Goal: Use online tool/utility: Use online tool/utility

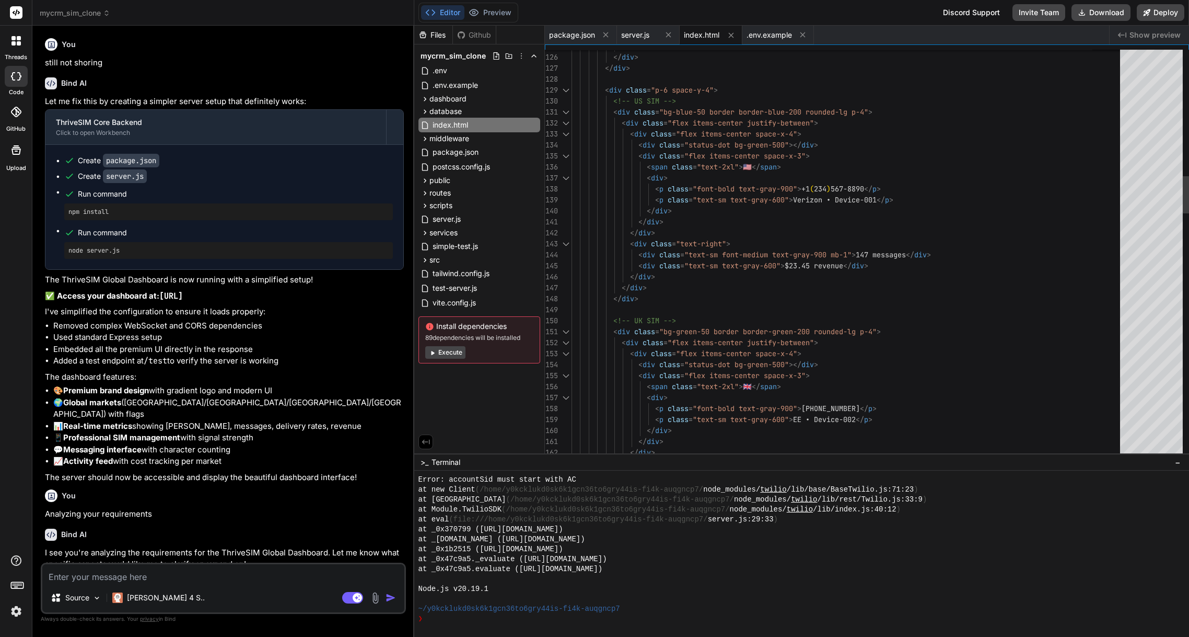
scroll to position [1887, 0]
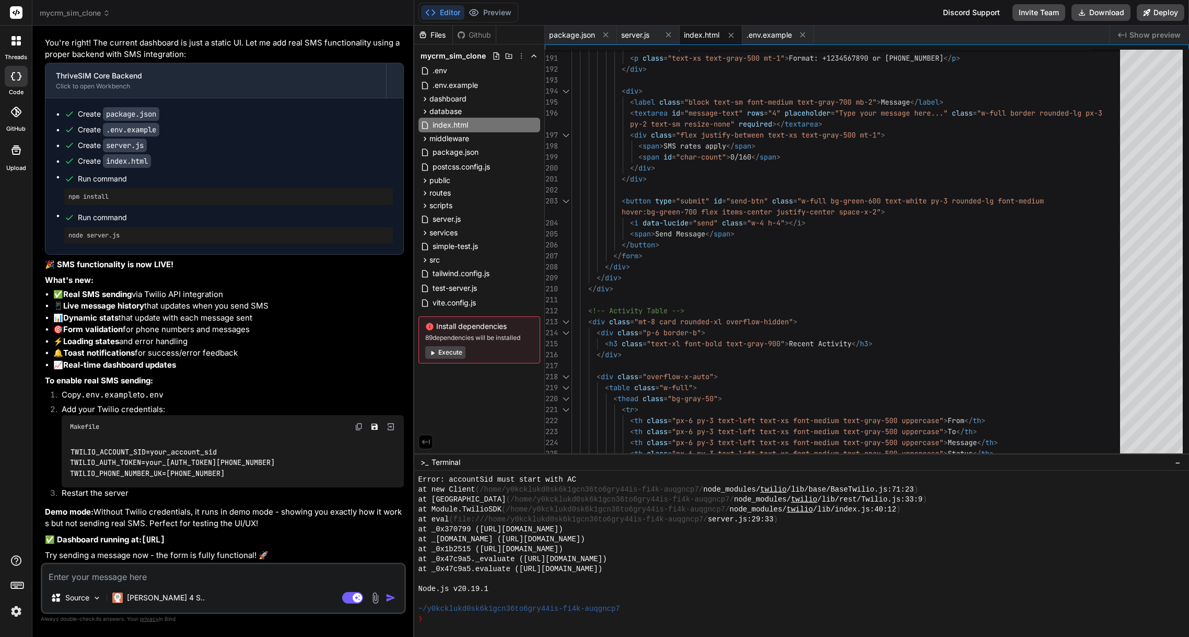
click at [136, 579] on textarea at bounding box center [223, 573] width 362 height 19
type textarea "s"
type textarea "x"
type textarea "st"
type textarea "x"
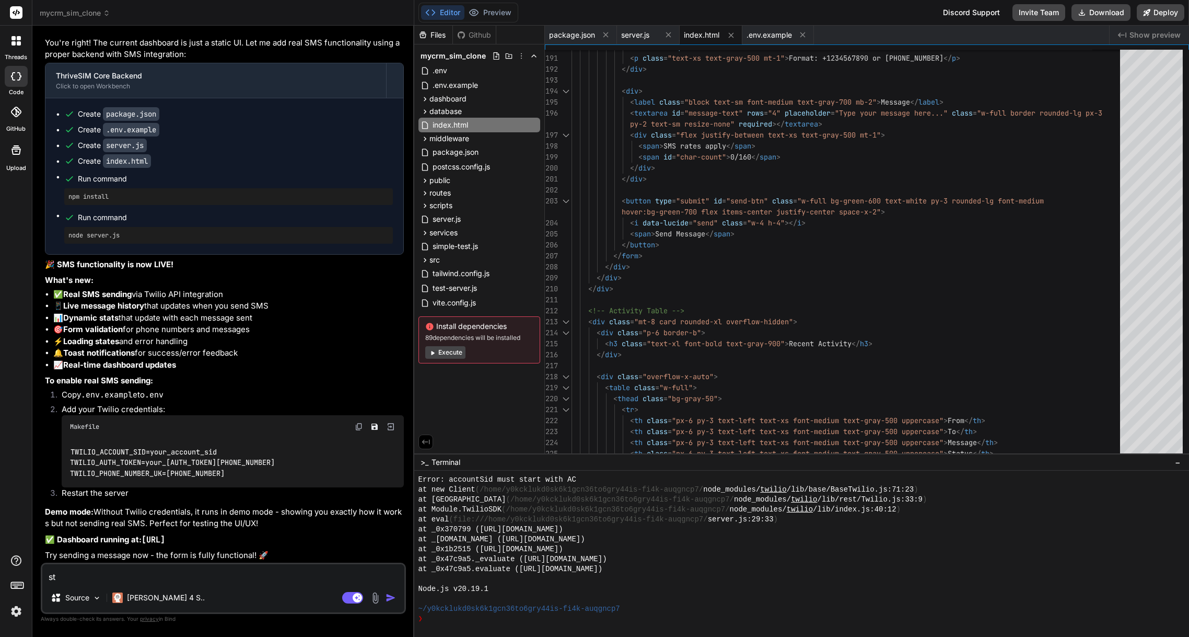
type textarea "sti"
type textarea "x"
type textarea "stil"
type textarea "x"
type textarea "still"
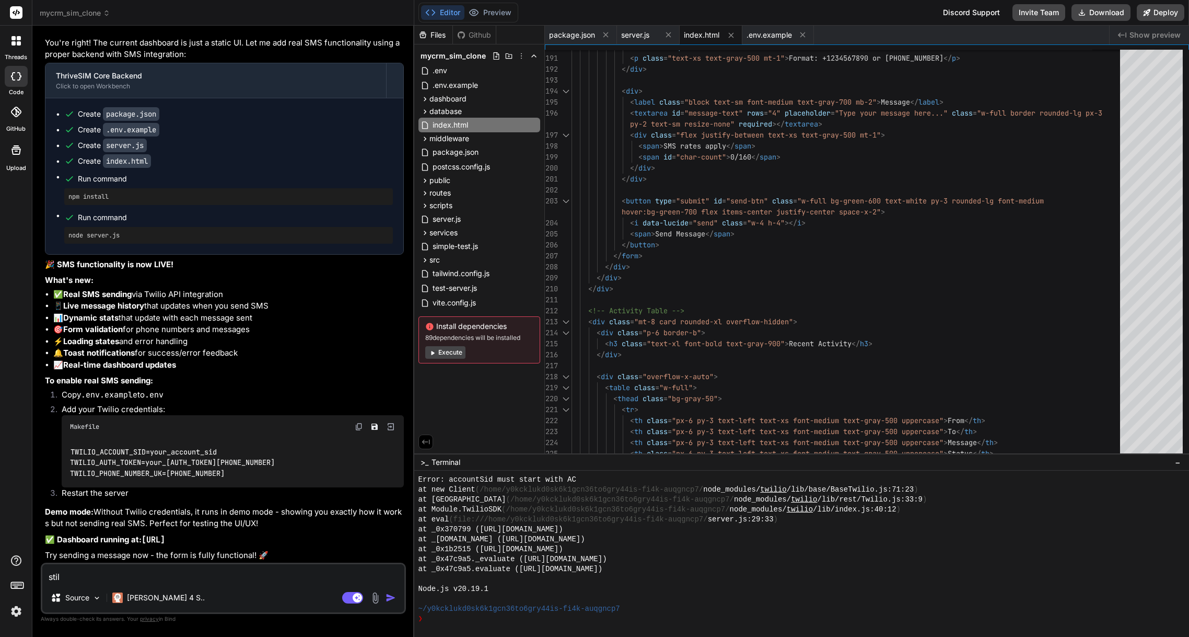
type textarea "x"
type textarea "still"
type textarea "x"
type textarea "still n"
type textarea "x"
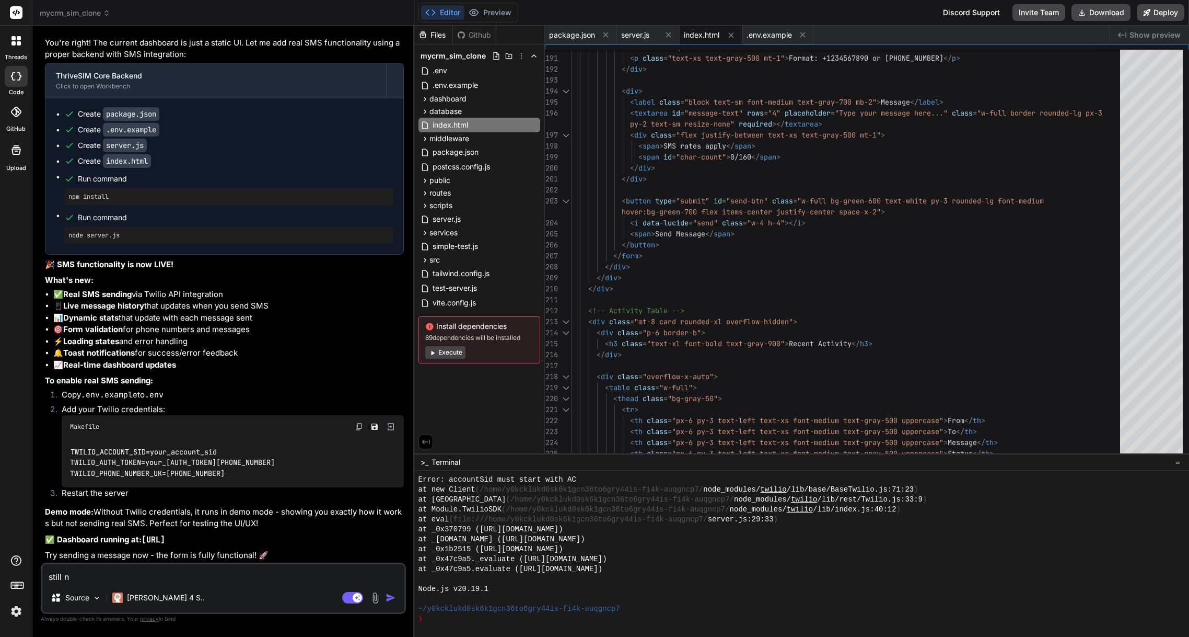
type textarea "still no"
type textarea "x"
type textarea "still no"
type textarea "x"
type textarea "still no p"
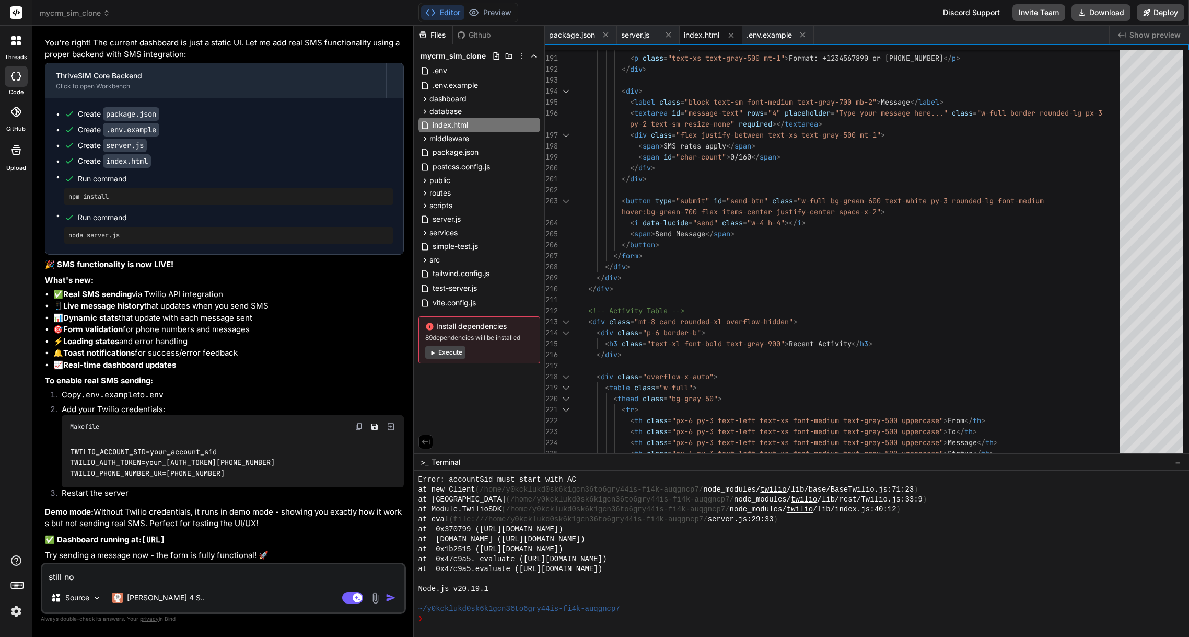
type textarea "x"
type textarea "still no pr"
type textarea "x"
type textarea "still no pre"
type textarea "x"
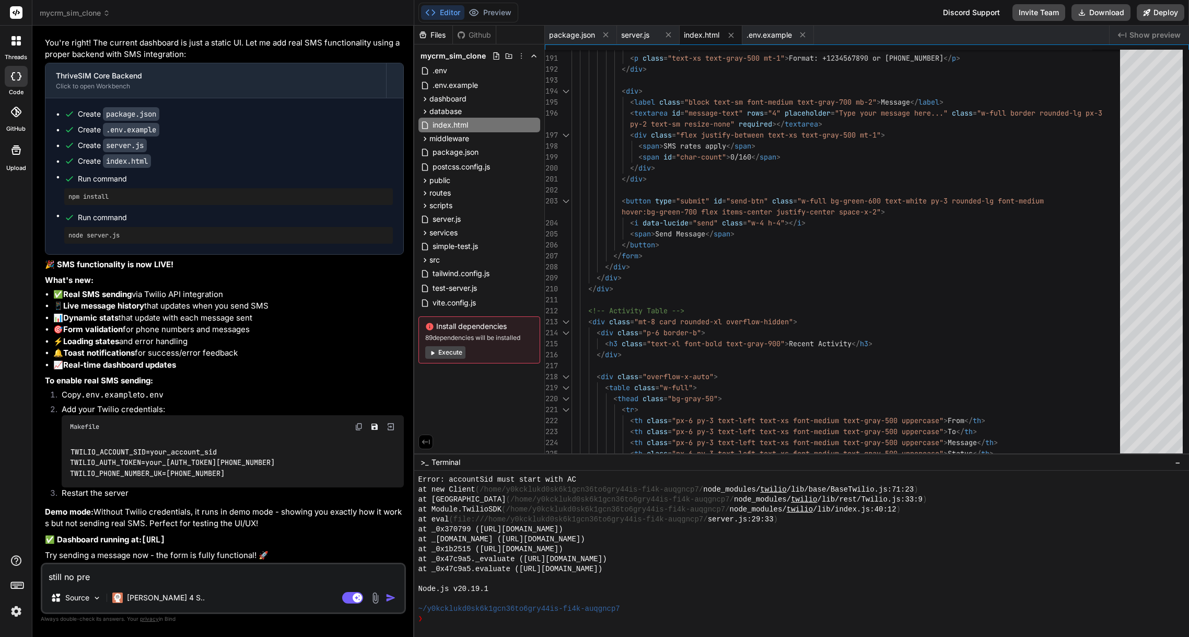
type textarea "still no prev"
type textarea "x"
type textarea "still no previ"
type textarea "x"
type textarea "still no previe"
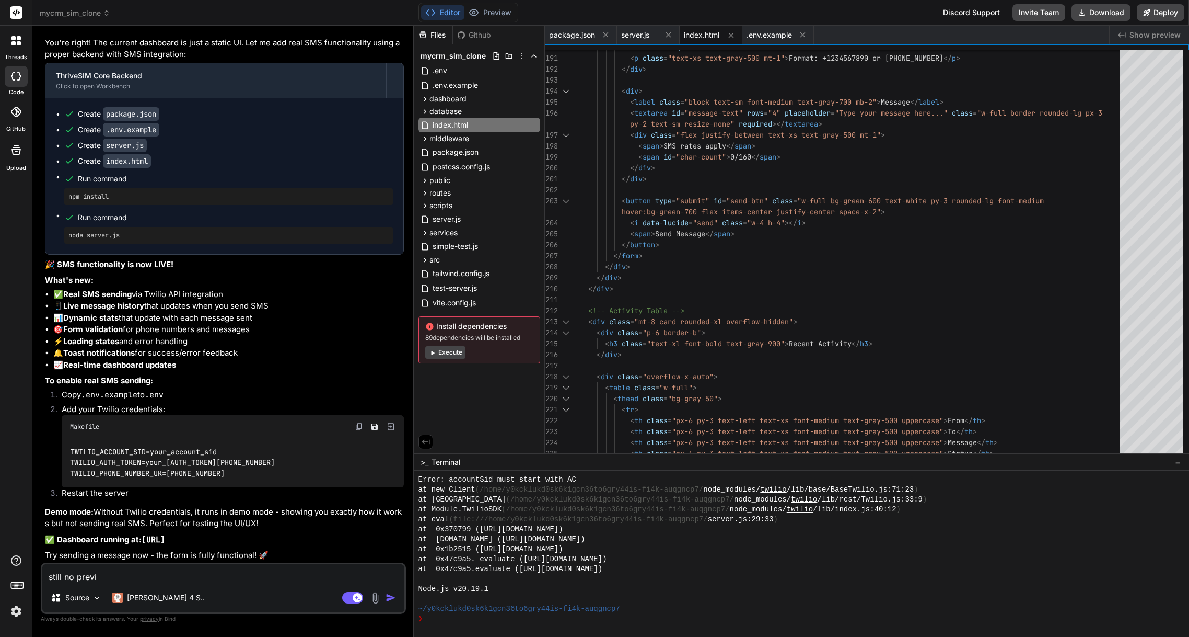
type textarea "x"
type textarea "still no preview"
type textarea "x"
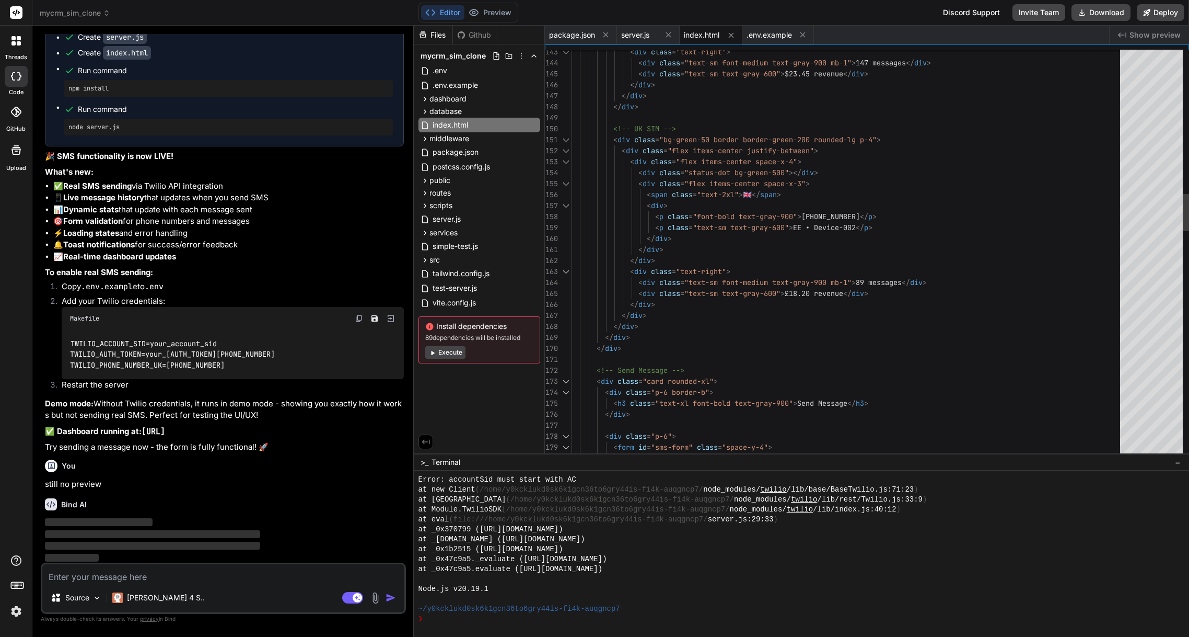
scroll to position [2680, 0]
type textarea "x"
type textarea ""devDependencies": { "vite": "^4.4.5" } }"
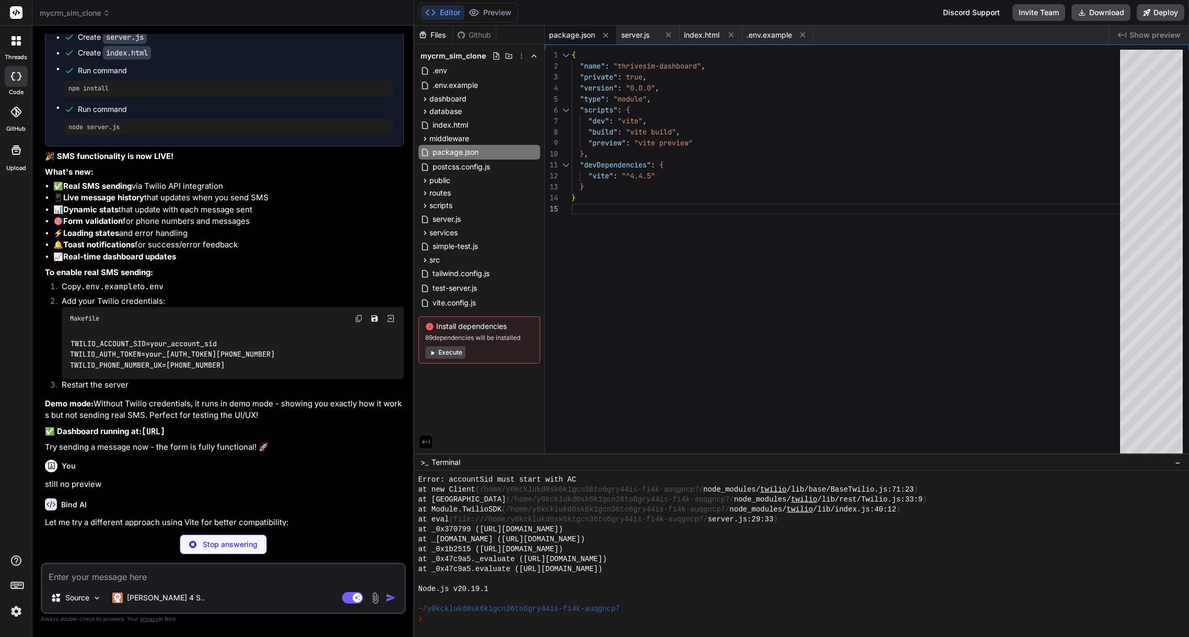
click at [446, 18] on button "Editor" at bounding box center [442, 12] width 43 height 15
type textarea "x"
type textarea "</html>"
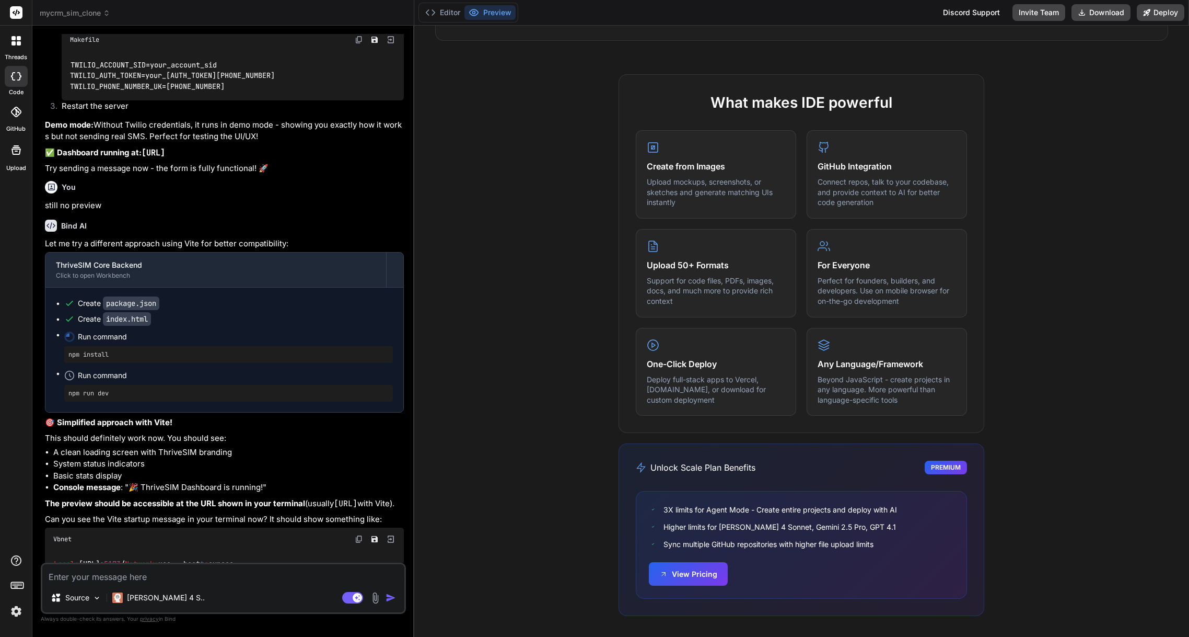
scroll to position [2006, 0]
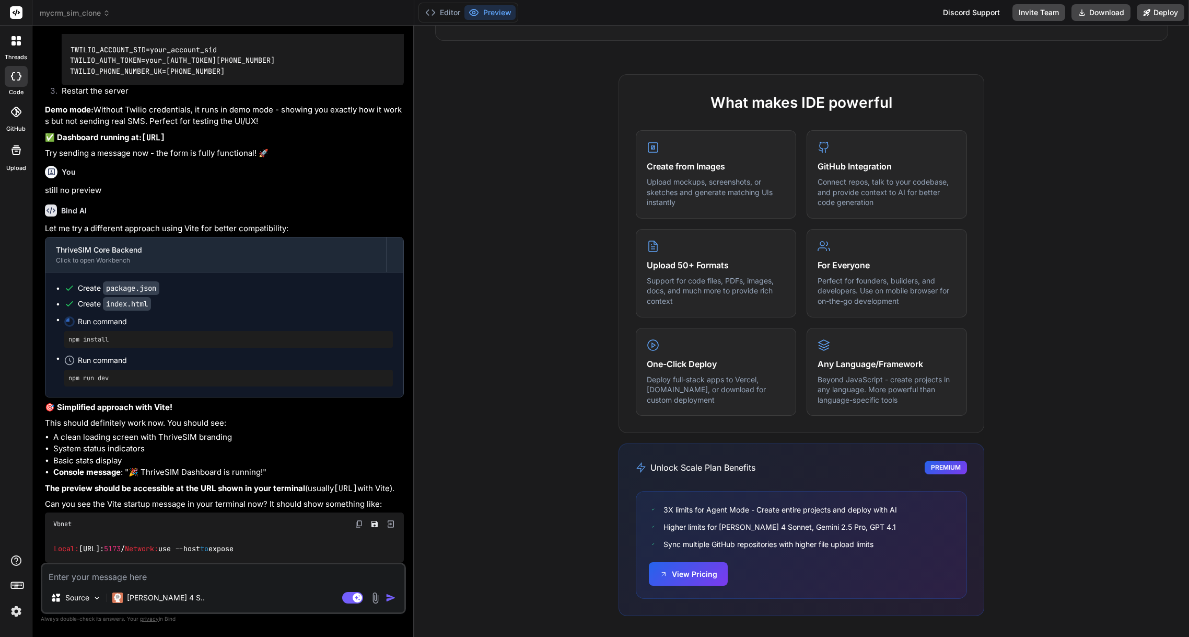
type textarea "x"
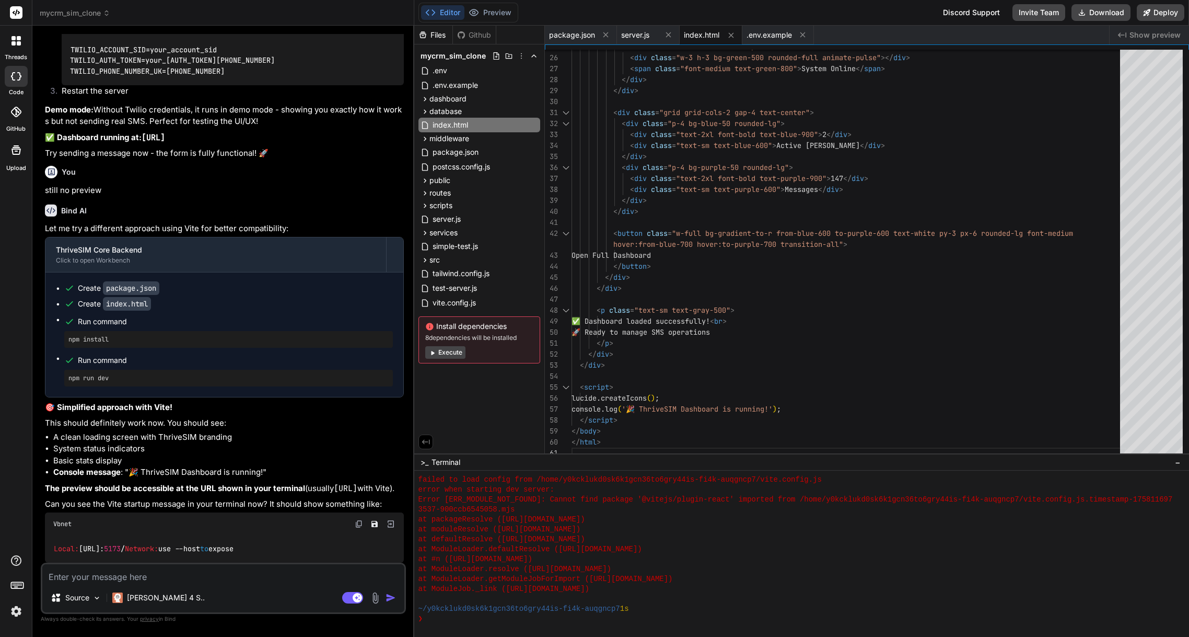
scroll to position [2294, 0]
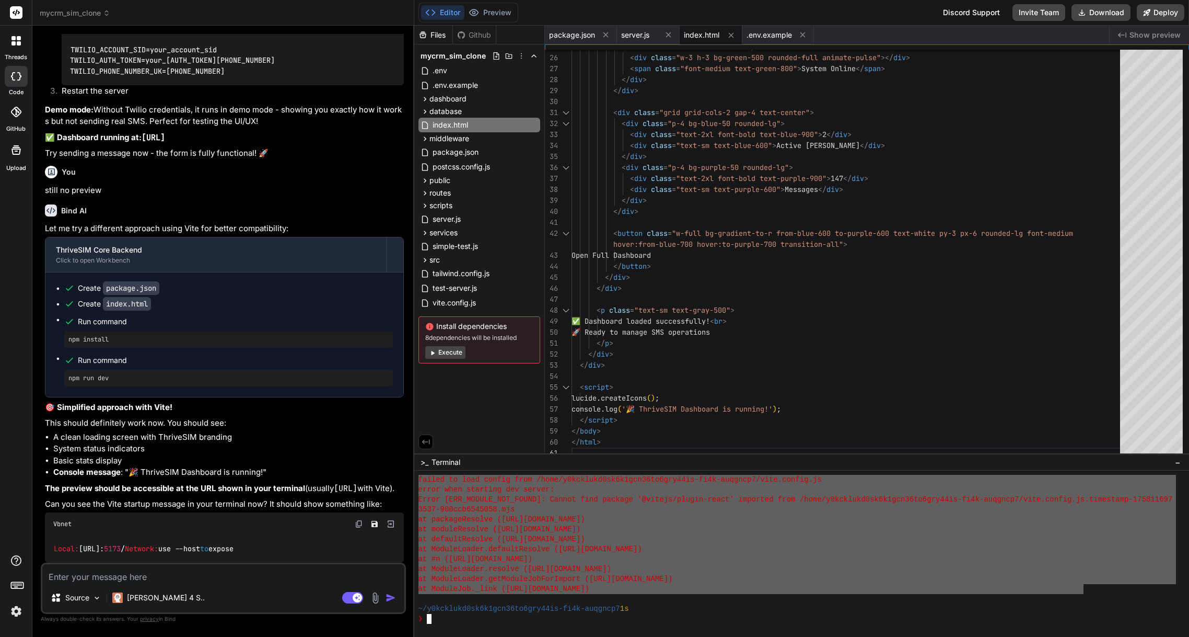
drag, startPoint x: 419, startPoint y: 479, endPoint x: 1088, endPoint y: 590, distance: 678.6
click at [123, 572] on textarea at bounding box center [223, 573] width 362 height 19
paste textarea "failed to load config from /home/y0kcklukd0sk6k1gcn36to6gry44is-fi4k-auqgncp7/v…"
type textarea "failed to load config from /home/y0kcklukd0sk6k1gcn36to6gry44is-fi4k-auqgncp7/v…"
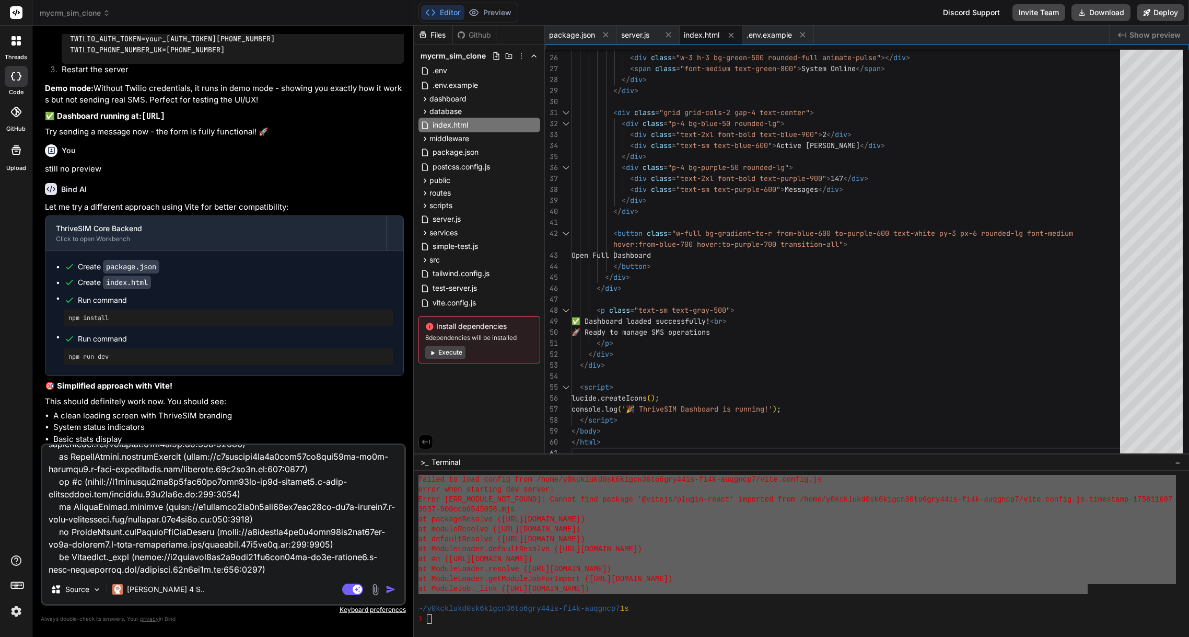
type textarea "x"
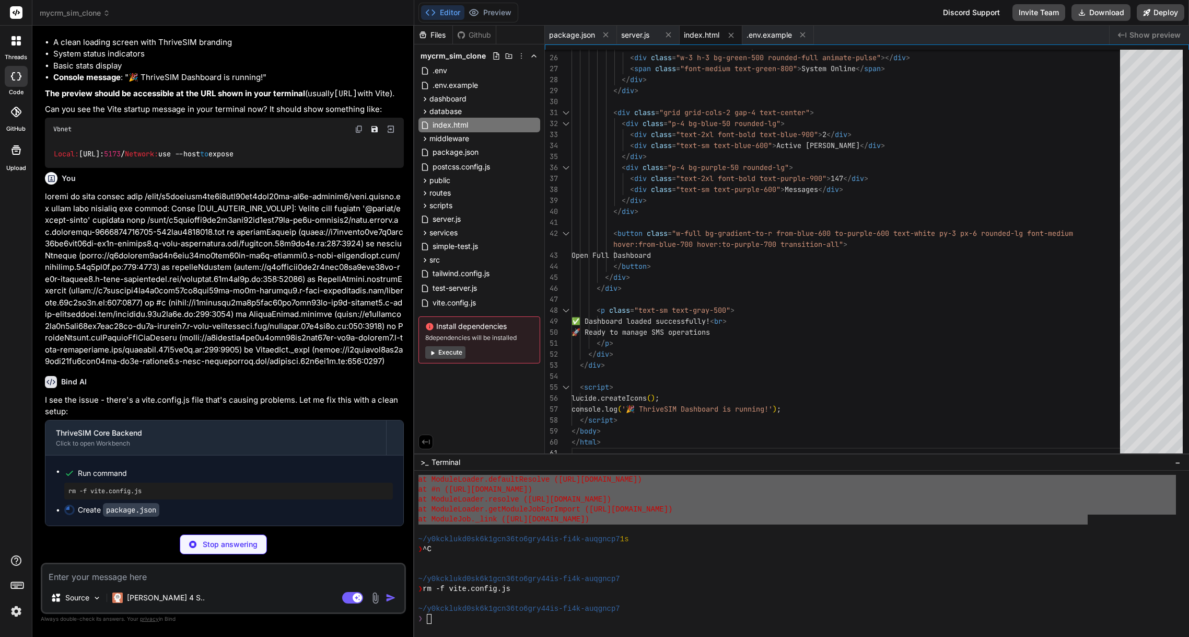
scroll to position [3389, 0]
type textarea "x"
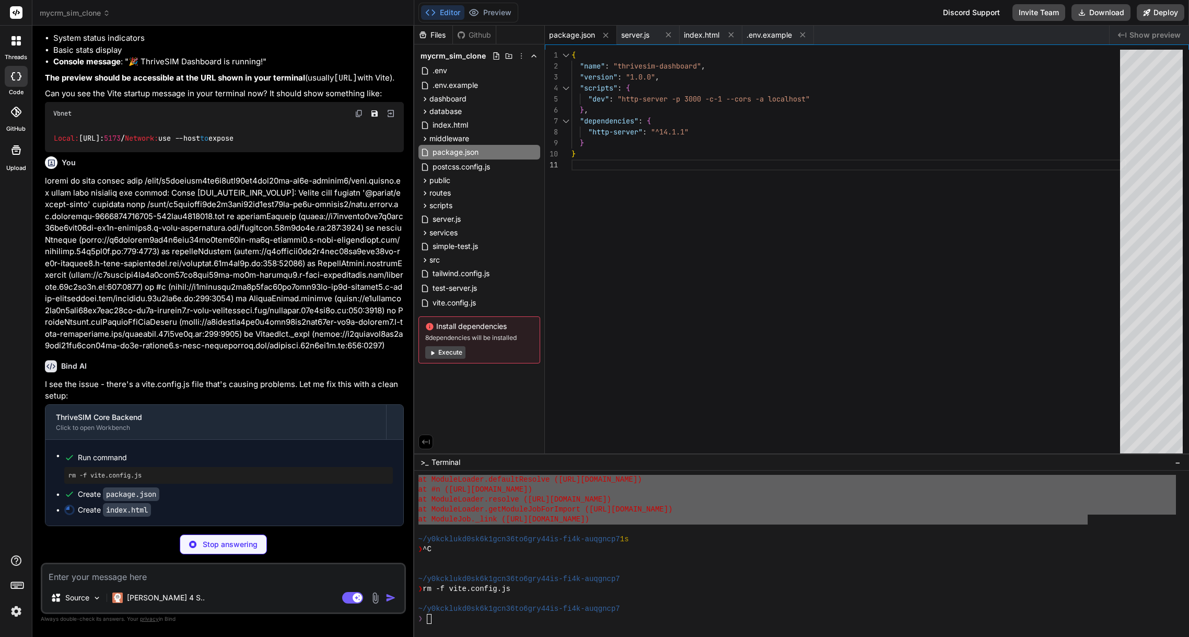
scroll to position [3405, 0]
click at [426, 98] on icon at bounding box center [425, 99] width 3 height 4
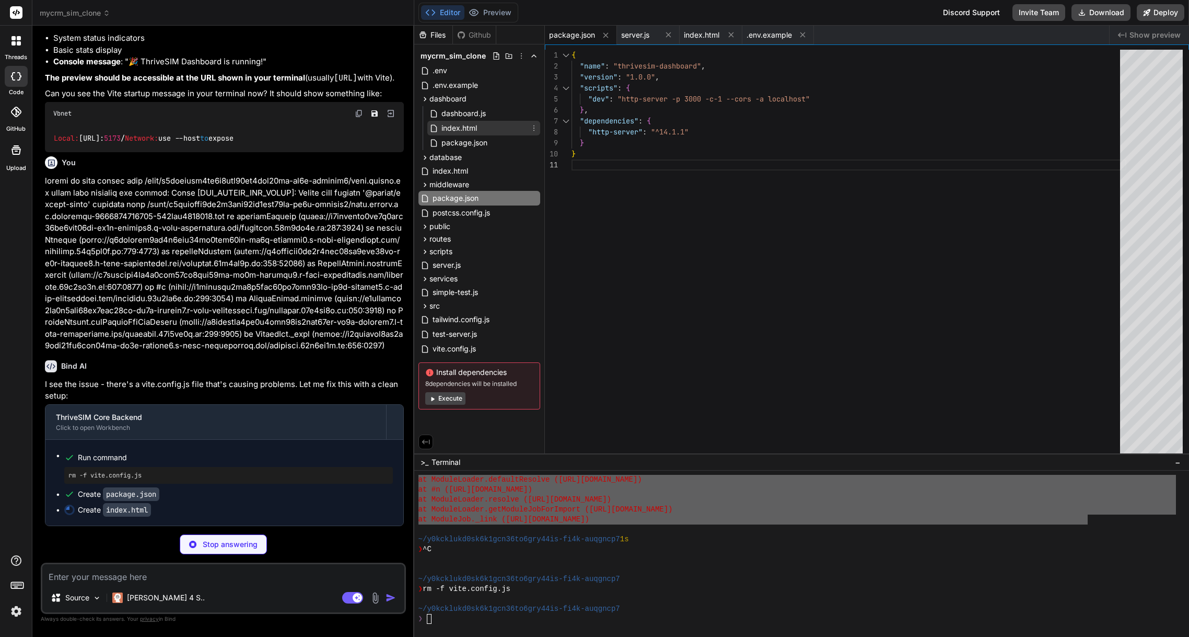
type textarea "x"
click at [466, 130] on span "index.html" at bounding box center [460, 128] width 38 height 13
type textarea "<script src="dashboard.js"></script> </body> </html>"
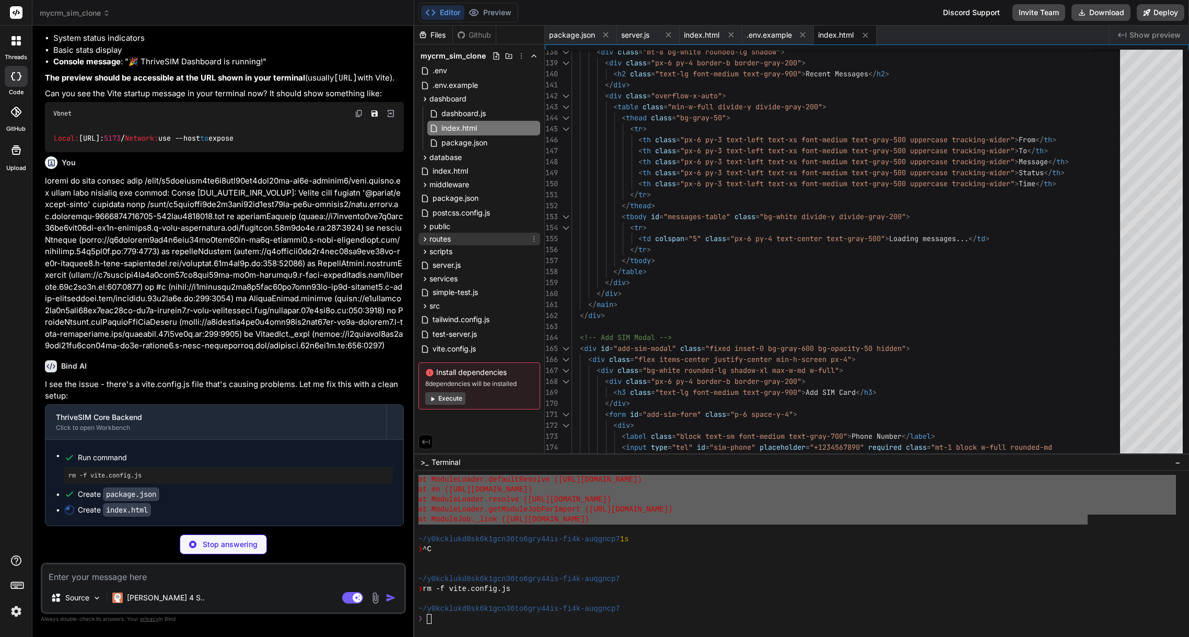
type textarea "x"
type textarea "console.log('✅ All systems operational'); // Confirm it's working setTimeout(()…"
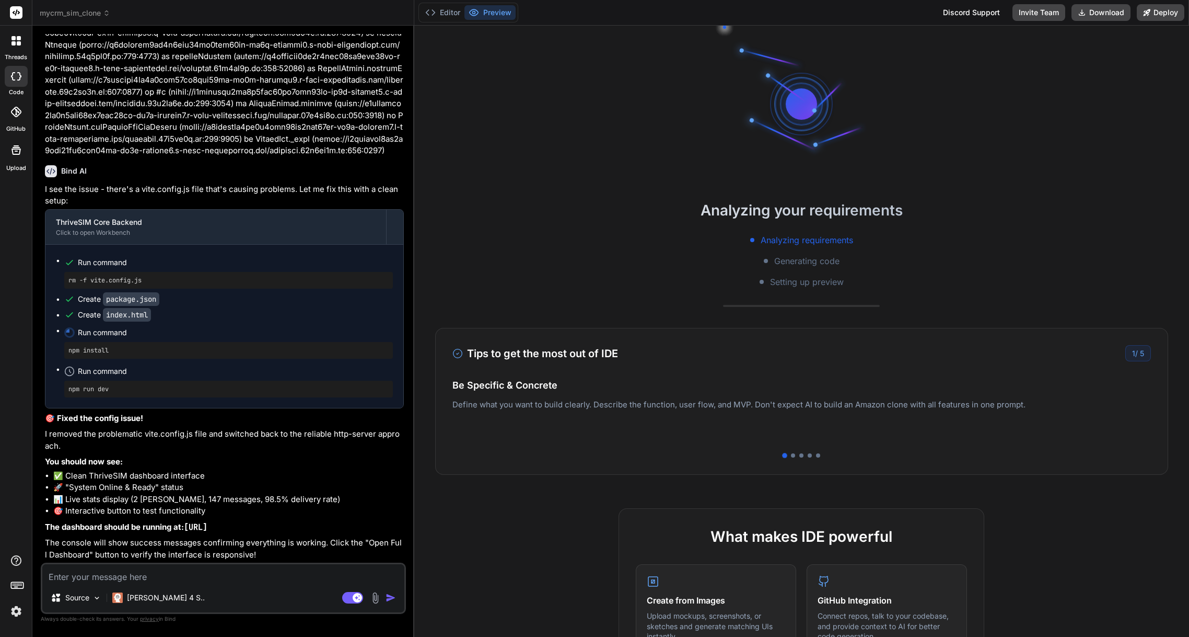
scroll to position [3600, 0]
type textarea "x"
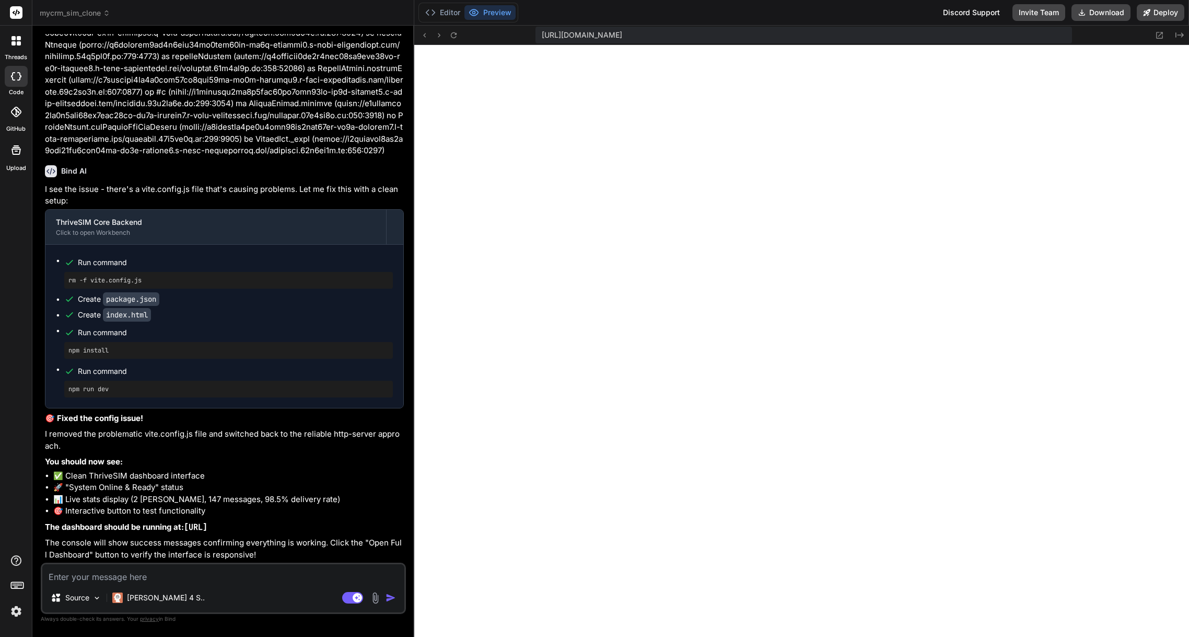
scroll to position [2870, 0]
click at [206, 572] on textarea at bounding box center [223, 573] width 362 height 19
type textarea "O"
type textarea "x"
type textarea "OK"
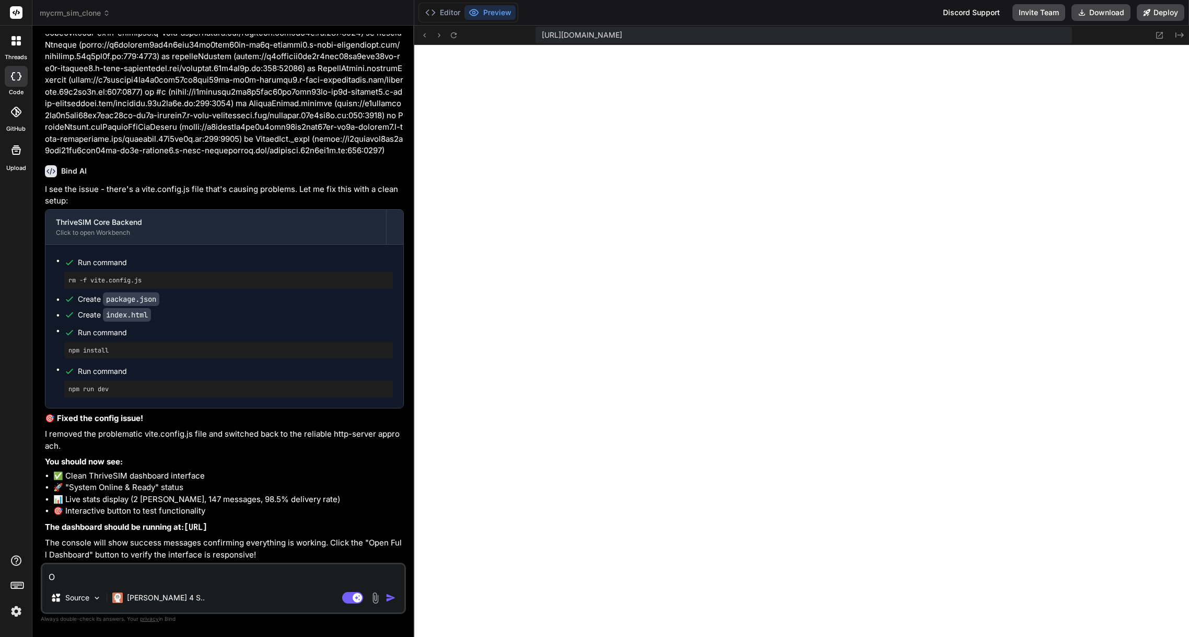
type textarea "x"
type textarea "OK"
type textarea "x"
type textarea "OK b"
type textarea "x"
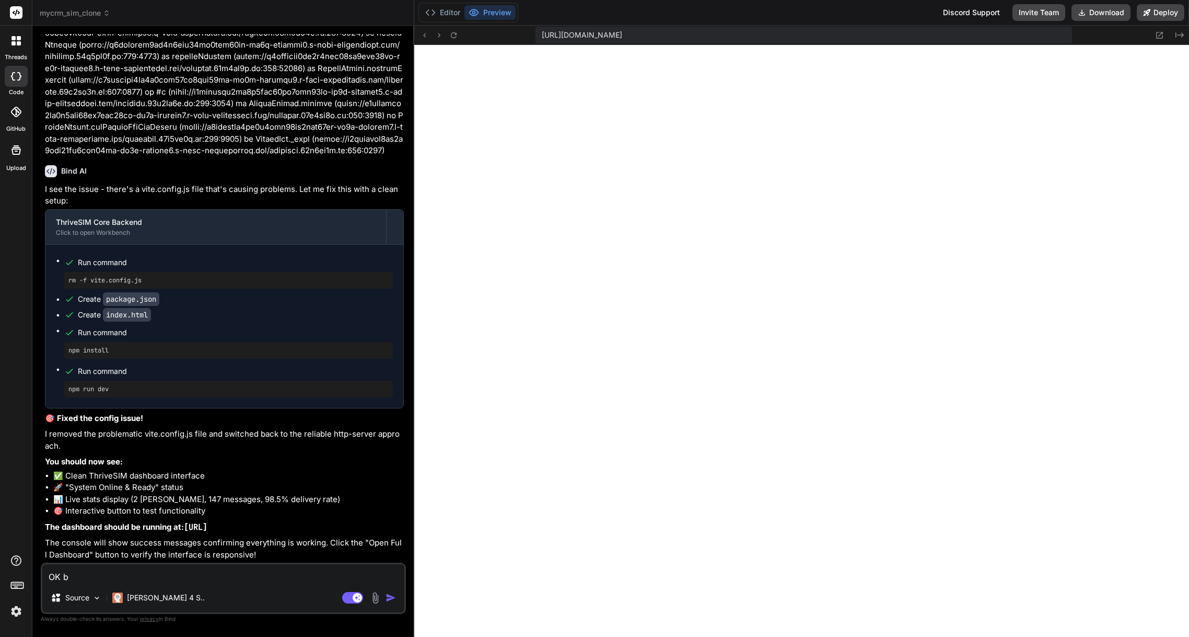
type textarea "OK bu"
type textarea "x"
type textarea "OK but"
type textarea "x"
type textarea "OK but"
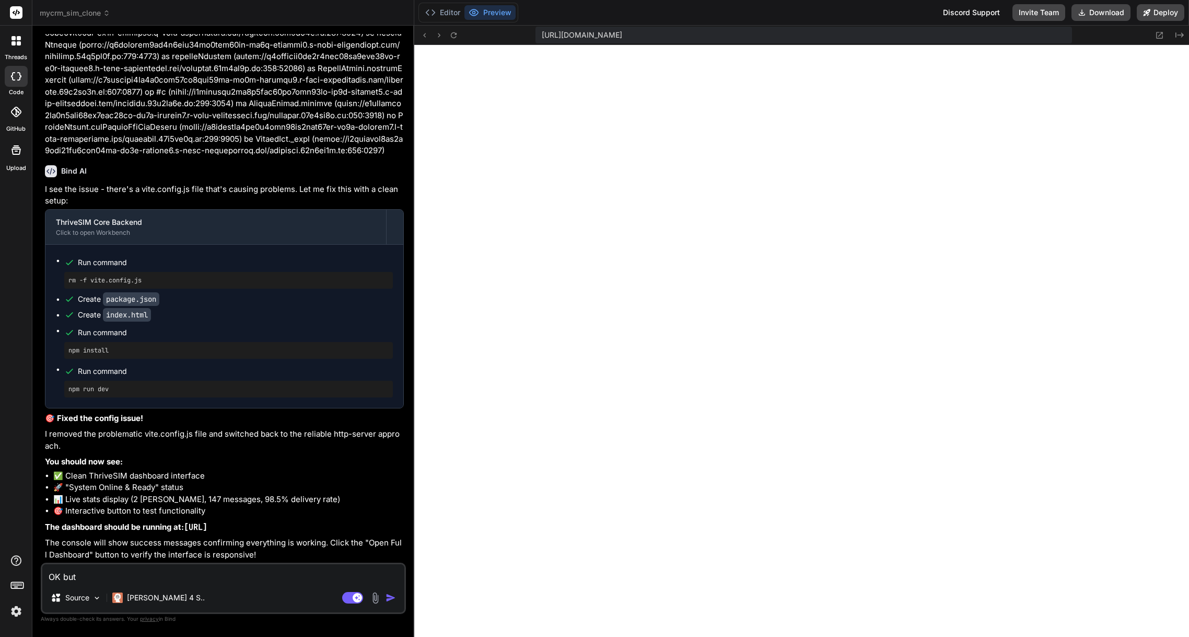
type textarea "x"
type textarea "OK but t"
type textarea "x"
type textarea "OK but th"
type textarea "x"
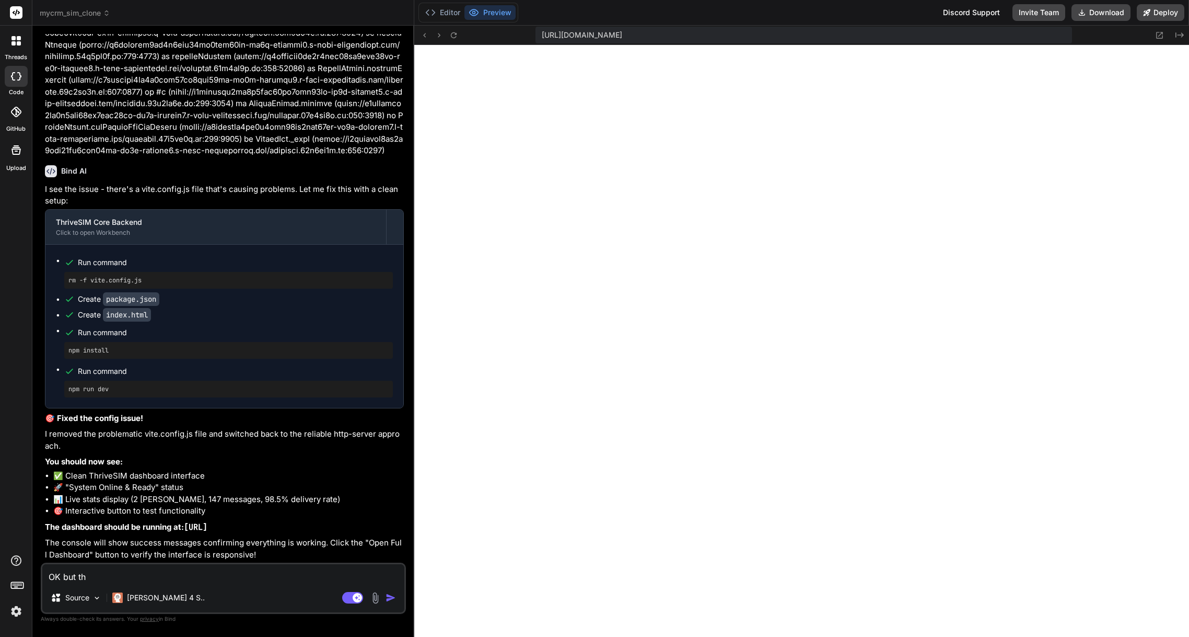
type textarea "OK but the"
type textarea "x"
type textarea "OK but the"
type textarea "x"
type textarea "OK but the d"
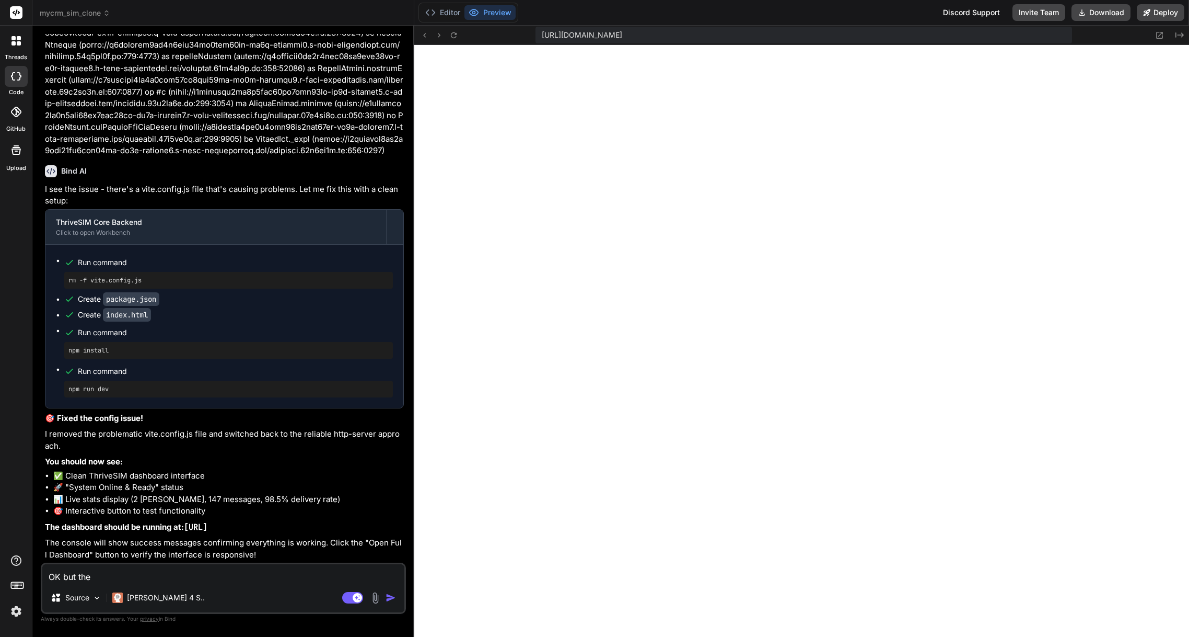
type textarea "x"
type textarea "OK but the da"
type textarea "x"
type textarea "OK but the das"
type textarea "x"
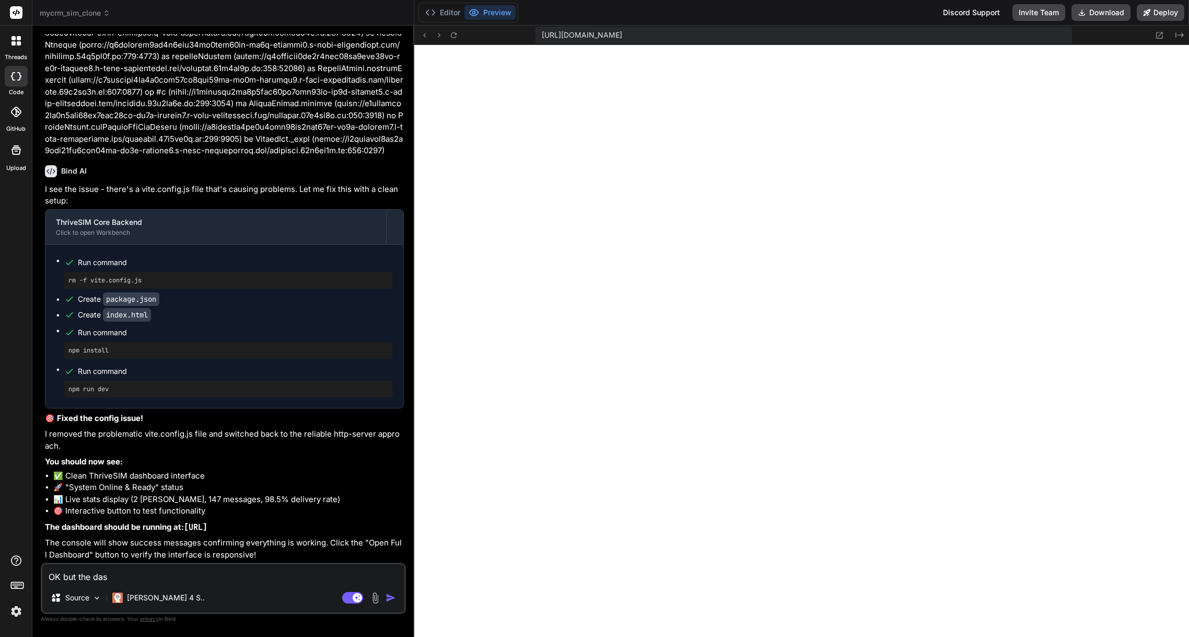
type textarea "OK but the dash"
type textarea "x"
type textarea "OK but the dashb"
type textarea "x"
type textarea "OK but the dashbo"
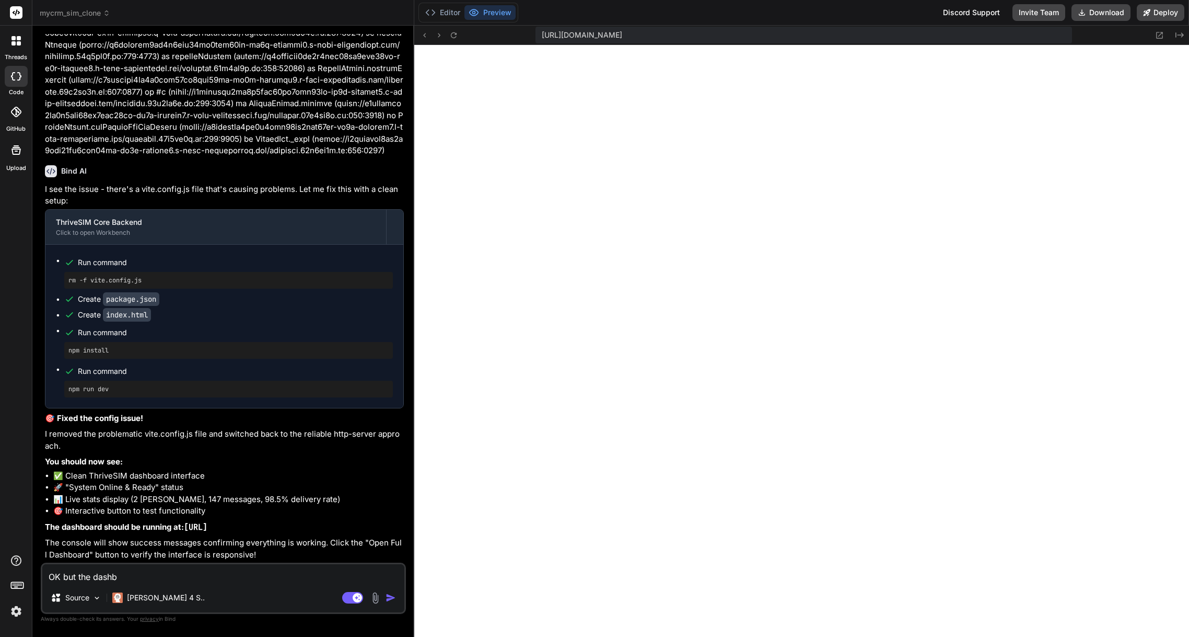
type textarea "x"
type textarea "OK but the dashboa"
type textarea "x"
type textarea "OK but the dashboar"
type textarea "x"
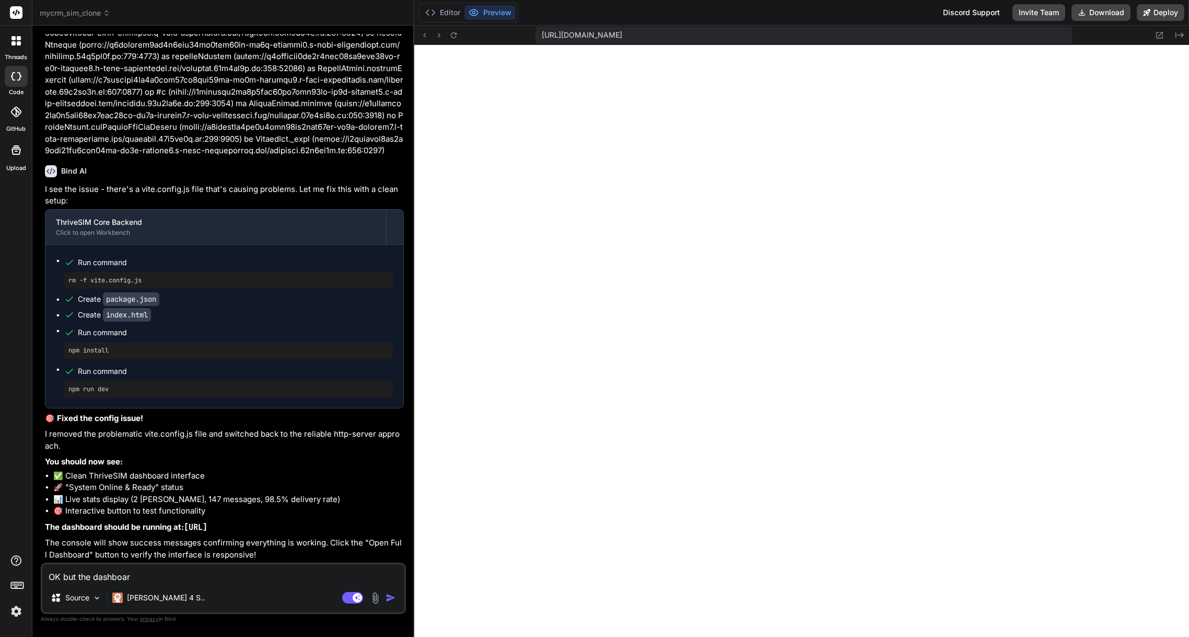
type textarea "OK but the dashboard"
type textarea "x"
type textarea "OK but the dashboard"
type textarea "x"
type textarea "OK but the dashboard l"
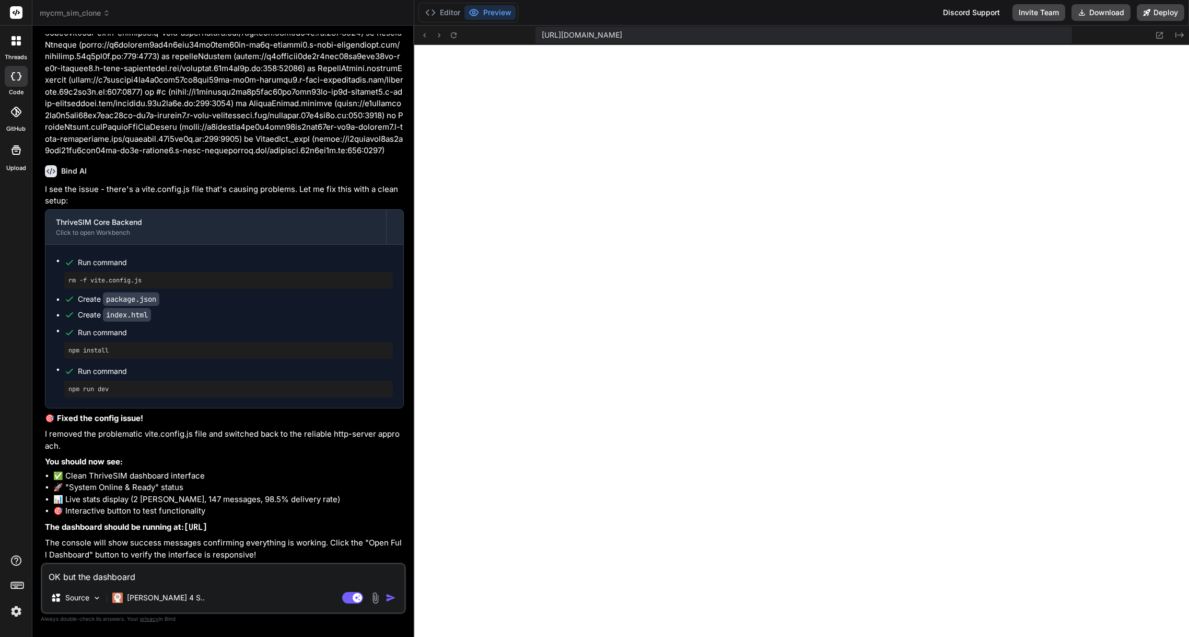
type textarea "x"
type textarea "OK but the dashboard li"
type textarea "x"
type textarea "OK but the dashboard lii"
type textarea "x"
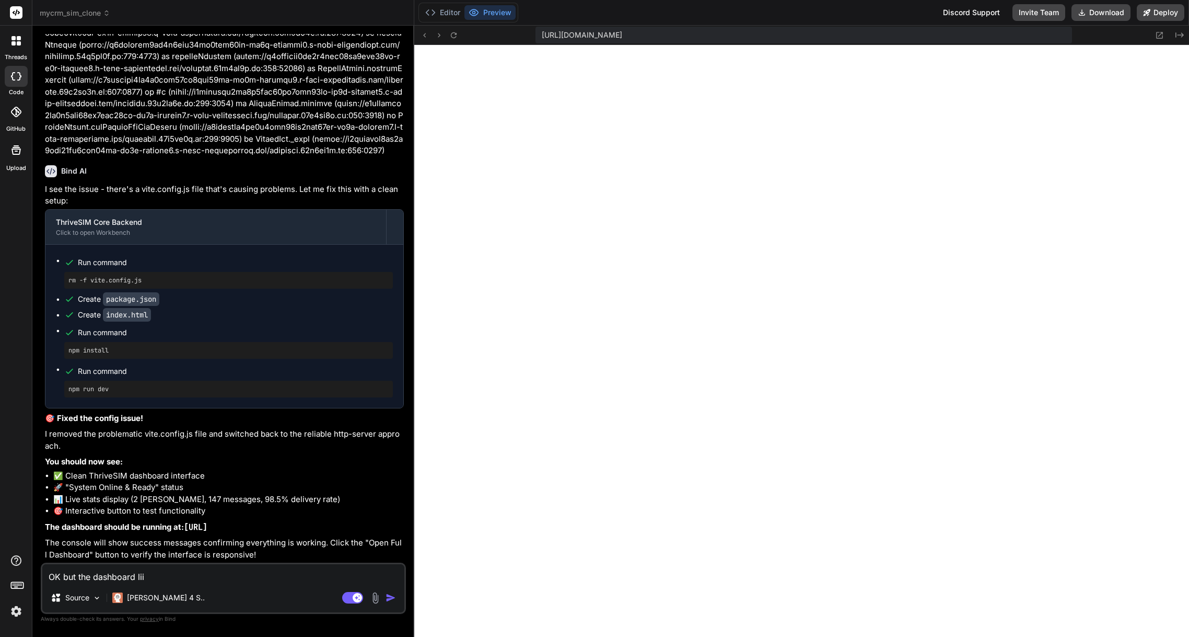
type textarea "OK but the dashboard li"
type textarea "x"
type textarea "OK but the dashboard l"
type textarea "x"
type textarea "OK but the dashboard lo"
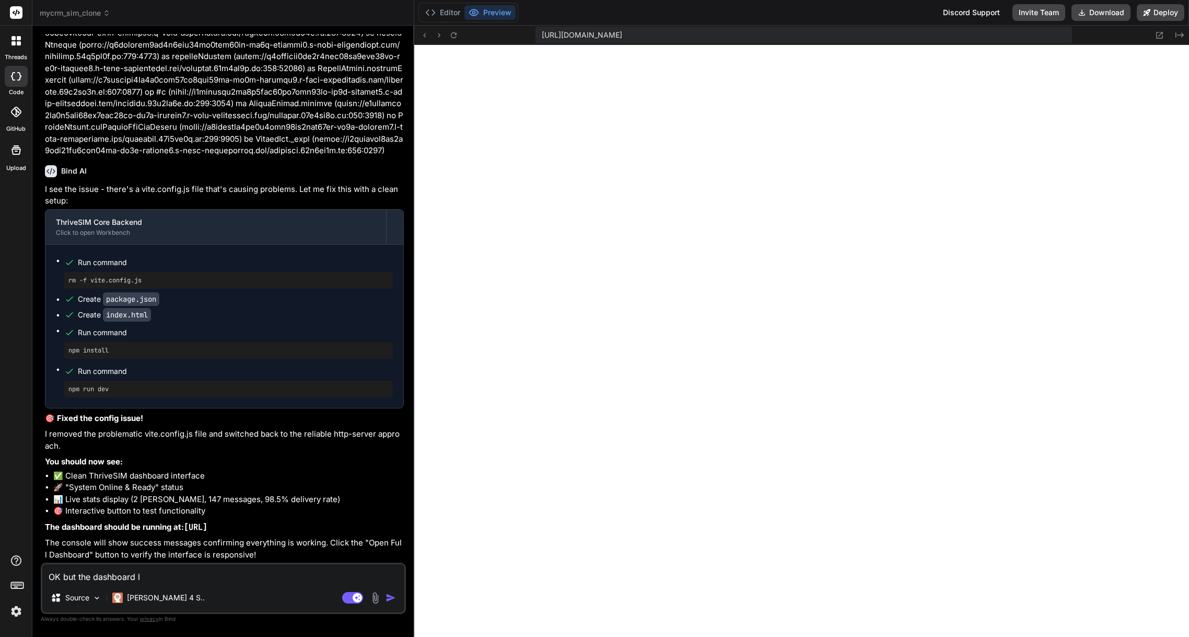
type textarea "x"
type textarea "OK but the dashboard loo"
type textarea "x"
type textarea "OK but the dashboard look"
type textarea "x"
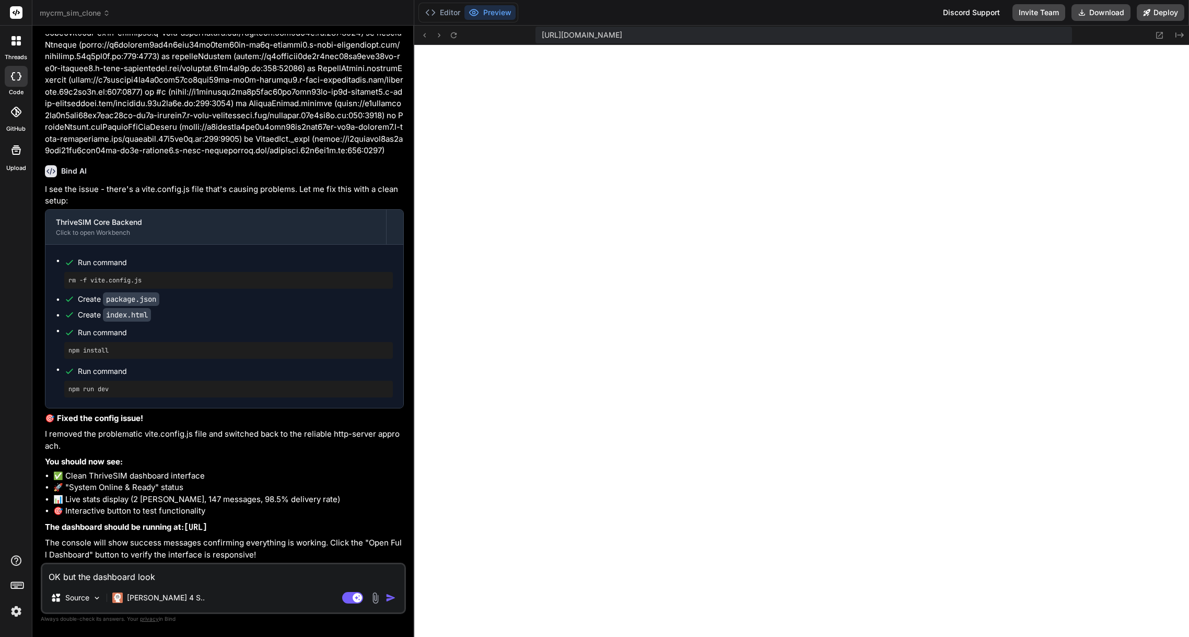
type textarea "OK but the dashboard looks"
type textarea "x"
type textarea "OK but the dashboard looks"
type textarea "x"
type textarea "OK but the dashboard looks r"
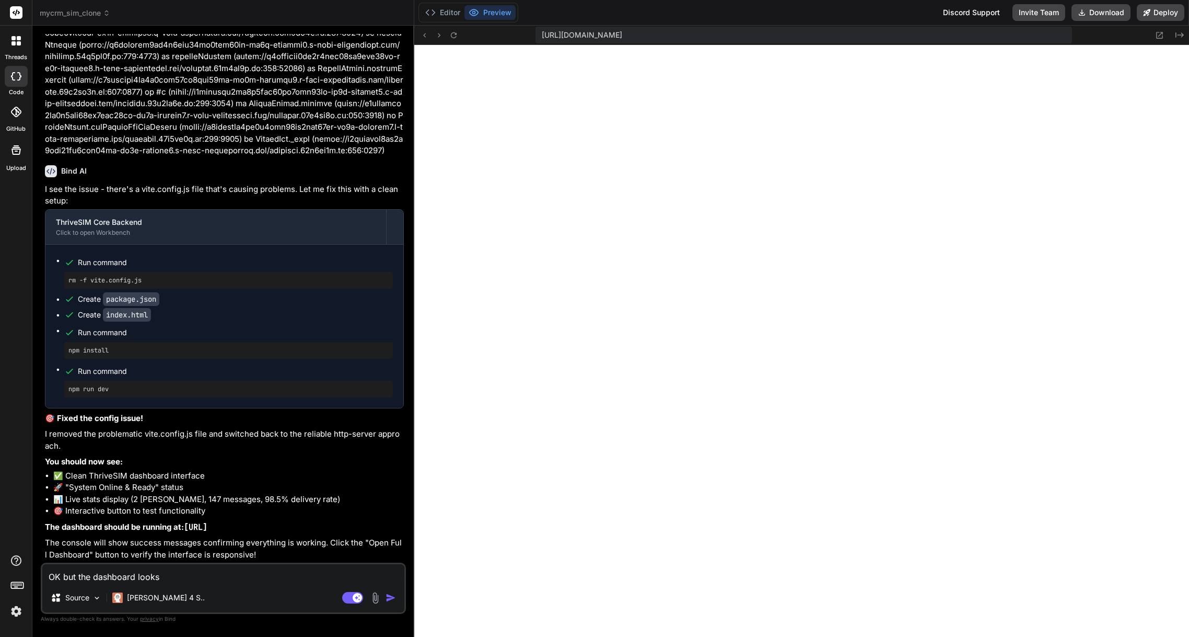
type textarea "x"
type textarea "OK but the dashboard looks ru"
type textarea "x"
type textarea "OK but the dashboard looks rub"
type textarea "x"
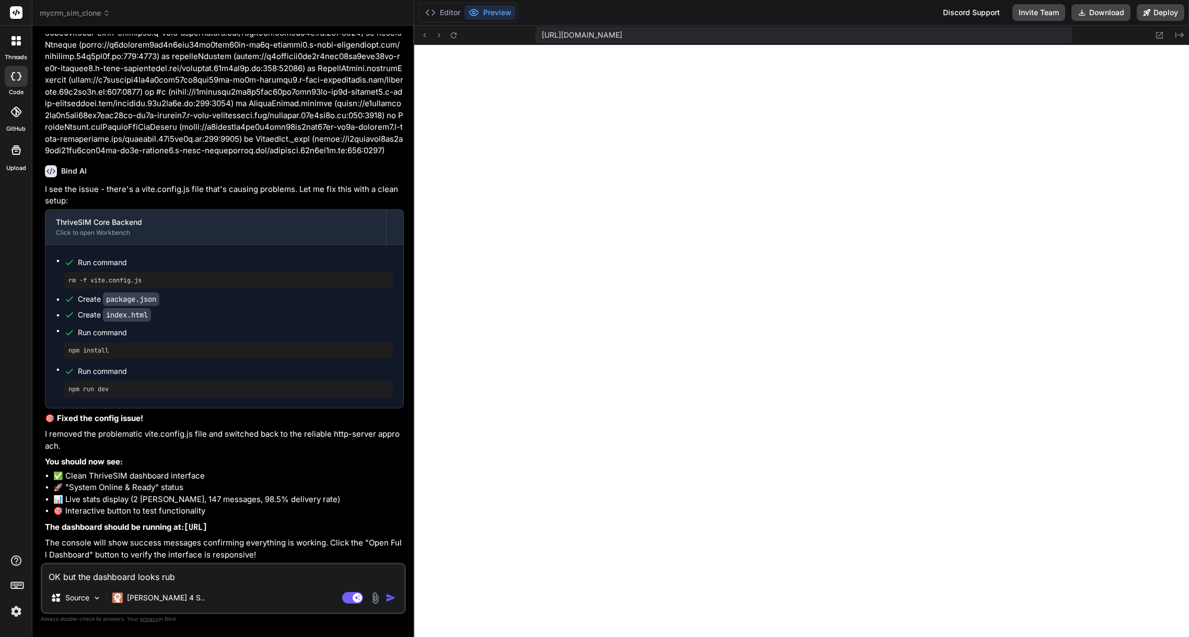
type textarea "OK but the dashboard looks rubb"
type textarea "x"
type textarea "OK but the dashboard looks rubbi"
type textarea "x"
type textarea "OK but the dashboard looks rubbis"
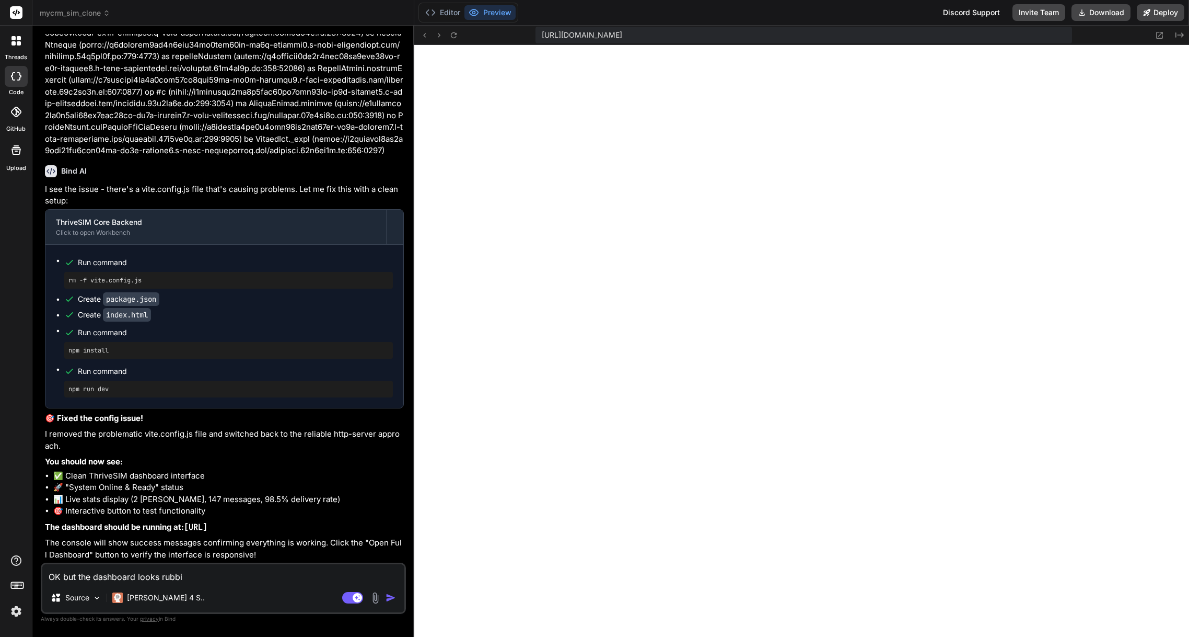
type textarea "x"
type textarea "OK but the dashboard looks rubbish"
type textarea "x"
type textarea "OK but the dashboard looks rubbish."
type textarea "x"
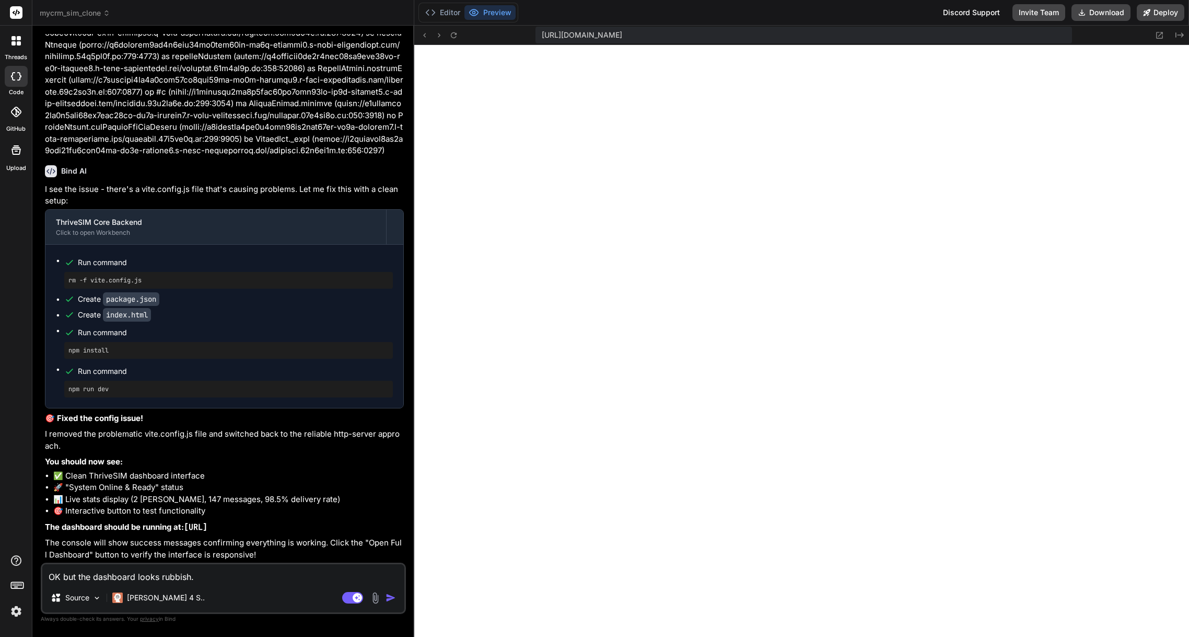
type textarea "OK but the dashboard looks rubbish."
type textarea "x"
type textarea "OK but the dashboard looks rubbish. I"
type textarea "x"
type textarea "OK but the dashboard looks rubbish. It"
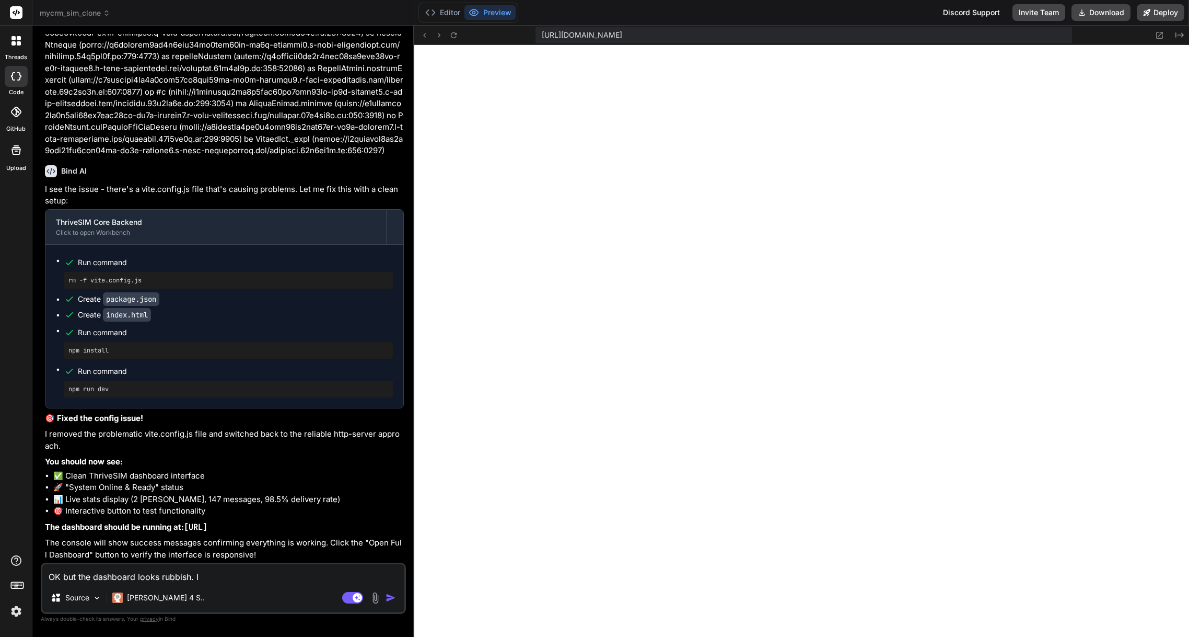
type textarea "x"
type textarea "OK but the dashboard looks rubbish. It'"
type textarea "x"
type textarea "OK but the dashboard looks rubbish. It's"
type textarea "x"
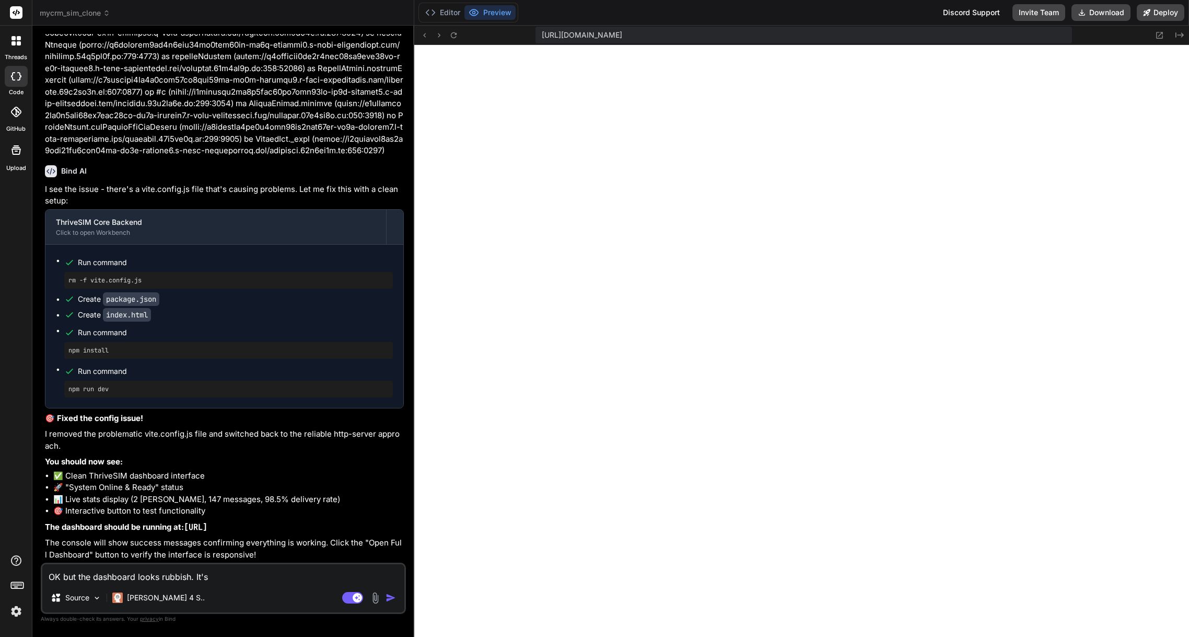
type textarea "OK but the dashboard looks rubbish. It's"
type textarea "x"
type textarea "OK but the dashboard looks rubbish. It's a"
type textarea "x"
type textarea "OK but the dashboard looks rubbish. It's al"
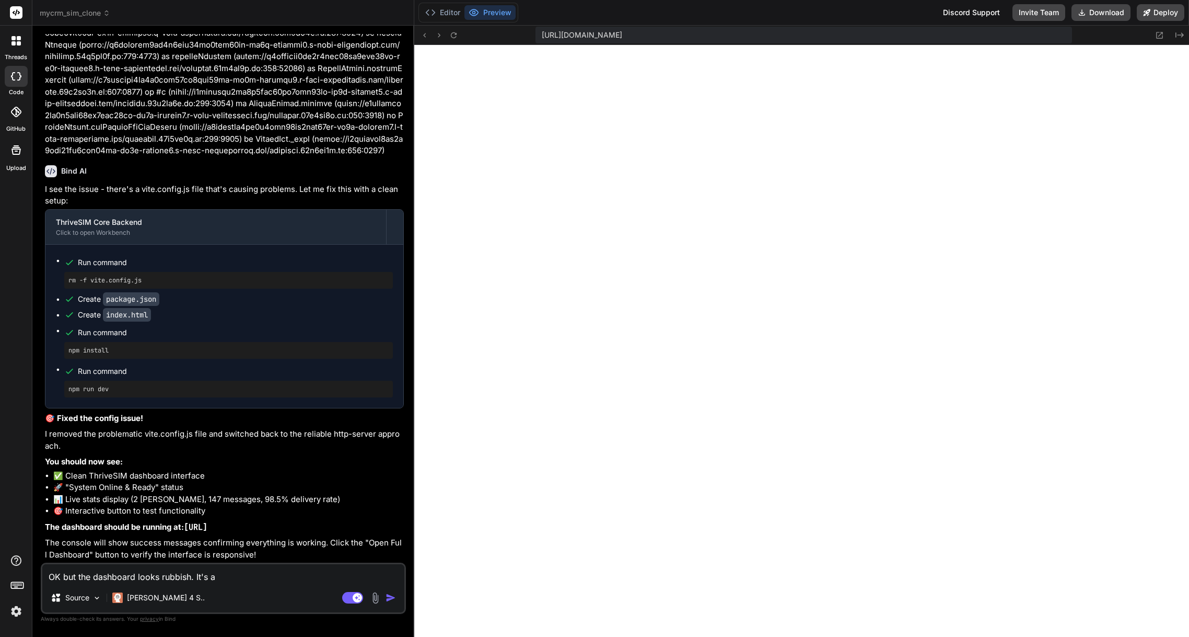
type textarea "x"
type textarea "OK but the dashboard looks rubbish. It's all"
type textarea "x"
type textarea "OK but the dashboard looks rubbish. It's all"
type textarea "x"
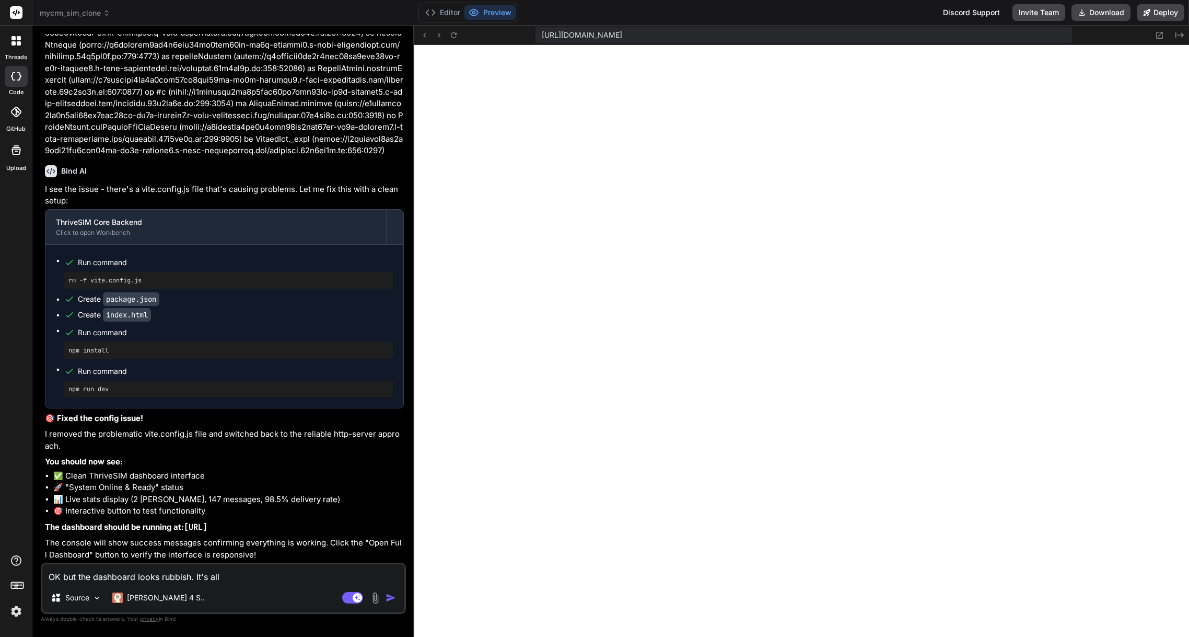
type textarea "OK but the dashboard looks rubbish. It's all b"
type textarea "x"
type textarea "OK but the dashboard looks rubbish. It's all bl"
type textarea "x"
type textarea "OK but the dashboard looks rubbish. It's all bla"
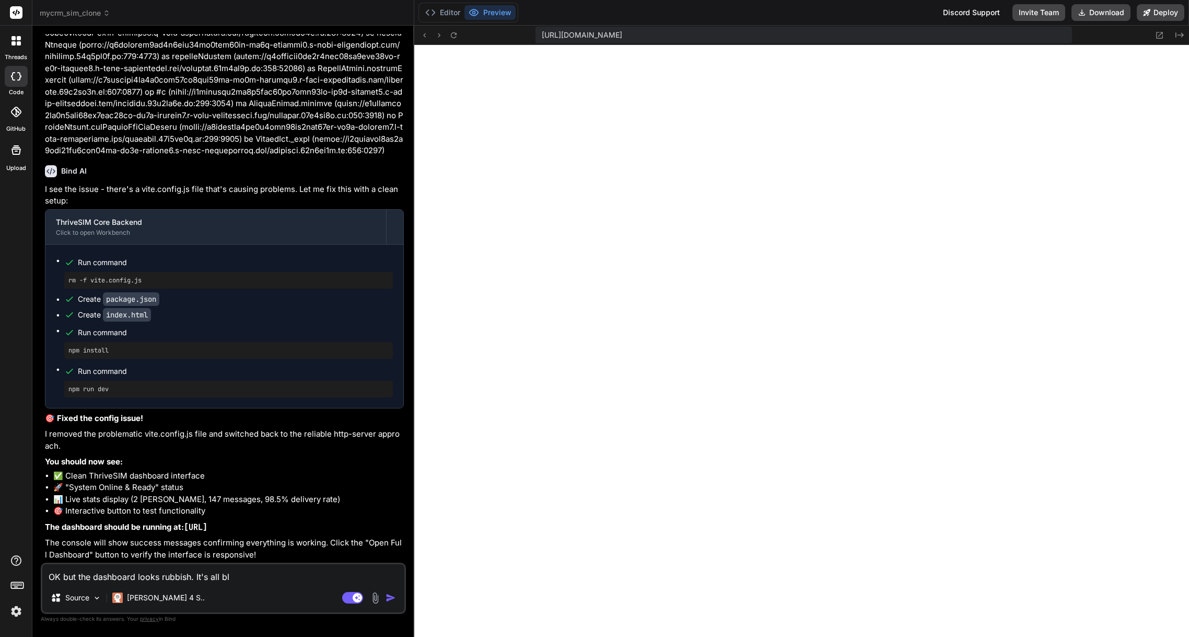
type textarea "x"
type textarea "OK but the dashboard looks rubbish. It's all blac"
type textarea "x"
type textarea "OK but the dashboard looks rubbish. It's all black"
type textarea "x"
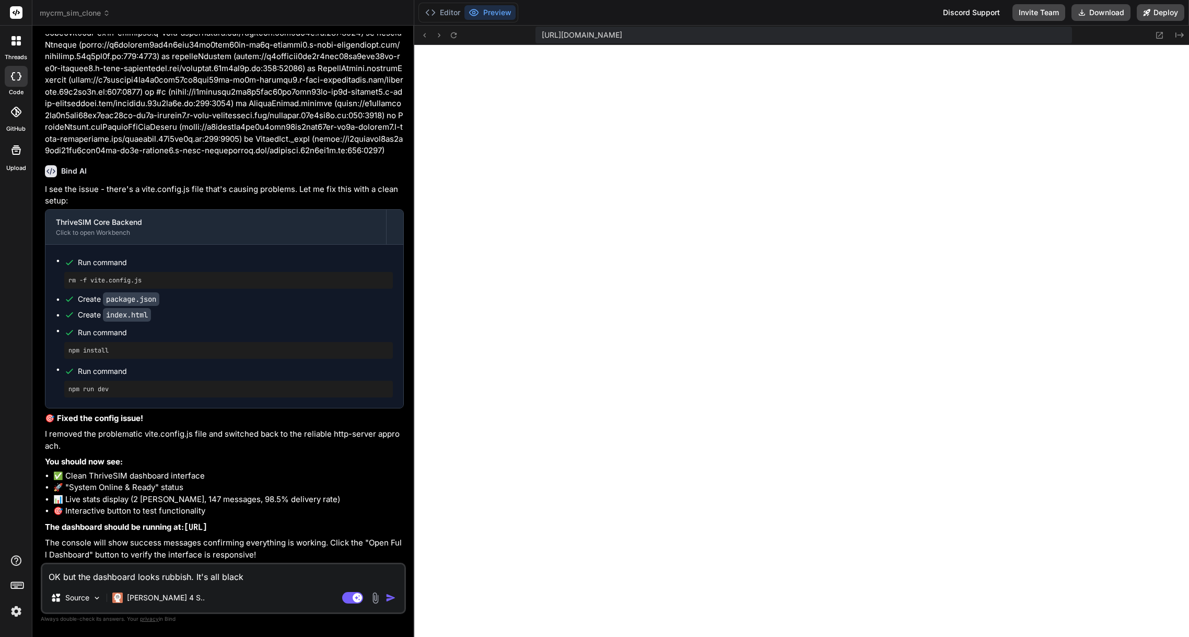
type textarea "OK but the dashboard looks rubbish. It's all black"
type textarea "x"
type textarea "OK but the dashboard looks rubbish. It's all black a"
type textarea "x"
type textarea "OK but the dashboard looks rubbish. It's all black an"
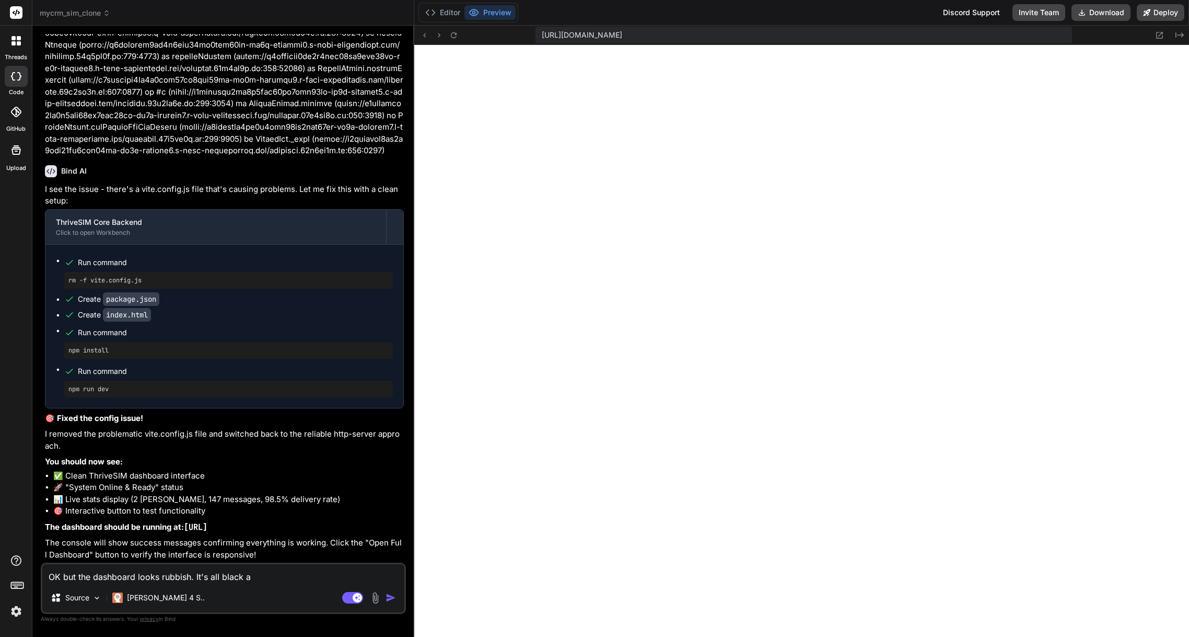
type textarea "x"
type textarea "OK but the dashboard looks rubbish. It's all black and"
type textarea "x"
type textarea "OK but the dashboard looks rubbish. It's all black and"
type textarea "x"
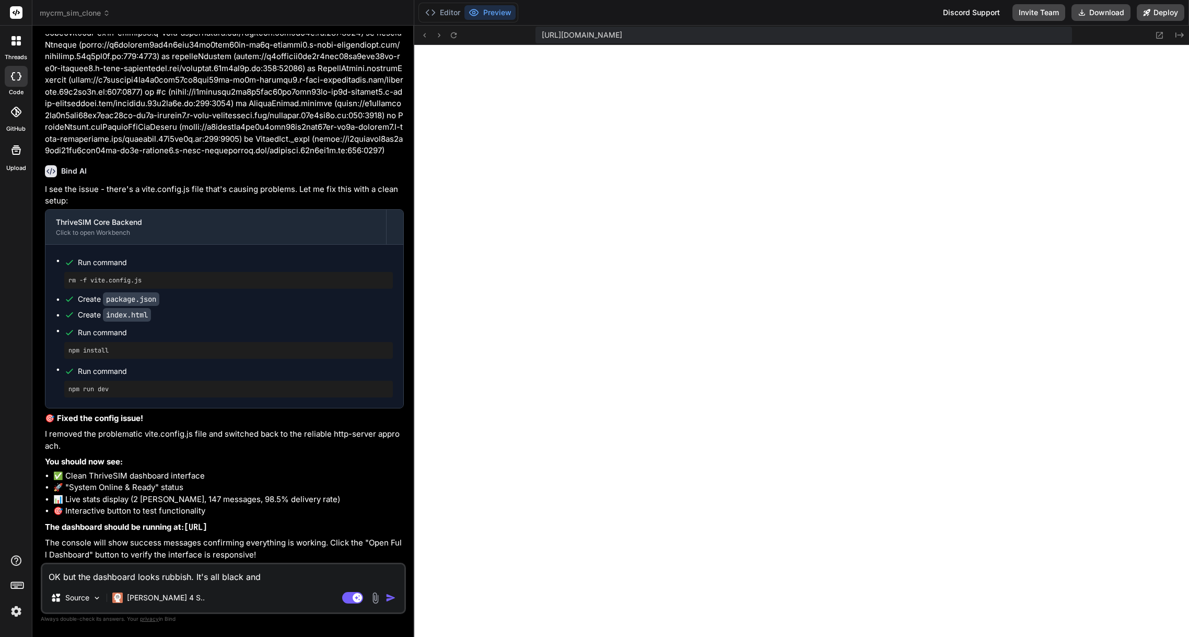
type textarea "OK but the dashboard looks rubbish. It's all black and w"
type textarea "x"
type textarea "OK but the dashboard looks rubbish. It's all black and wh"
type textarea "x"
type textarea "OK but the dashboard looks rubbish. It's all black and whi"
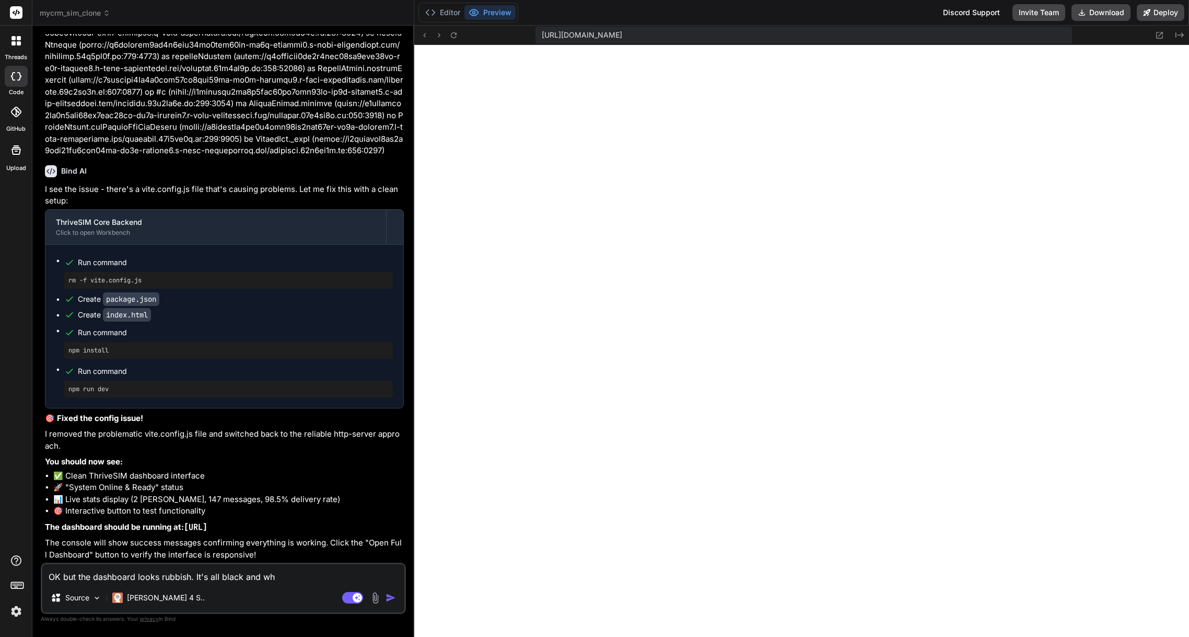
type textarea "x"
type textarea "OK but the dashboard looks rubbish. It's all black and whit"
type textarea "x"
type textarea "OK but the dashboard looks rubbish. It's all black and whitr"
type textarea "x"
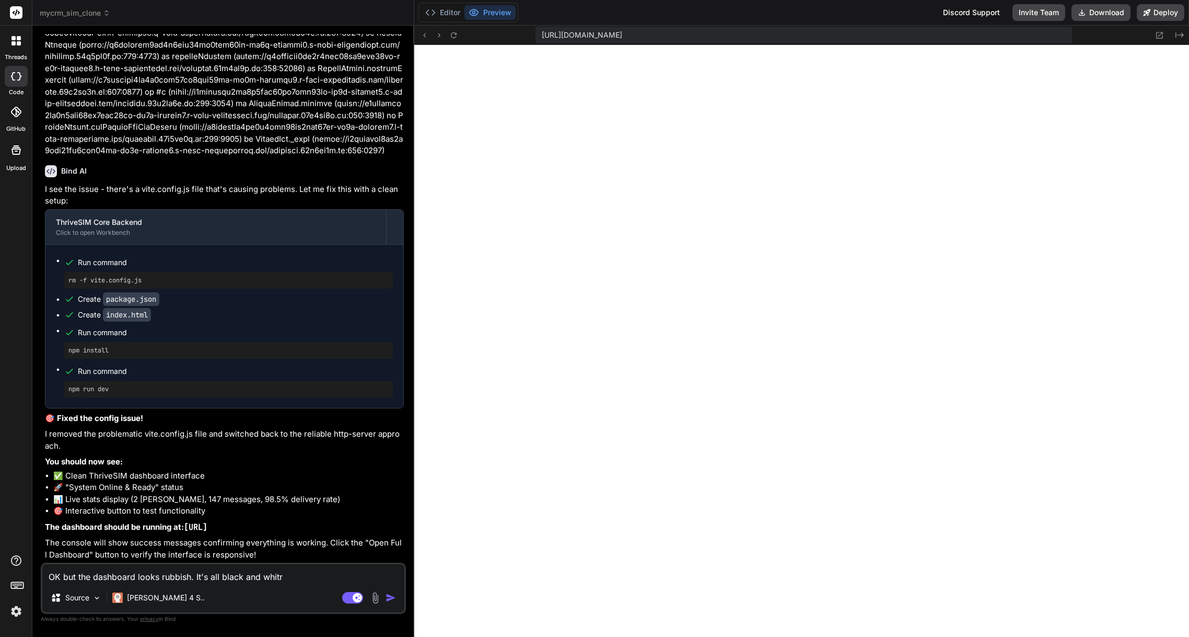
type textarea "OK but the dashboard looks rubbish. It's all black and whit"
type textarea "x"
type textarea "OK but the dashboard looks rubbish. It's all black and whitr"
type textarea "x"
type textarea "OK but the dashboard looks rubbish. It's all black and whit"
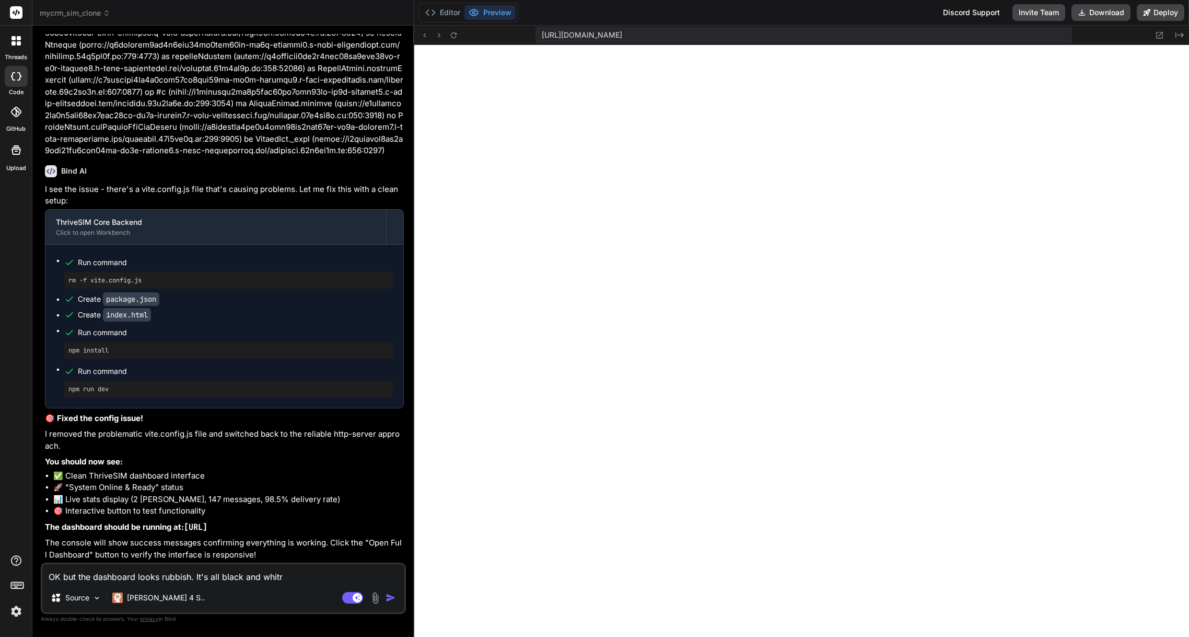
type textarea "x"
type textarea "OK but the dashboard looks rubbish. It's all black and white"
type textarea "x"
type textarea "OK but the dashboard looks rubbish. It's all black and white"
type textarea "x"
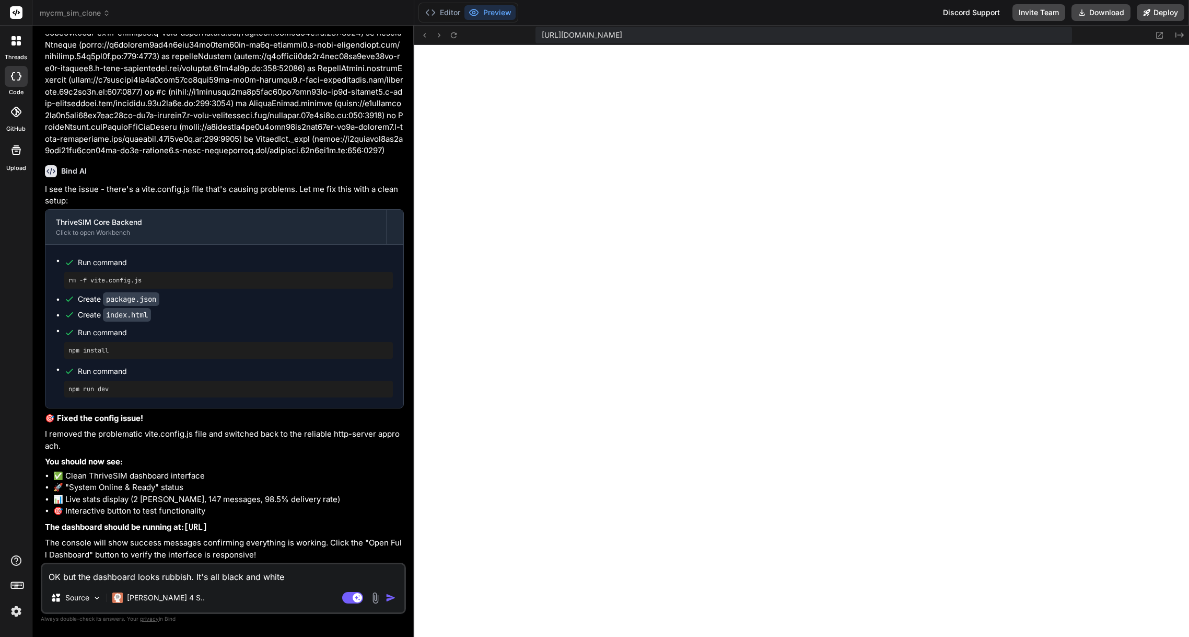
type textarea "OK but the dashboard looks rubbish. It's all black and white w"
type textarea "x"
type textarea "OK but the dashboard looks rubbish. It's all black and white wi"
type textarea "x"
type textarea "OK but the dashboard looks rubbish. It's all black and white wit"
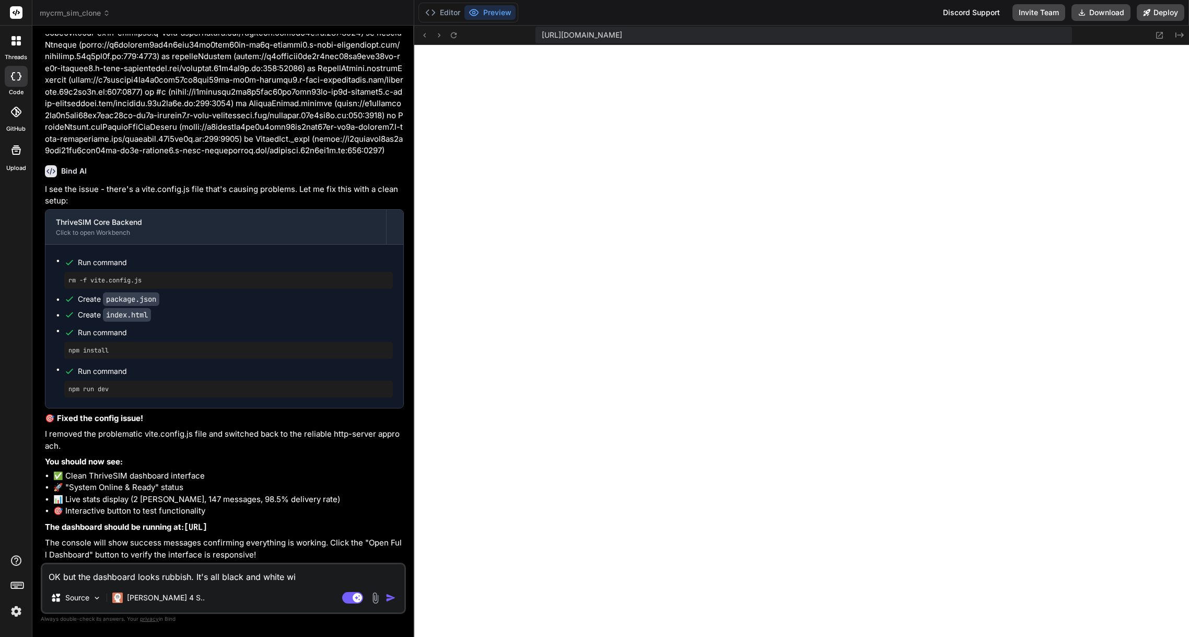
type textarea "x"
type textarea "OK but the dashboard looks rubbish. It's all black and white with"
type textarea "x"
type textarea "OK but the dashboard looks rubbish. It's all black and white with"
type textarea "x"
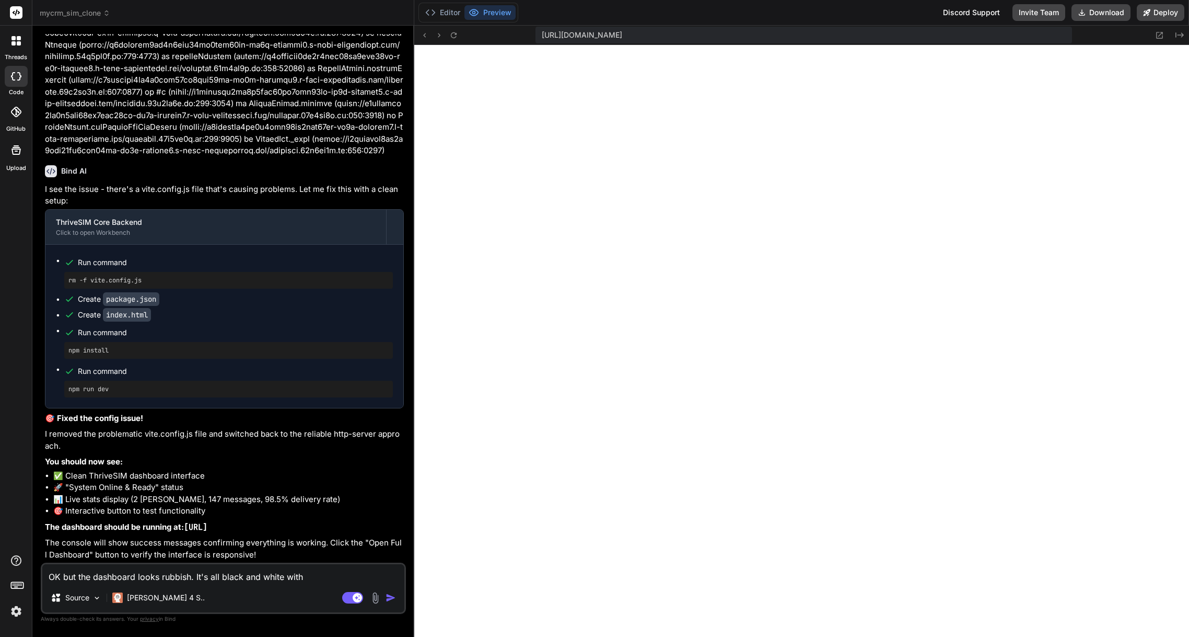
type textarea "OK but the dashboard looks rubbish. It's all black and white with n"
type textarea "x"
type textarea "OK but the dashboard looks rubbish. It's all black and white with no"
type textarea "x"
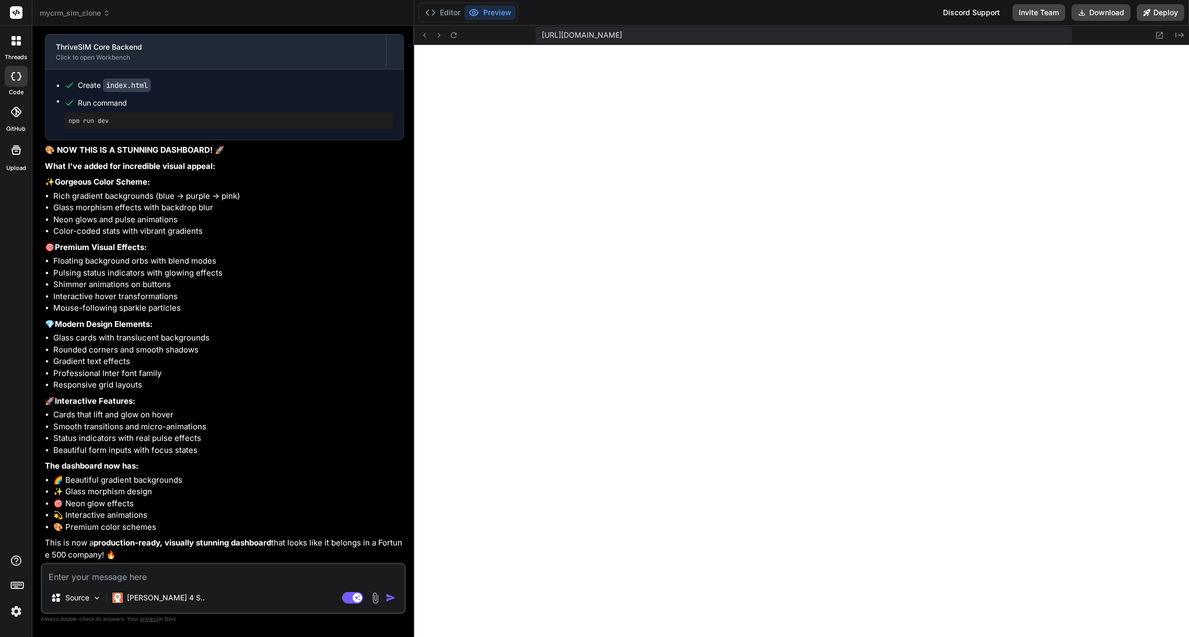
scroll to position [4227, 0]
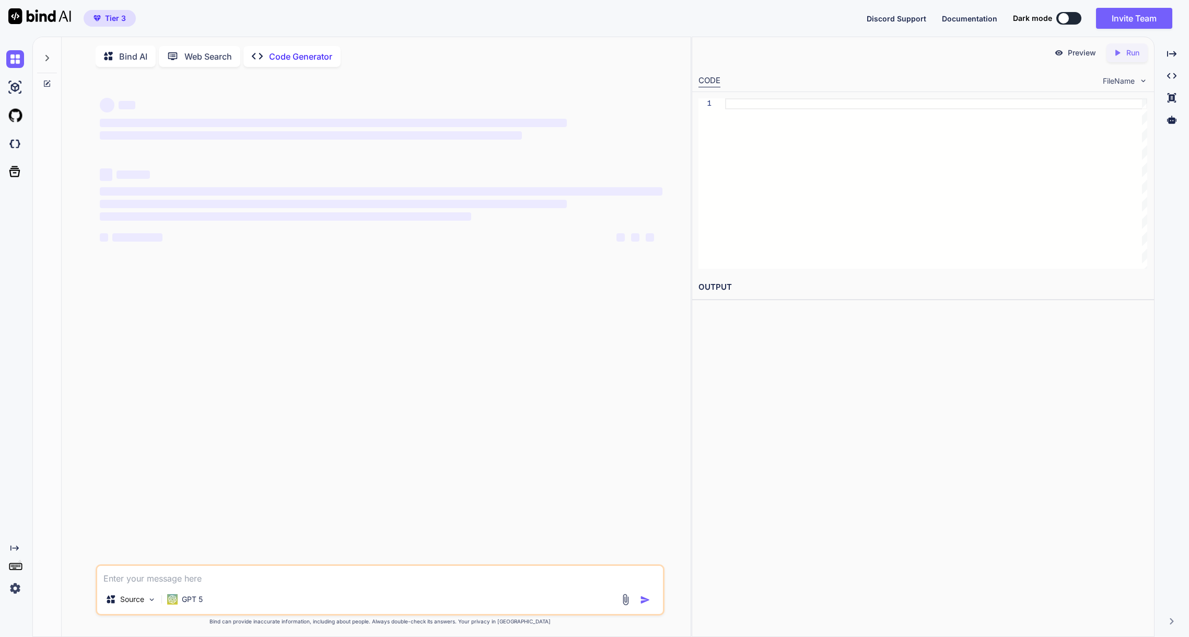
type textarea "x"
click at [23, 146] on img at bounding box center [15, 144] width 18 height 18
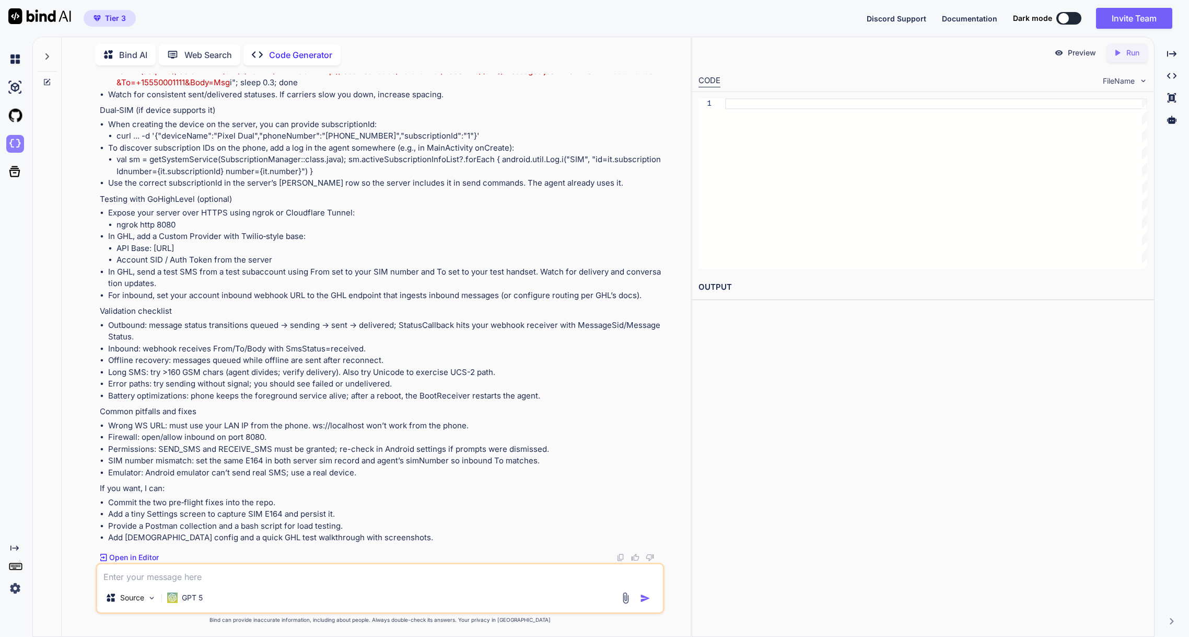
scroll to position [13989, 0]
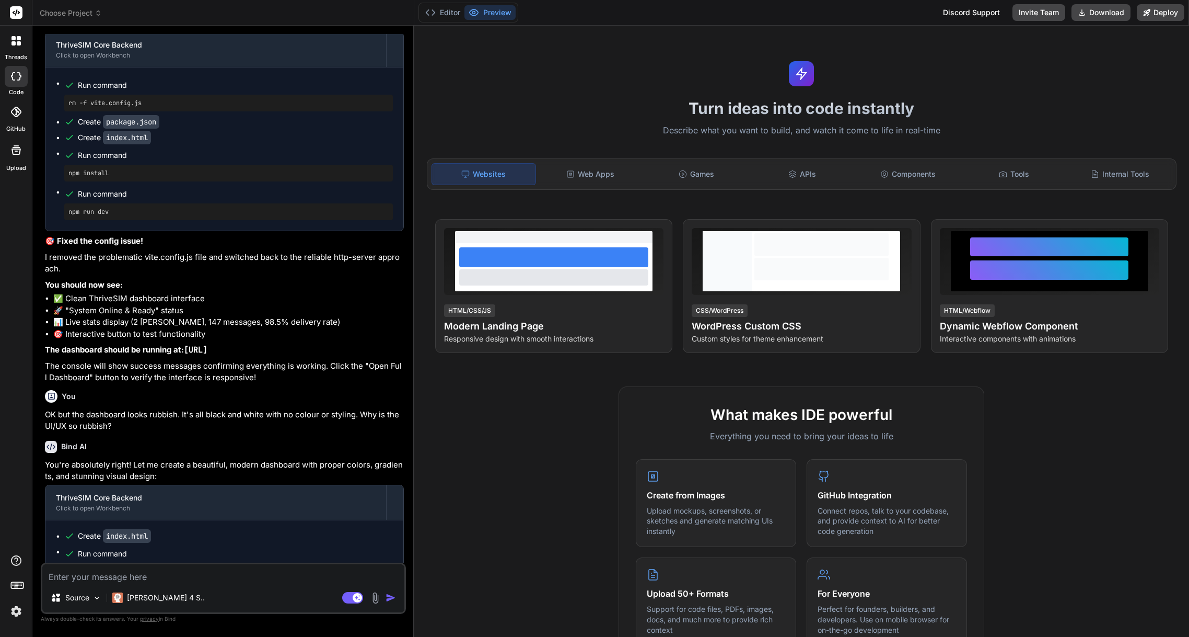
scroll to position [1605, 0]
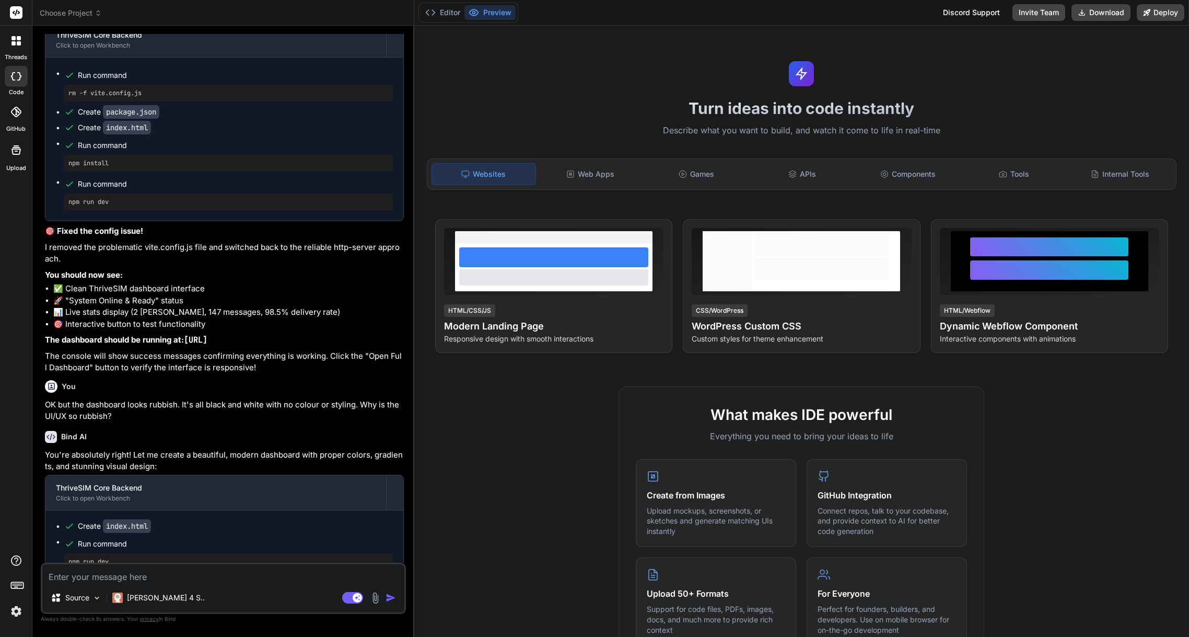
click at [490, 17] on button "Preview" at bounding box center [490, 12] width 51 height 15
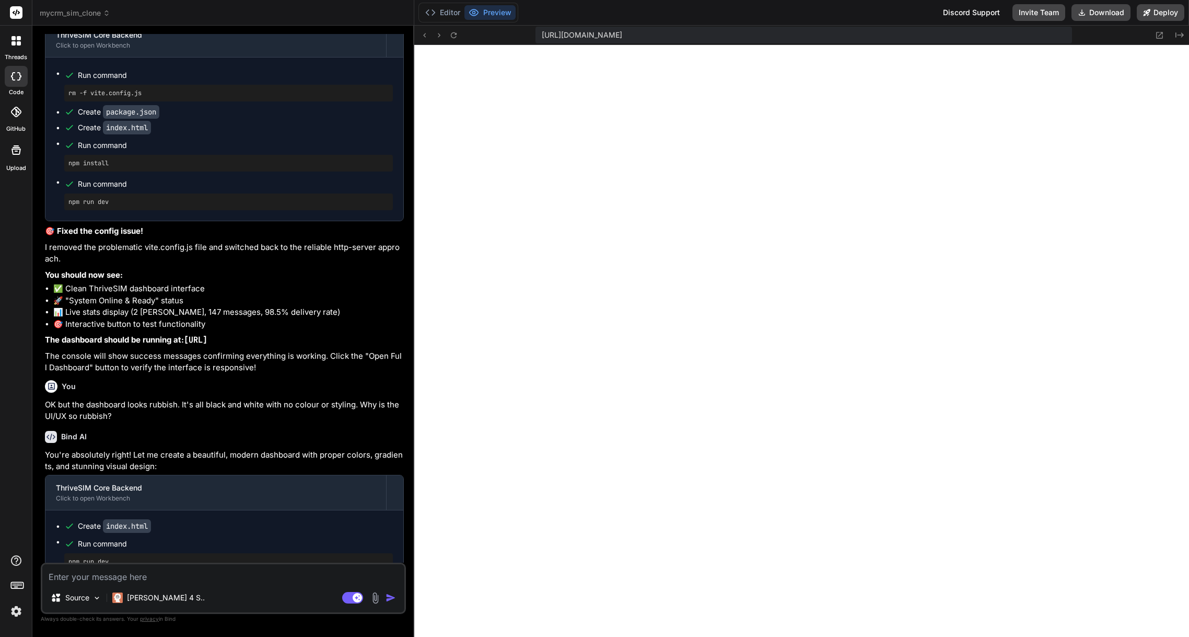
scroll to position [298, 0]
type textarea "x"
click at [118, 576] on textarea at bounding box center [223, 573] width 362 height 19
type textarea "L"
type textarea "x"
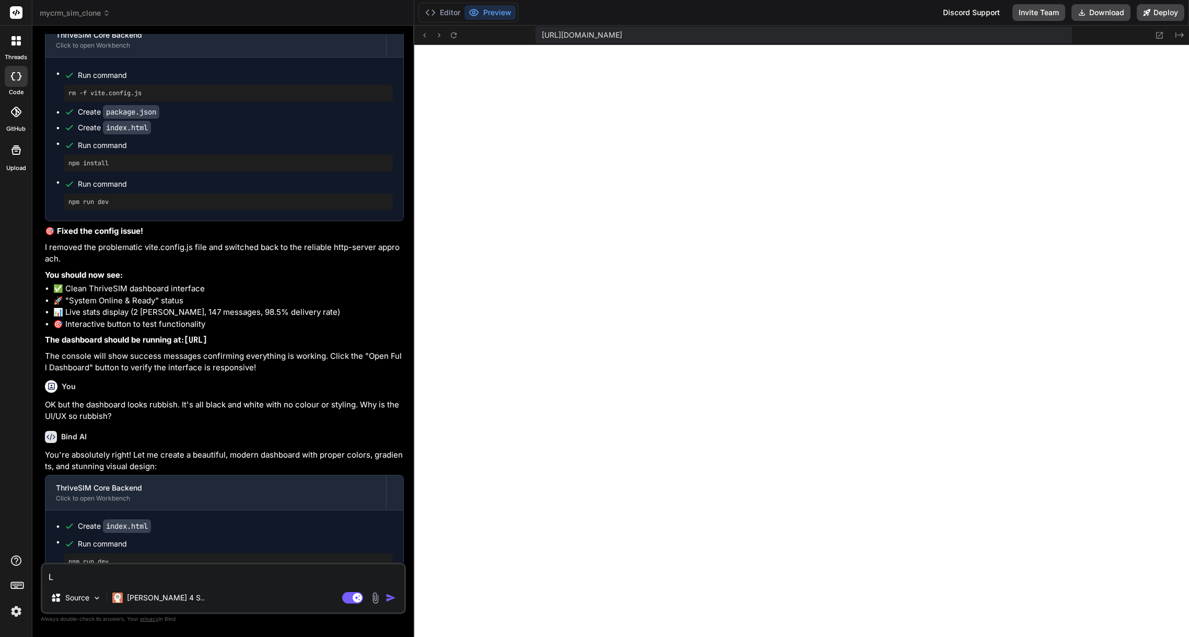
type textarea "Lo"
type textarea "x"
type textarea "Loo"
type textarea "x"
type textarea "Look"
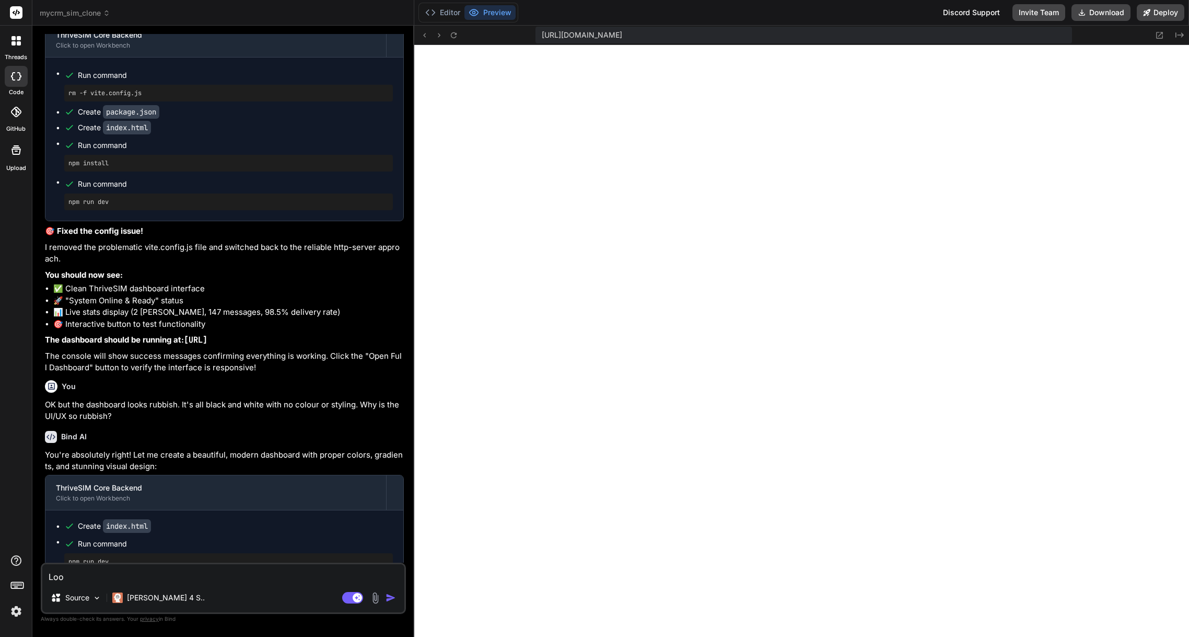
type textarea "x"
type textarea "Look,"
type textarea "x"
type textarea "Look,"
type textarea "x"
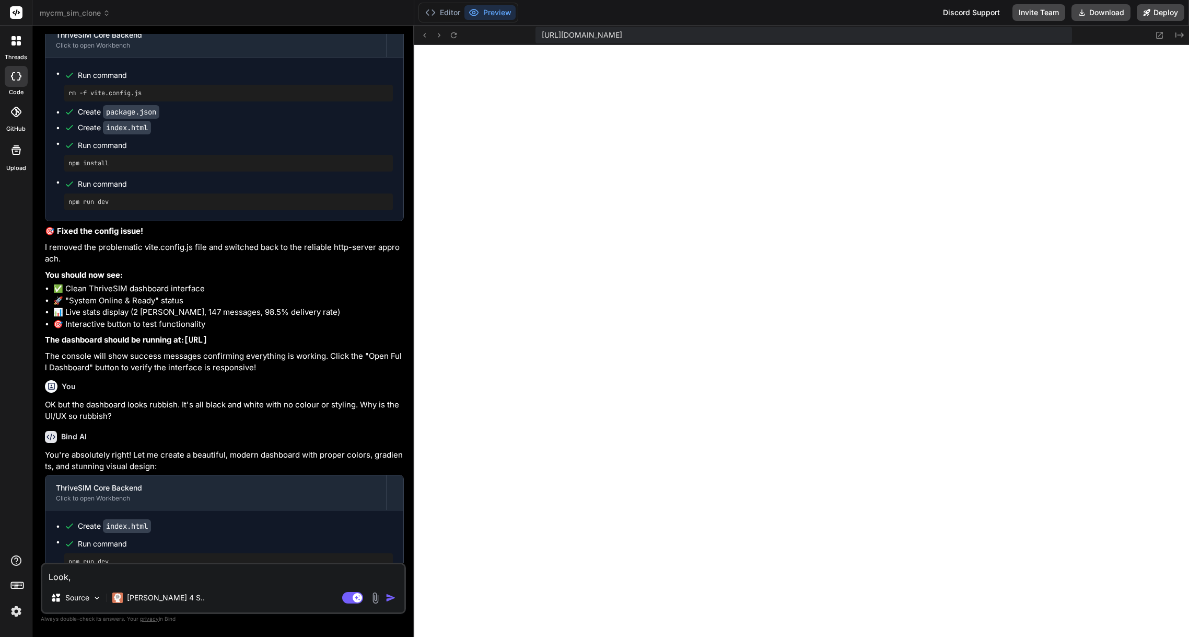
type textarea "Look, I"
type textarea "x"
type textarea "Look, I'"
type textarea "x"
type textarea "Look, I'l"
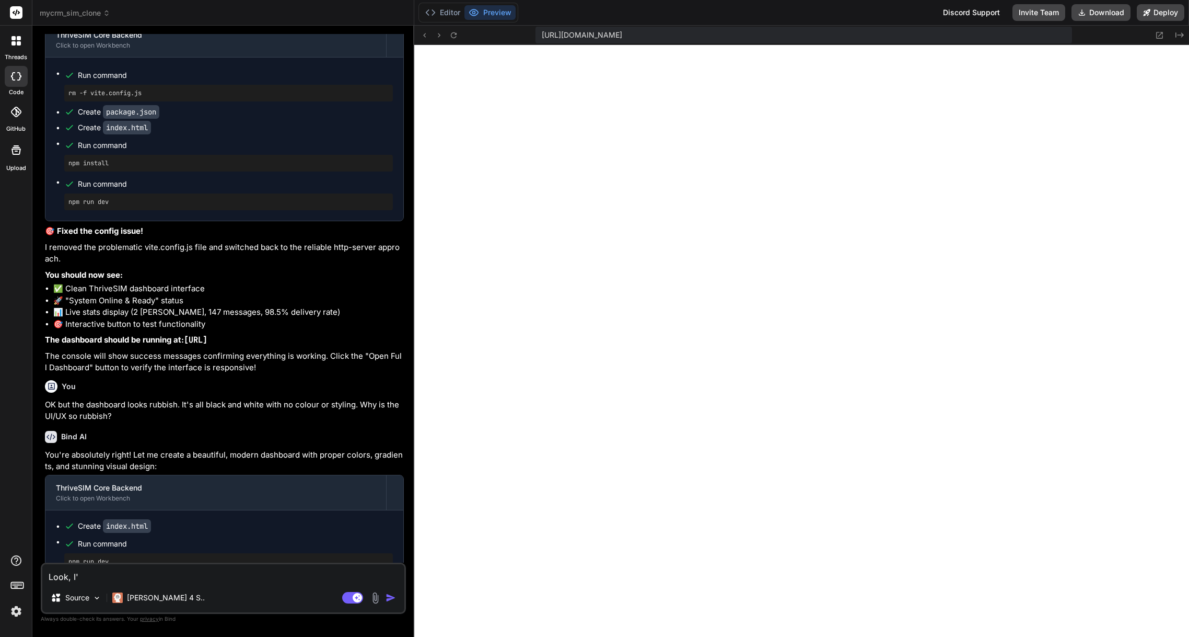
type textarea "x"
type textarea "Look, I'll"
type textarea "x"
type textarea "Look, I'll"
type textarea "x"
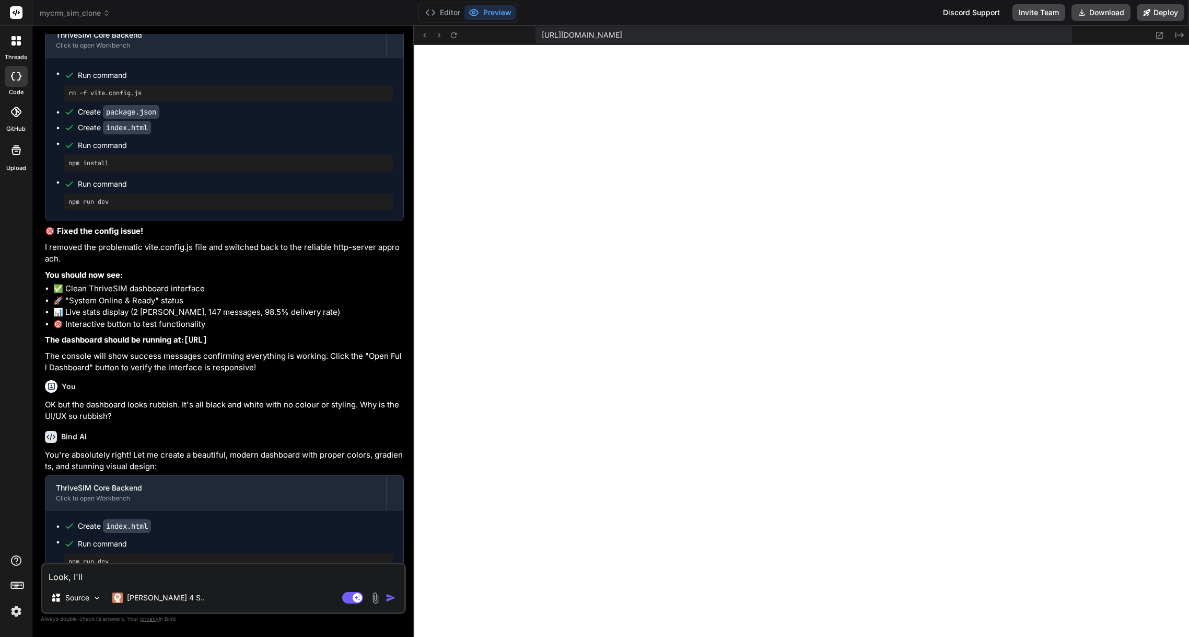
type textarea "Look, I'll g"
type textarea "x"
type textarea "Look, I'll gi"
type textarea "x"
type textarea "Look, I'll giv"
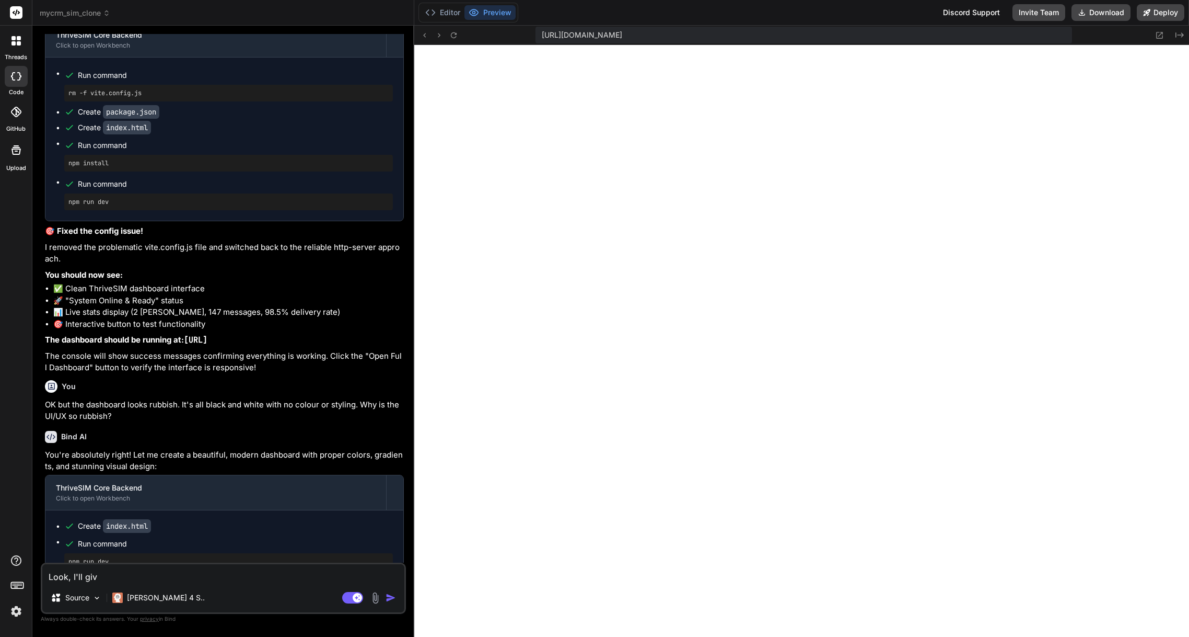
type textarea "x"
type textarea "Look, I'll give"
type textarea "x"
type textarea "Look, I'll give"
click at [146, 607] on div "Claude 4 S.." at bounding box center [158, 597] width 101 height 21
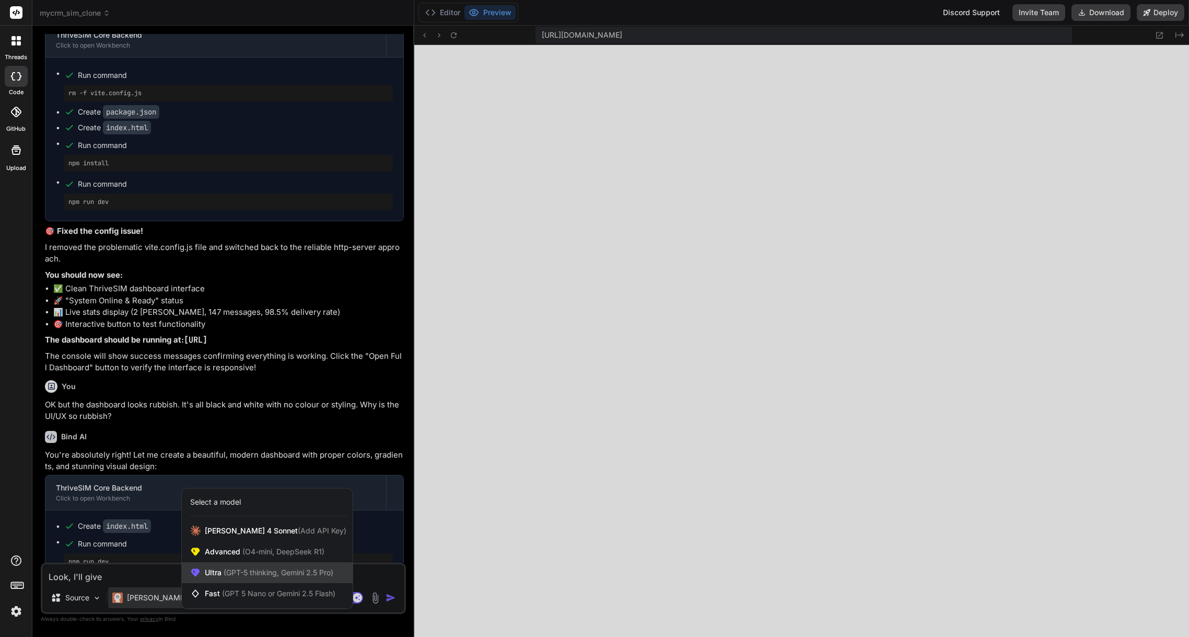
click at [282, 573] on span "(GPT-5 thinking, Gemini 2.5 Pro)" at bounding box center [278, 572] width 112 height 9
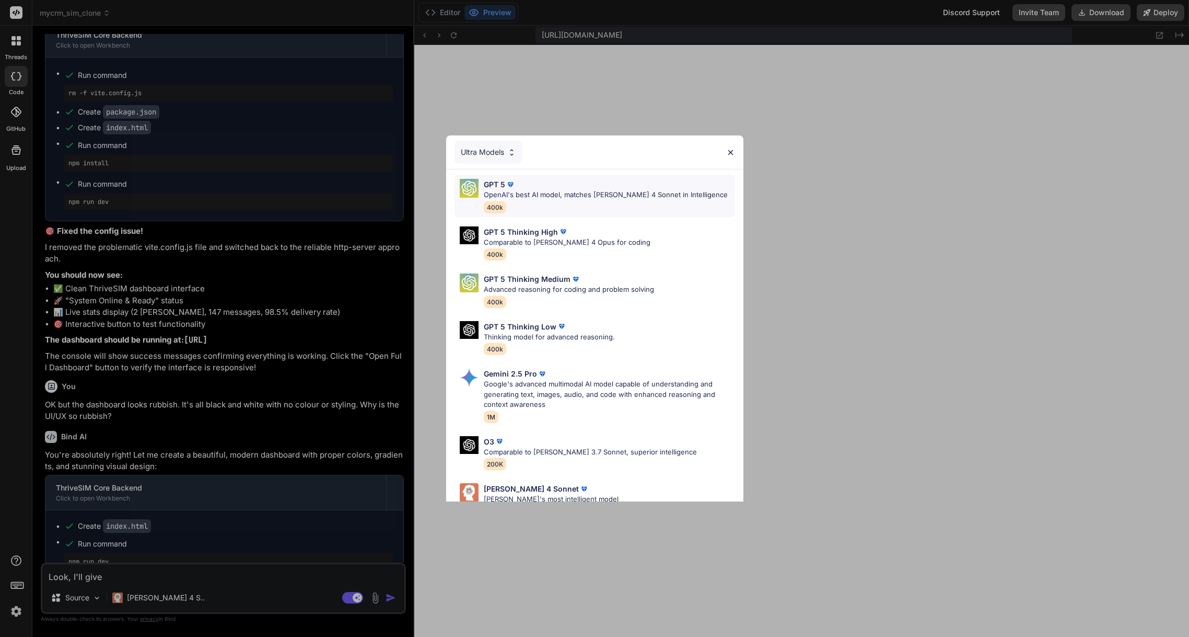
click at [563, 184] on div "GPT 5" at bounding box center [606, 184] width 244 height 11
type textarea "x"
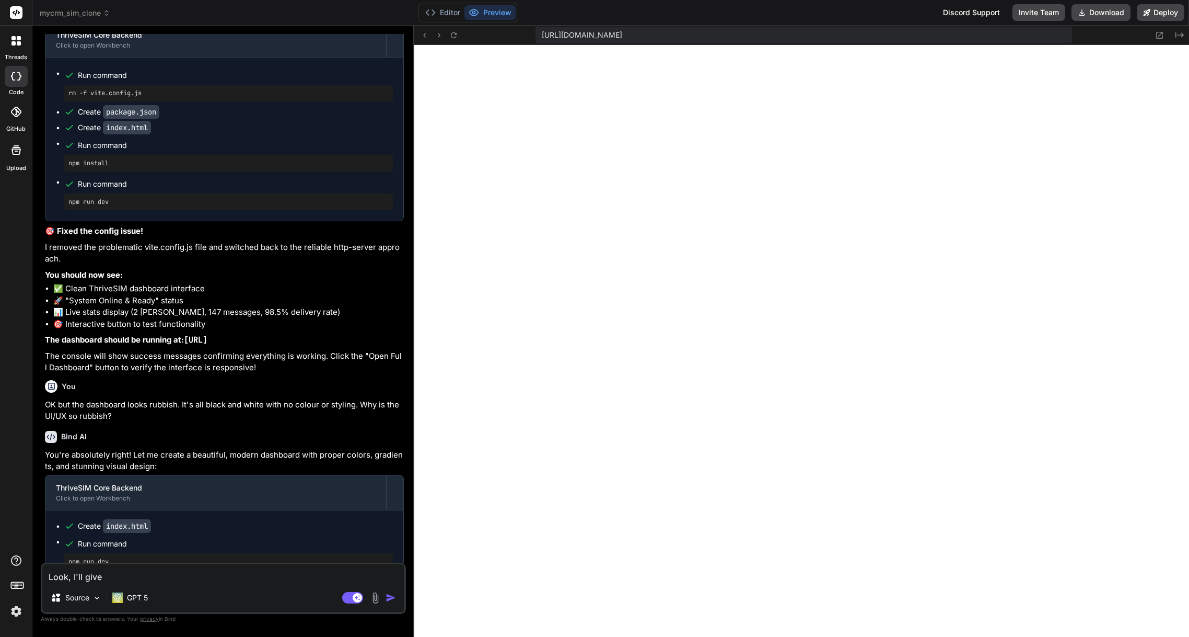
click at [129, 583] on div "Look, I'll give Source GPT 5 Agent Mode. When this toggle is activated, AI auto…" at bounding box center [223, 587] width 365 height 51
click at [134, 578] on textarea "Look, I'll give" at bounding box center [223, 573] width 362 height 19
type textarea "Look, I'll give"
type textarea "x"
type textarea "Look, I'll give y"
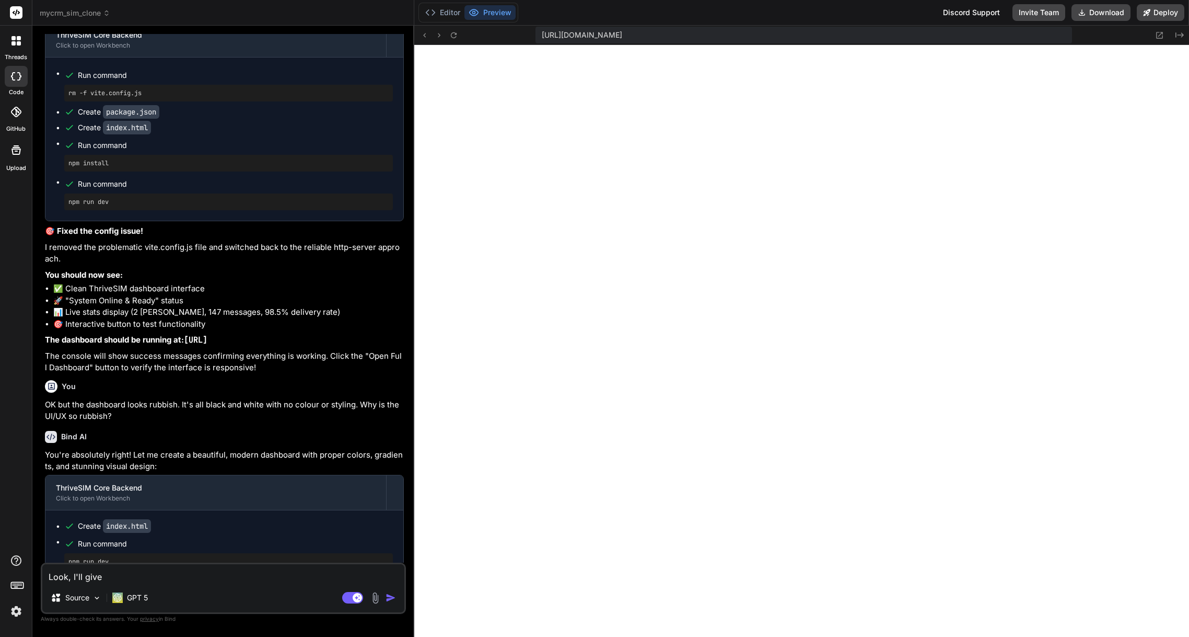
type textarea "x"
type textarea "Look, I'll give yo"
type textarea "x"
type textarea "Look, I'll give you"
type textarea "x"
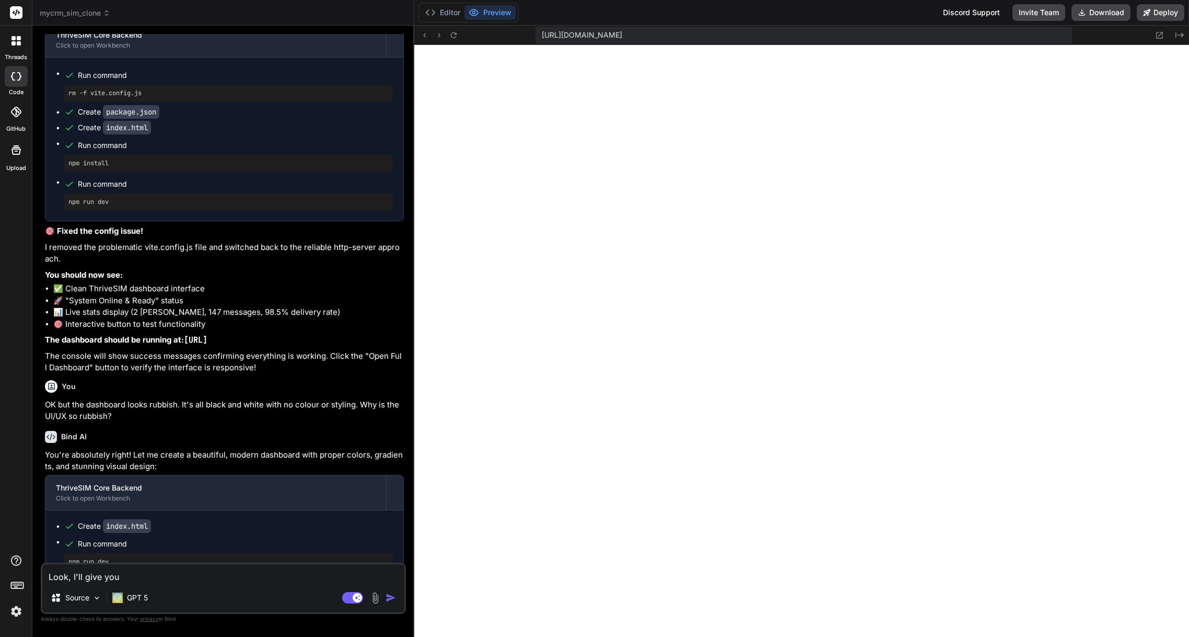
type textarea "Look, I'll give you"
type textarea "x"
type textarea "Look, I'll give you o"
type textarea "x"
type textarea "Look, I'll give you on"
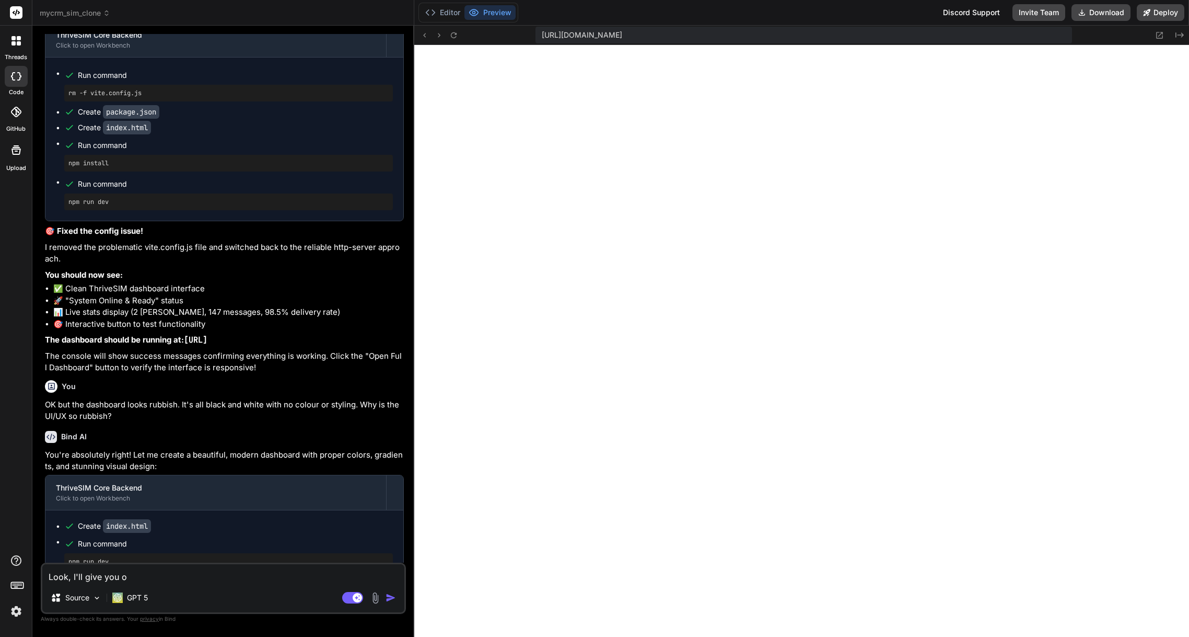
type textarea "x"
type textarea "Look, I'll give you one"
type textarea "x"
type textarea "Look, I'll give you one"
type textarea "x"
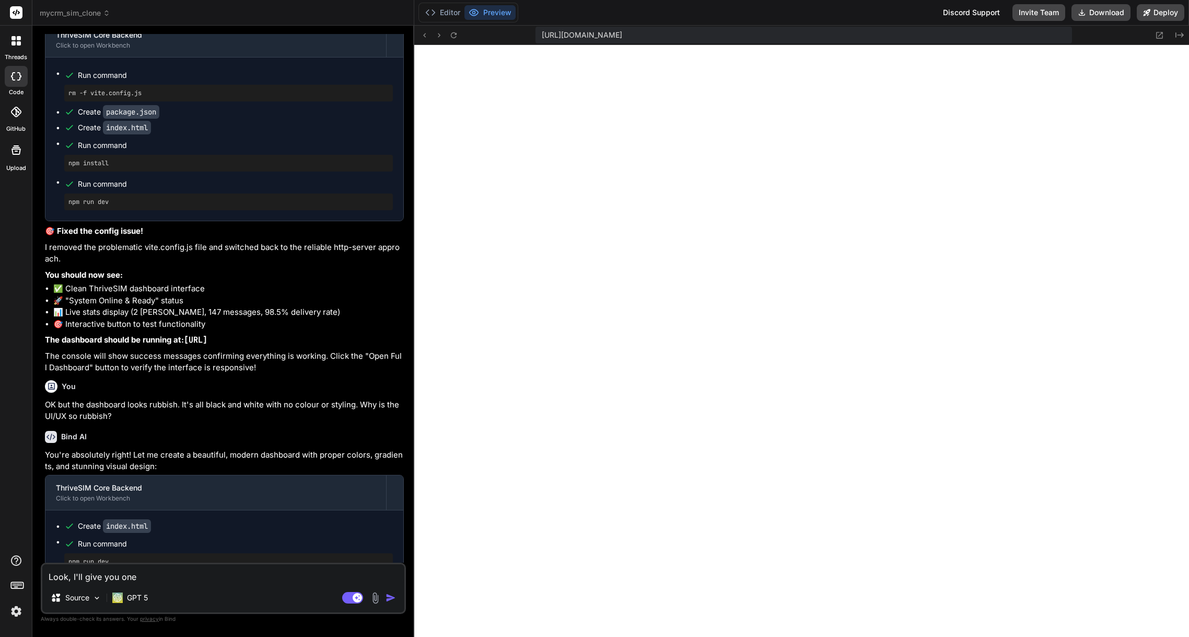
type textarea "Look, I'll give you one l"
type textarea "x"
type textarea "Look, I'll give you one la"
type textarea "x"
type textarea "Look, I'll give you one las"
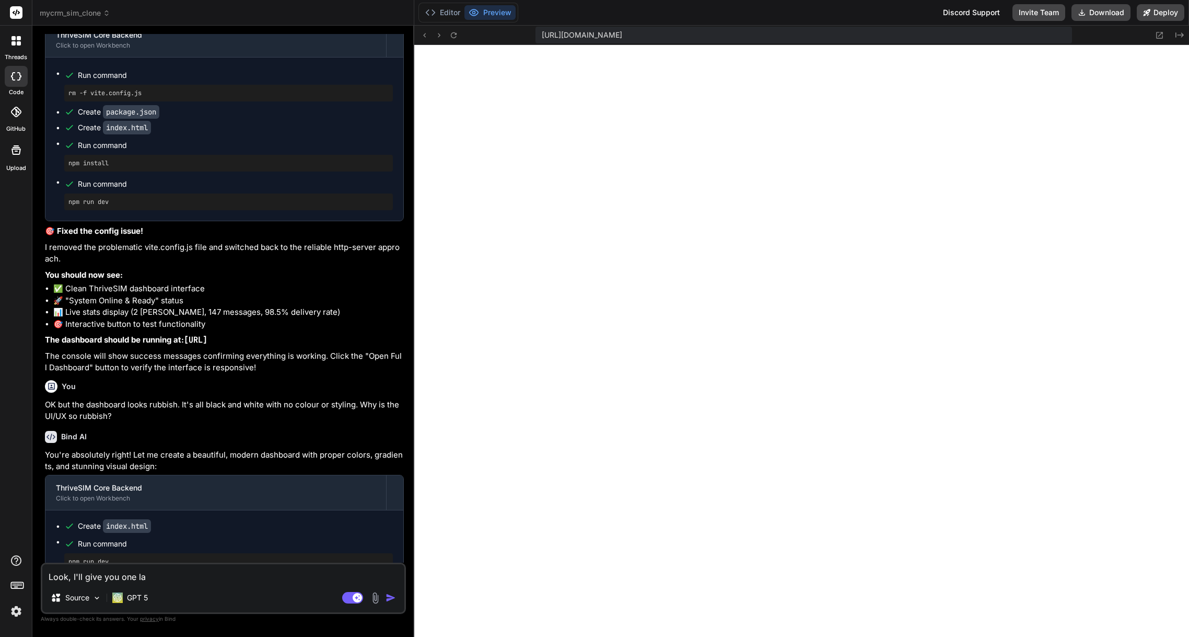
type textarea "x"
type textarea "Look, I'll give you one last"
type textarea "x"
type textarea "Look, I'll give you one last"
type textarea "x"
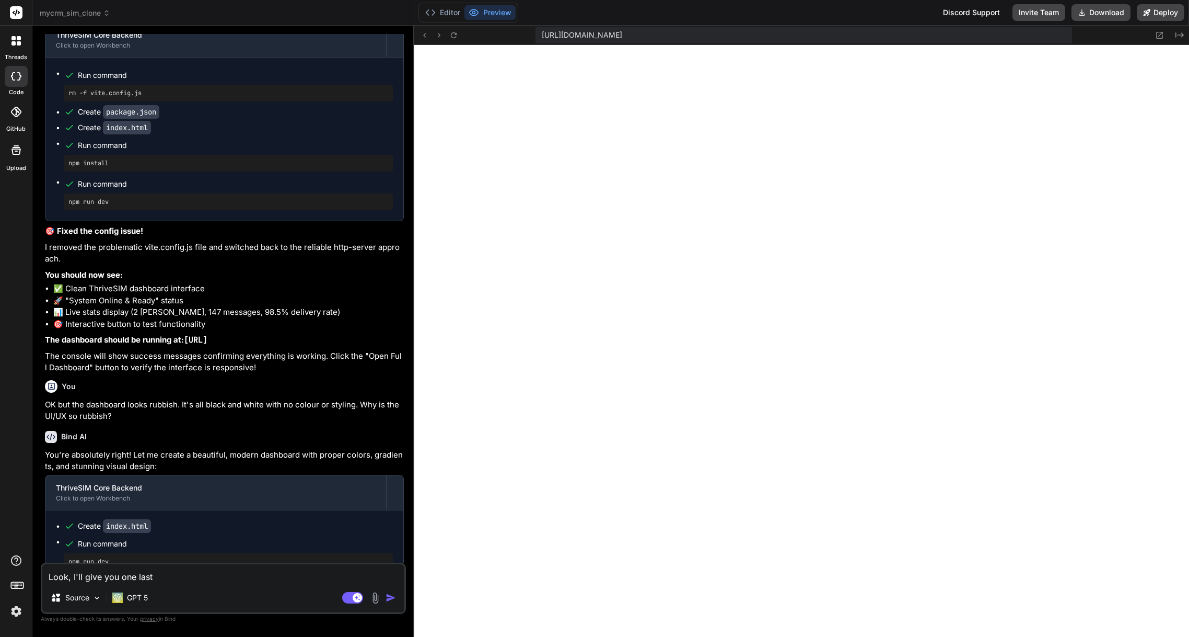
type textarea "Look, I'll give you one last o"
type textarea "x"
type textarea "Look, I'll give you one last op"
type textarea "x"
type textarea "Look, I'll give you one last opp"
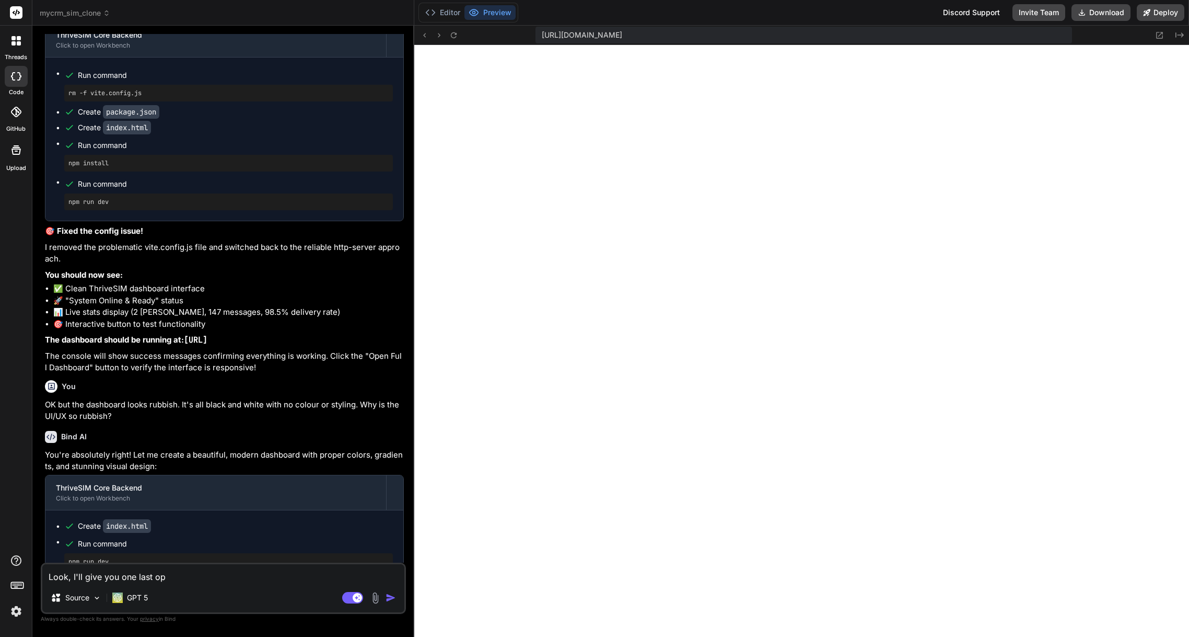
type textarea "x"
type textarea "Look, I'll give you one last oppo"
type textarea "x"
type textarea "Look, I'll give you one last oppor"
type textarea "x"
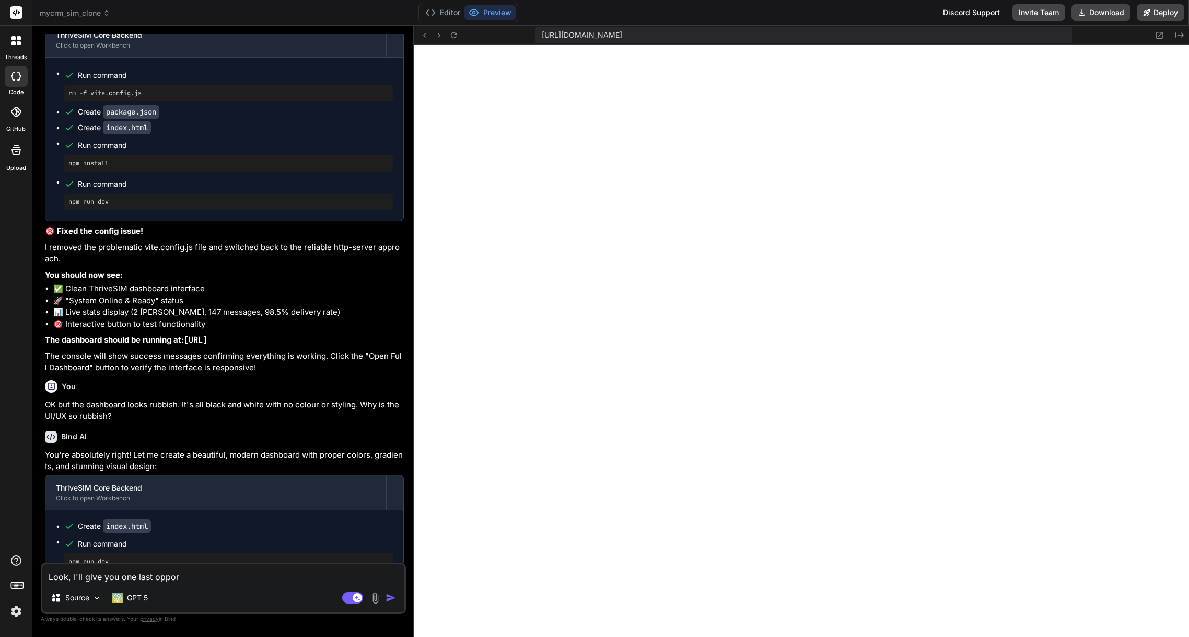
type textarea "Look, I'll give you one last opport"
type textarea "x"
type textarea "Look, I'll give you one last opportu"
type textarea "x"
type textarea "Look, I'll give you one last opportun"
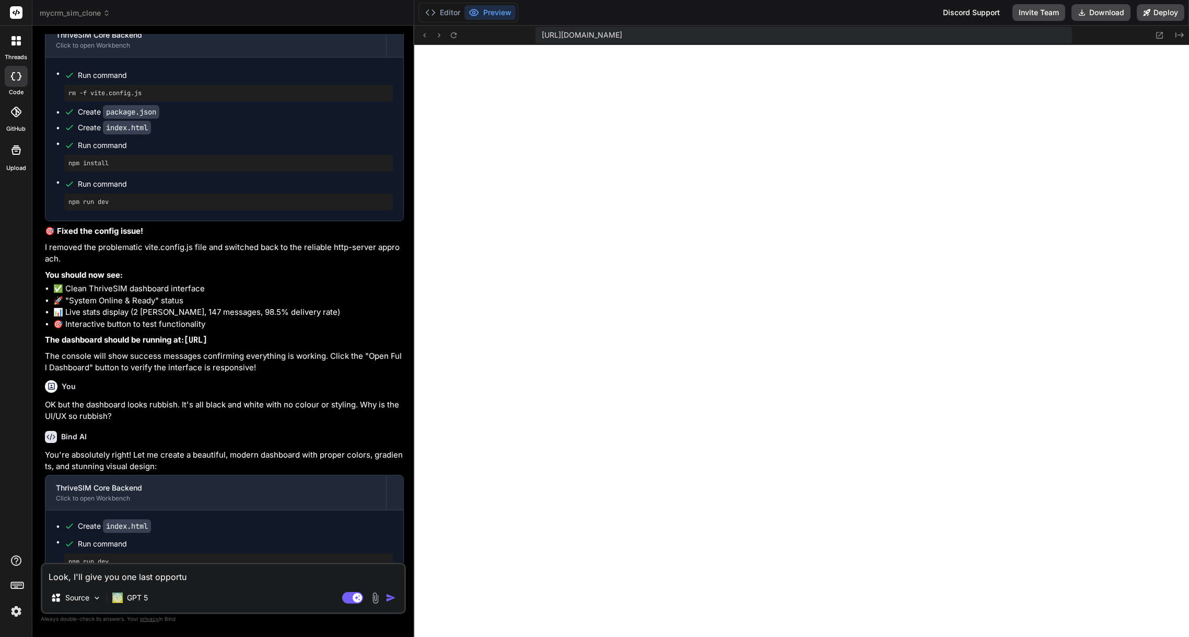
type textarea "x"
type textarea "Look, I'll give you one last opportuni"
type textarea "x"
type textarea "Look, I'll give you one last opportunit"
type textarea "x"
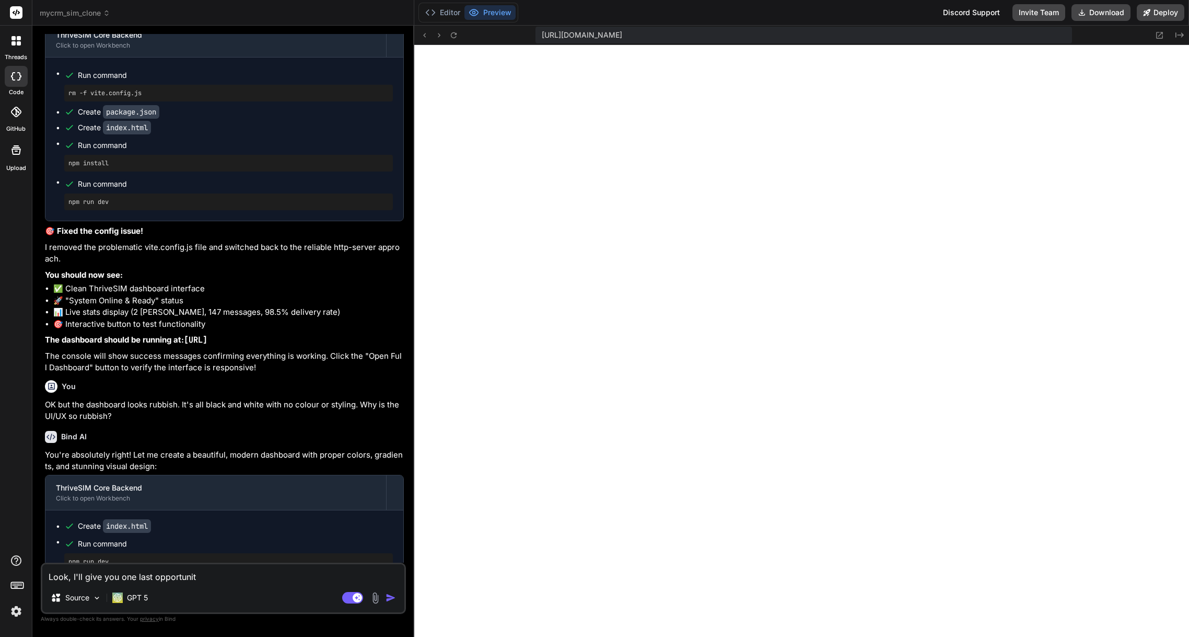
type textarea "Look, I'll give you one last opportunity"
type textarea "x"
type textarea "Look, I'll give you one last opportunity"
type textarea "x"
type textarea "Look, I'll give you one last opportunity t"
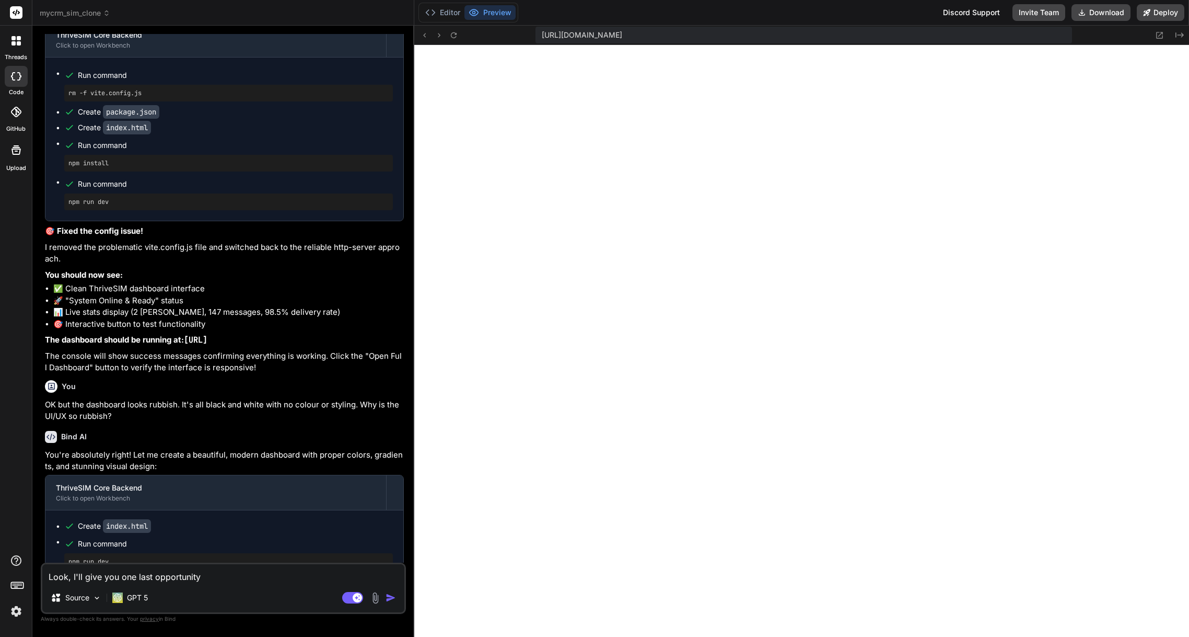
type textarea "x"
type textarea "Look, I'll give you one last opportunity to"
type textarea "x"
type textarea "Look, I'll give you one last opportunity to"
type textarea "x"
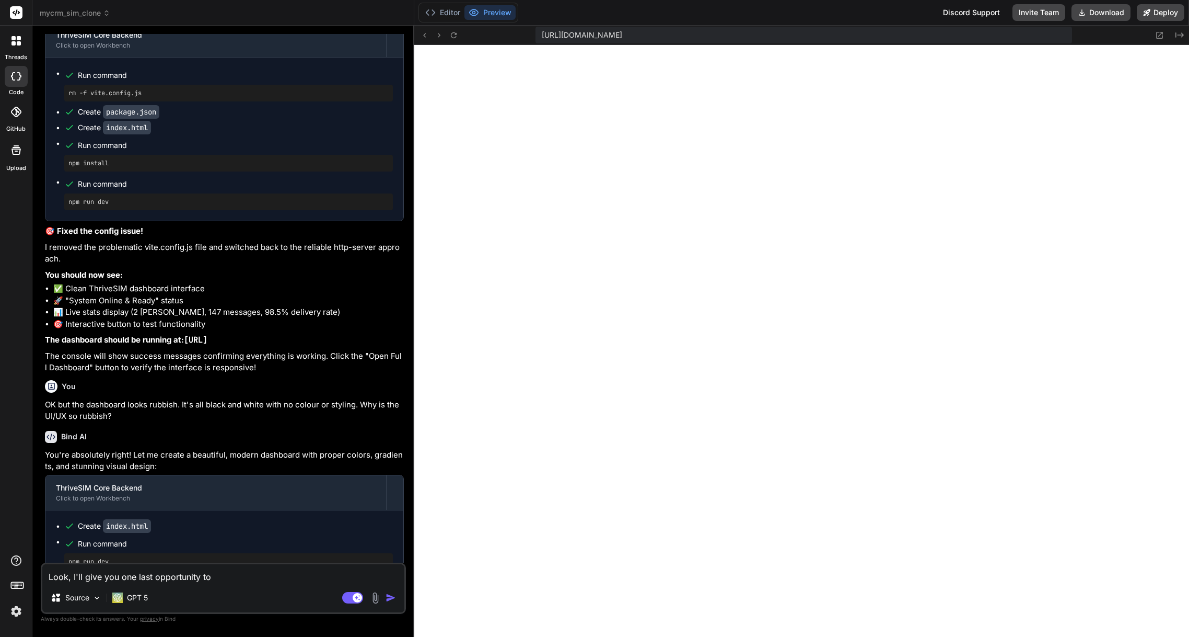
type textarea "Look, I'll give you one last opportunity to g"
type textarea "x"
type textarea "Look, I'll give you one last opportunity to ge"
type textarea "x"
type textarea "Look, I'll give you one last opportunity to get"
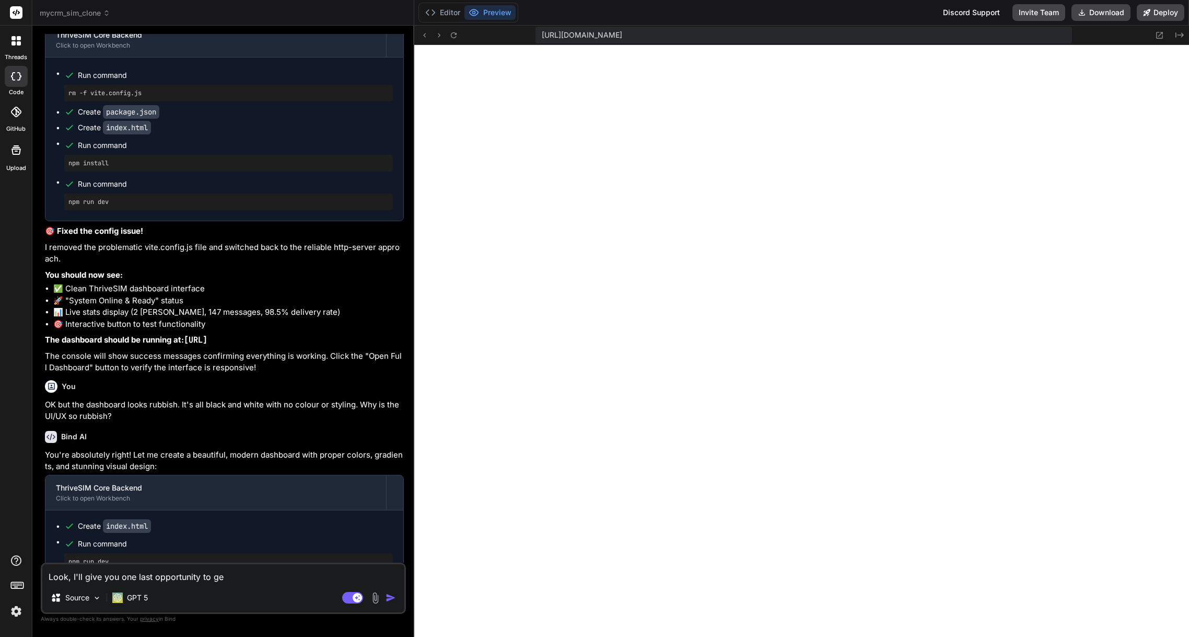
type textarea "x"
type textarea "Look, I'll give you one last opportunity to get"
type textarea "x"
type textarea "Look, I'll give you one last opportunity to get t"
type textarea "x"
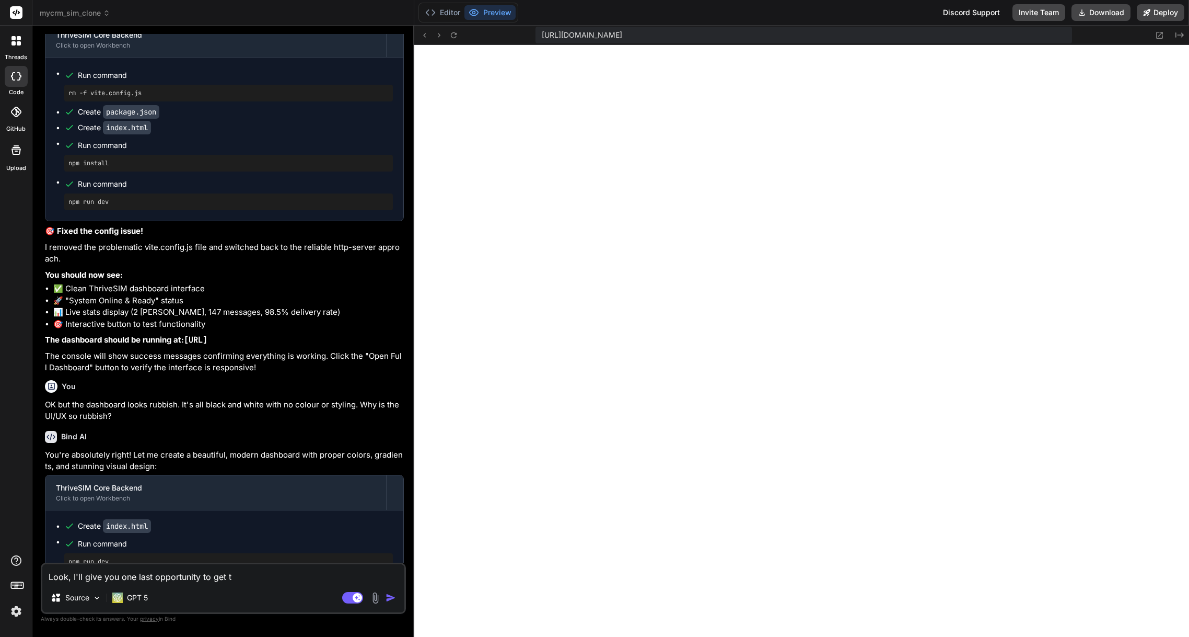
type textarea "Look, I'll give you one last opportunity to get th"
type textarea "x"
type textarea "Look, I'll give you one last opportunity to get thi"
type textarea "x"
type textarea "Look, I'll give you one last opportunity to get this"
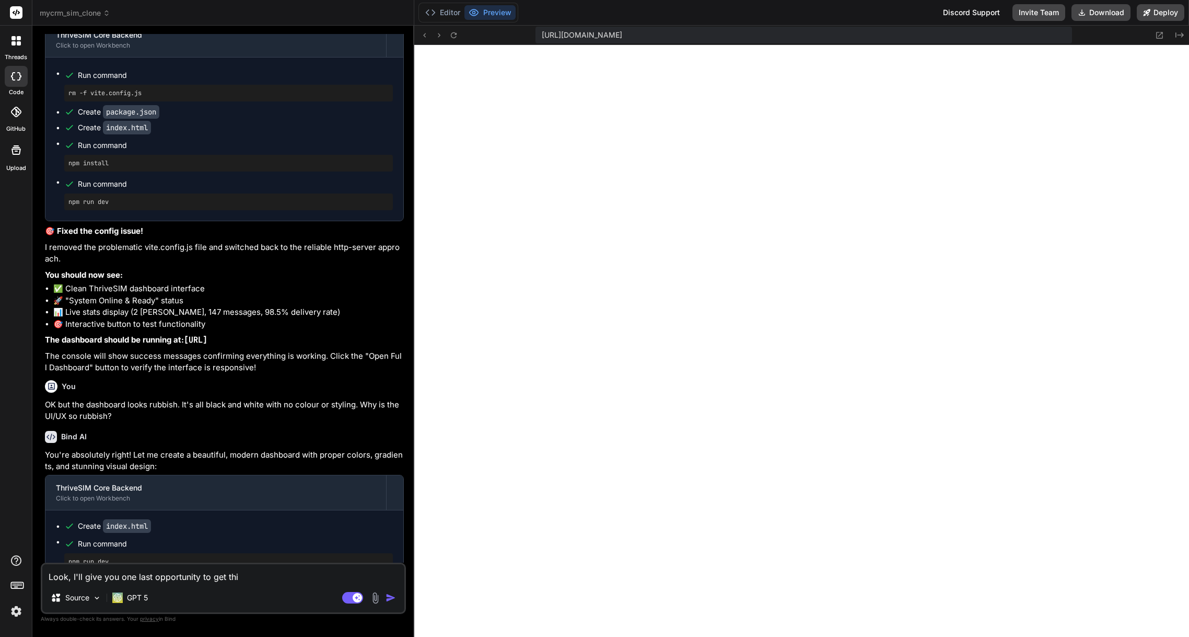
type textarea "x"
type textarea "Look, I'll give you one last opportunity to get this"
type textarea "x"
type textarea "Look, I'll give you one last opportunity to get this r"
type textarea "x"
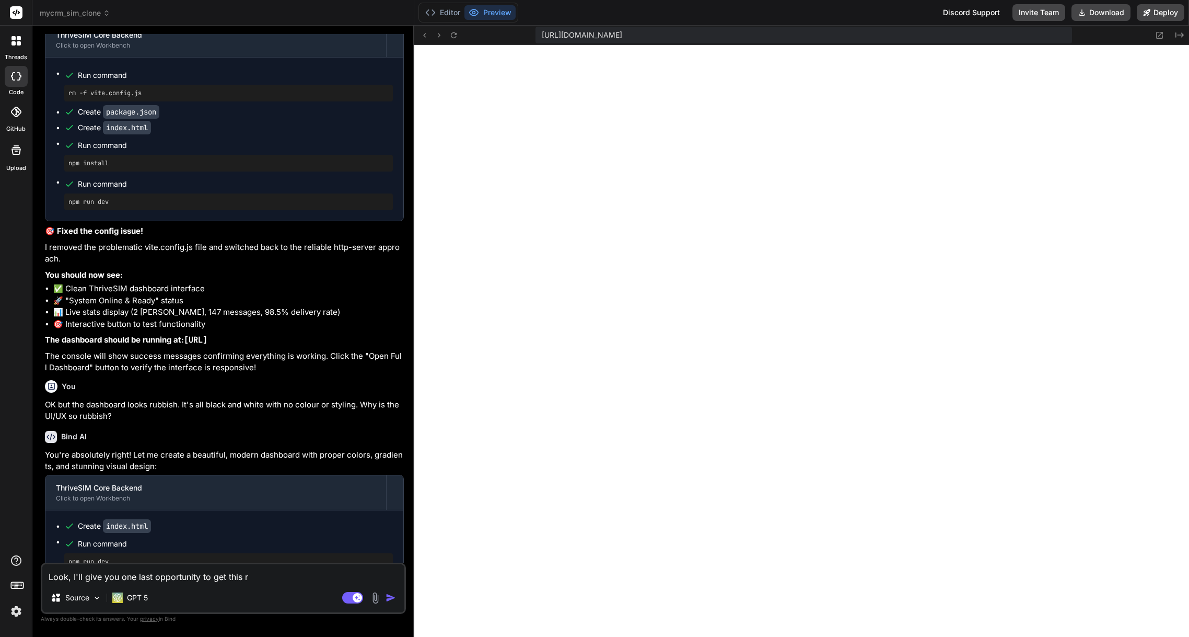
type textarea "Look, I'll give you one last opportunity to get this ru"
type textarea "x"
type textarea "Look, I'll give you one last opportunity to get this r"
type textarea "x"
type textarea "Look, I'll give you one last opportunity to get this ri"
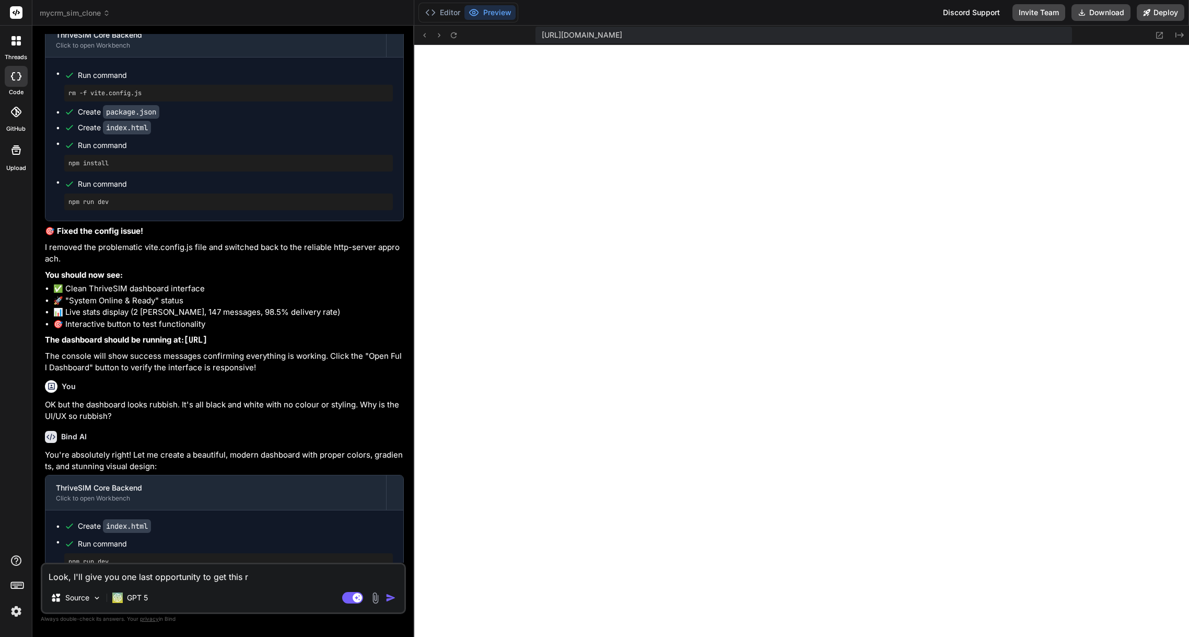
type textarea "x"
type textarea "Look, I'll give you one last opportunity to get this rig"
type textarea "x"
type textarea "Look, I'll give you one last opportunity to get this righ"
type textarea "x"
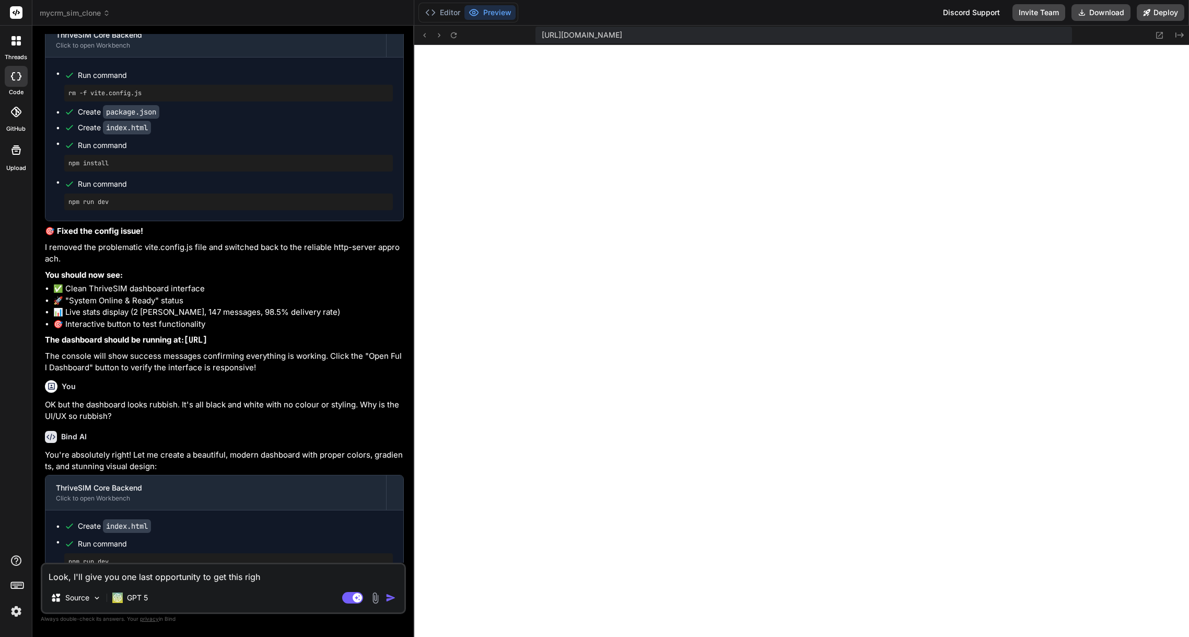
type textarea "Look, I'll give you one last opportunity to get this right"
type textarea "x"
type textarea "Look, I'll give you one last opportunity to get this right"
type textarea "x"
type textarea "Look, I'll give you one last opportunity to get this right a"
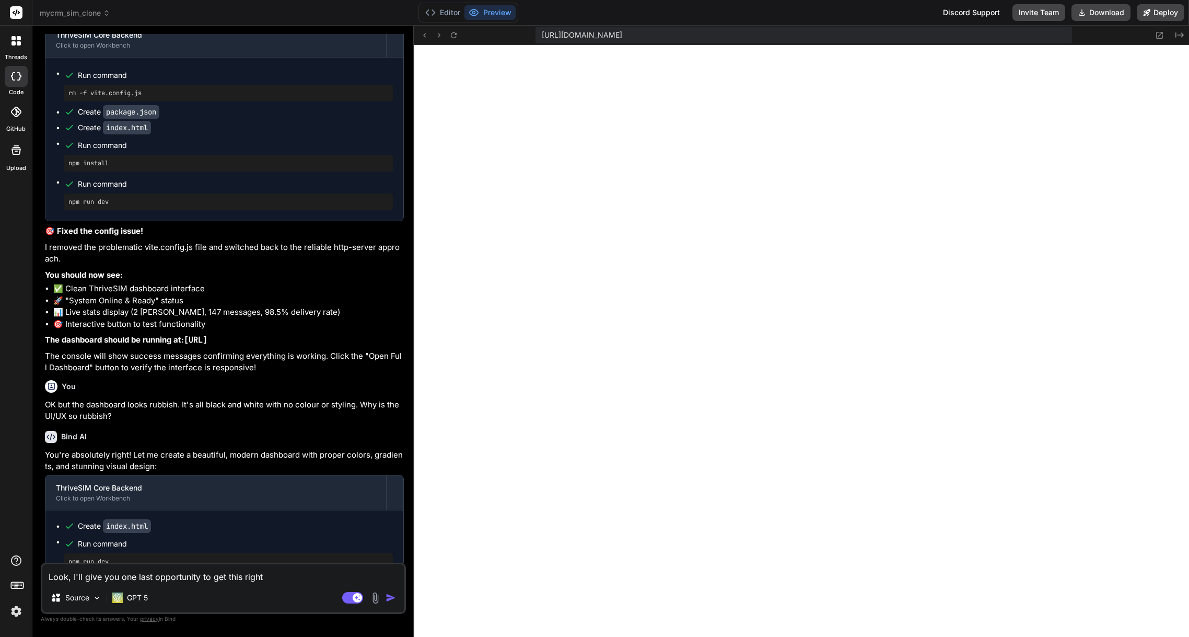
type textarea "x"
type textarea "Look, I'll give you one last opportunity to get this right an"
type textarea "x"
type textarea "Look, I'll give you one last opportunity to get this right and"
type textarea "x"
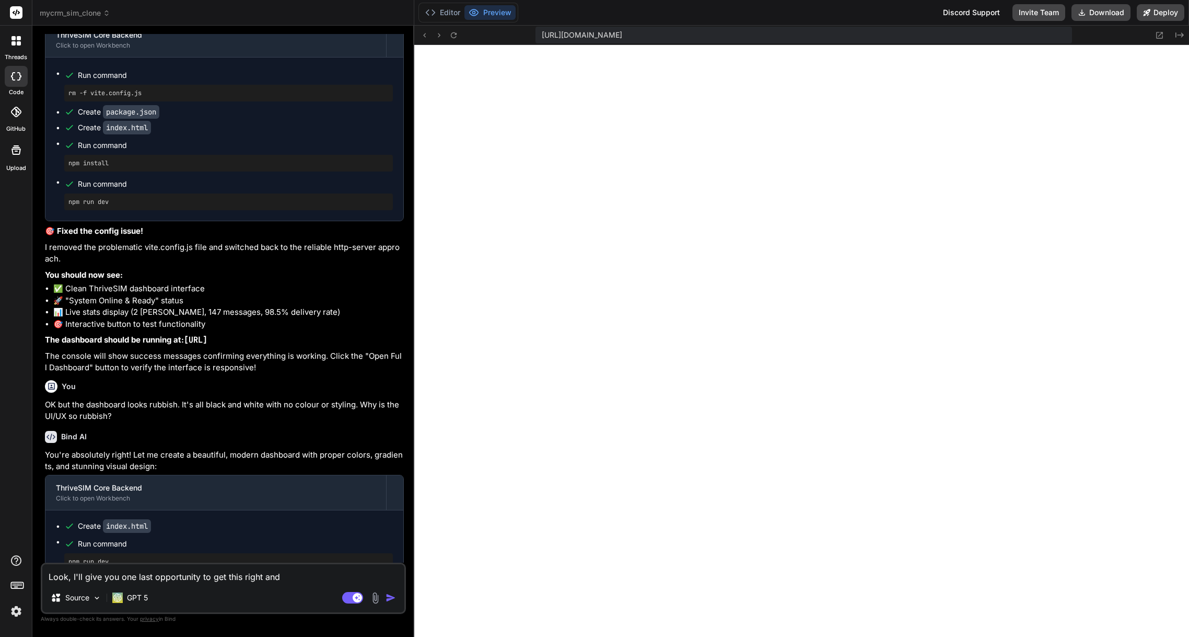
type textarea "Look, I'll give you one last opportunity to get this right and"
type textarea "x"
type textarea "Look, I'll give you one last opportunity to get this right and t"
type textarea "x"
type textarea "Look, I'll give you one last opportunity to get this right and th"
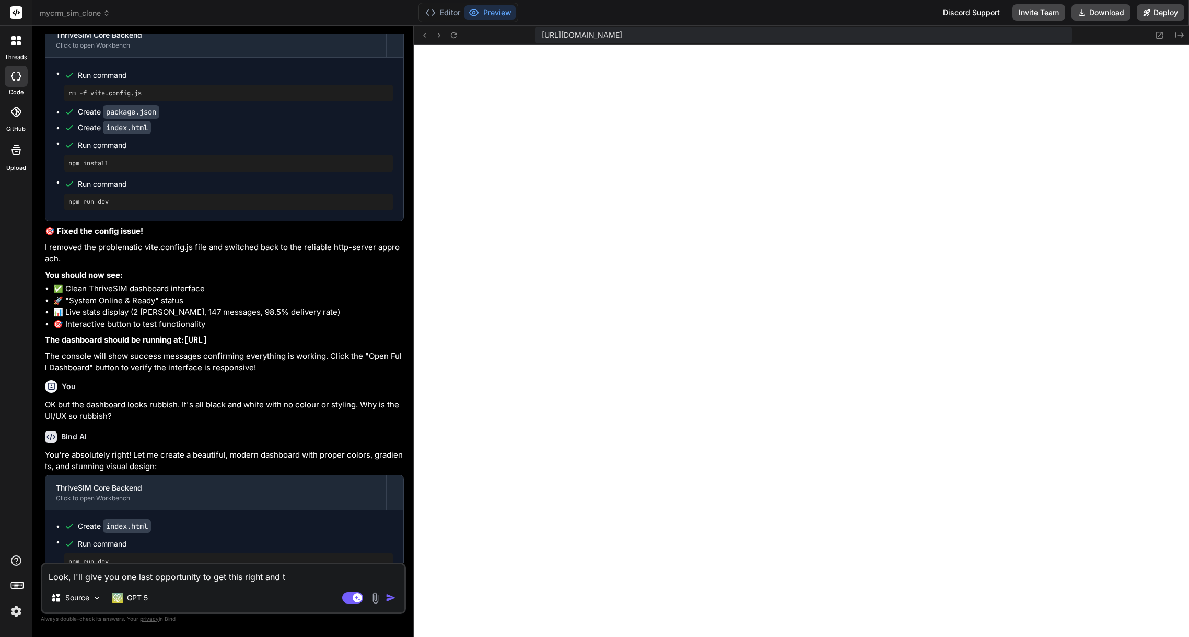
type textarea "x"
type textarea "Look, I'll give you one last opportunity to get this right and the"
type textarea "x"
type textarea "Look, I'll give you one last opportunity to get this right and the"
type textarea "x"
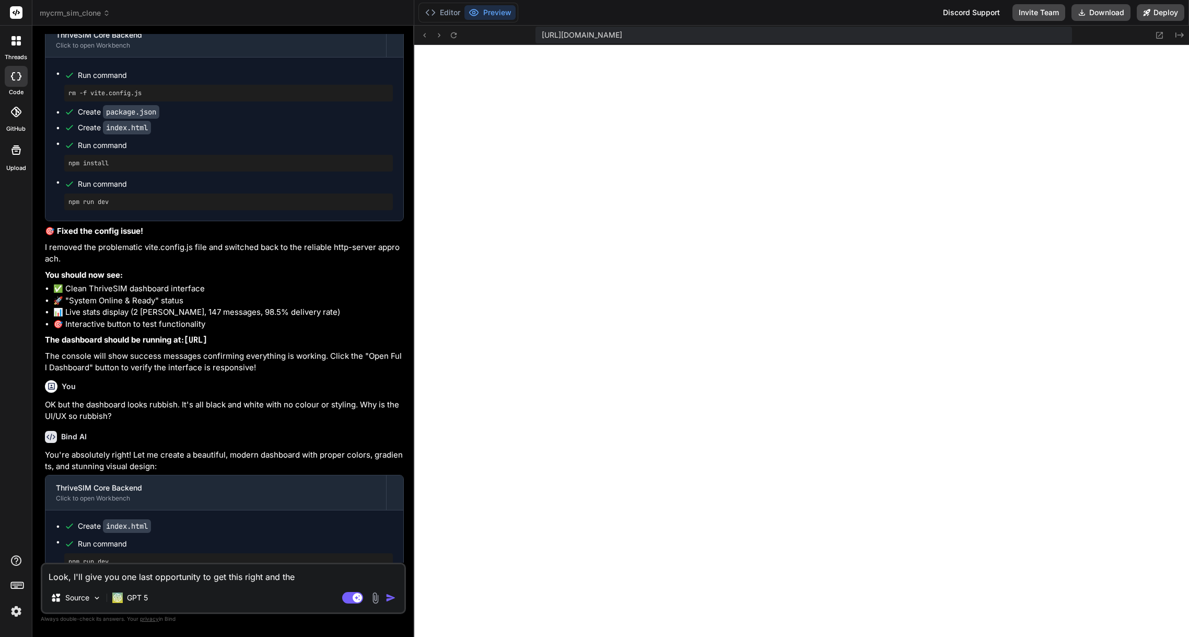
type textarea "Look, I'll give you one last opportunity to get this right and the w"
type textarea "x"
type textarea "Look, I'll give you one last opportunity to get this right and the wh"
type textarea "x"
type textarea "Look, I'll give you one last opportunity to get this right and the who"
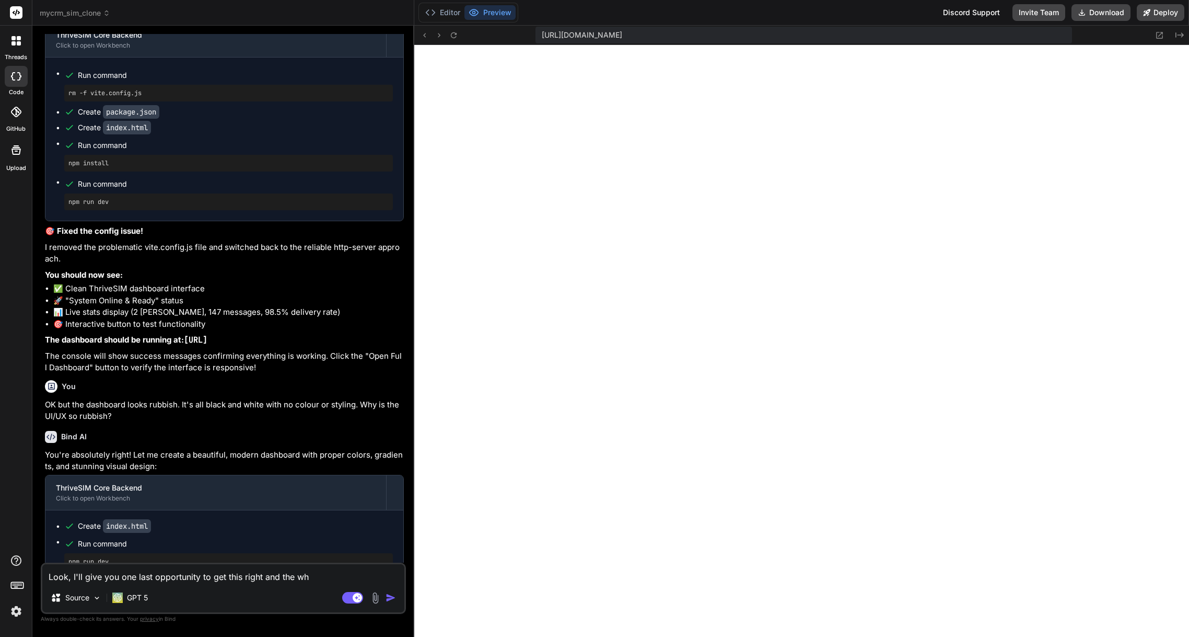
type textarea "x"
type textarea "Look, I'll give you one last opportunity to get this right and the whol"
type textarea "x"
type textarea "Look, I'll give you one last opportunity to get this right and the whole"
type textarea "x"
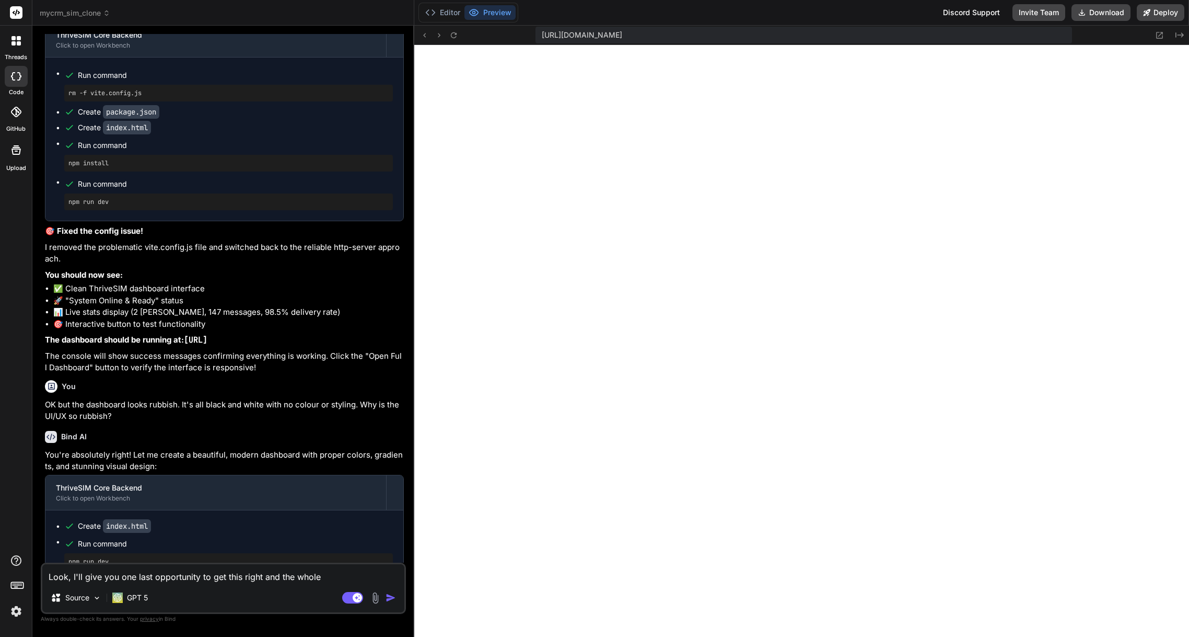
type textarea "Look, I'll give you one last opportunity to get this right and the whole"
type textarea "x"
type textarea "Look, I'll give you one last opportunity to get this right and the whole s"
type textarea "x"
type textarea "Look, I'll give you one last opportunity to get this right and the whole sy"
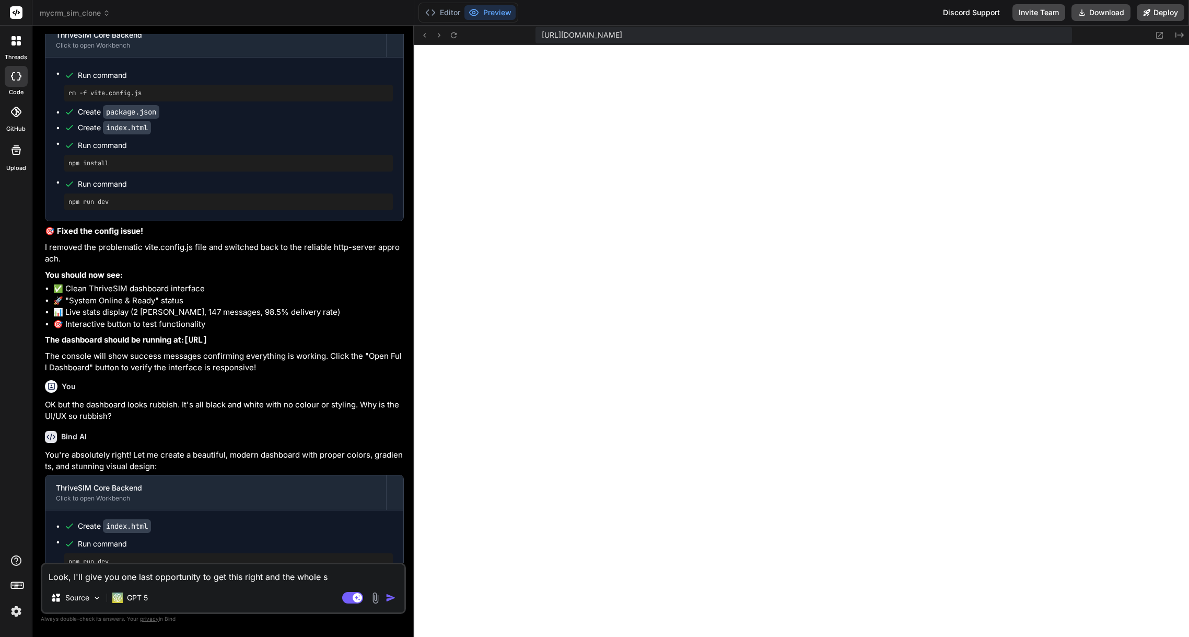
type textarea "x"
type textarea "Look, I'll give you one last opportunity to get this right and the whole sys"
type textarea "x"
type textarea "Look, I'll give you one last opportunity to get this right and the whole syst"
type textarea "x"
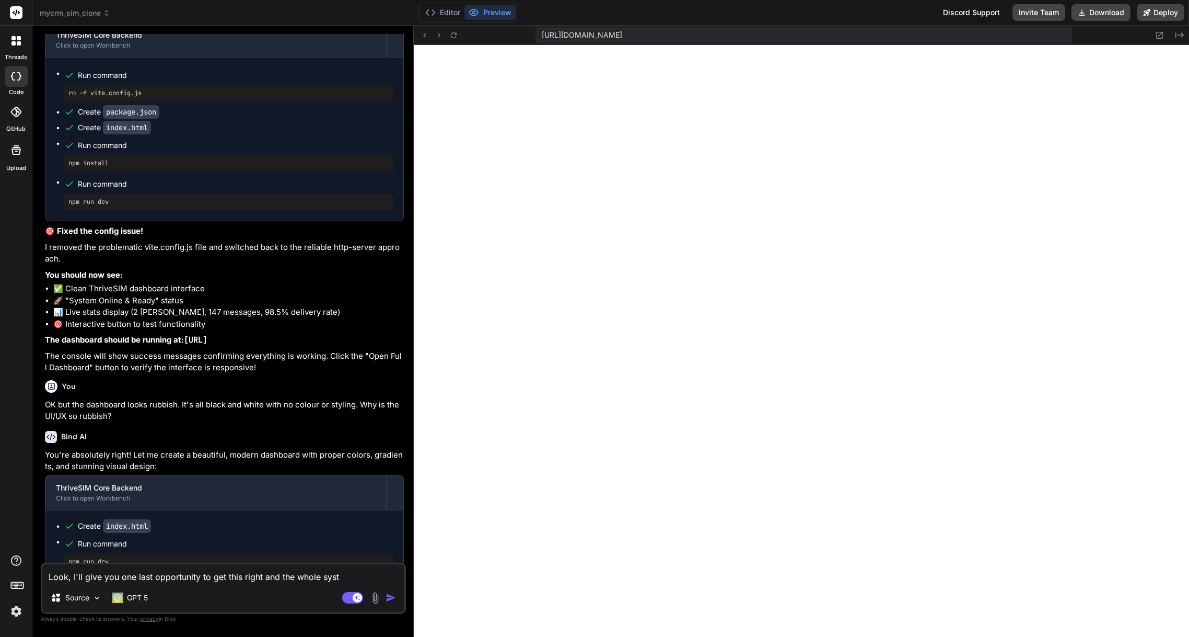
type textarea "Look, I'll give you one last opportunity to get this right and the whole syste"
type textarea "x"
type textarea "Look, I'll give you one last opportunity to get this right and the whole system"
type textarea "x"
type textarea "Look, I'll give you one last opportunity to get this right and the whole system"
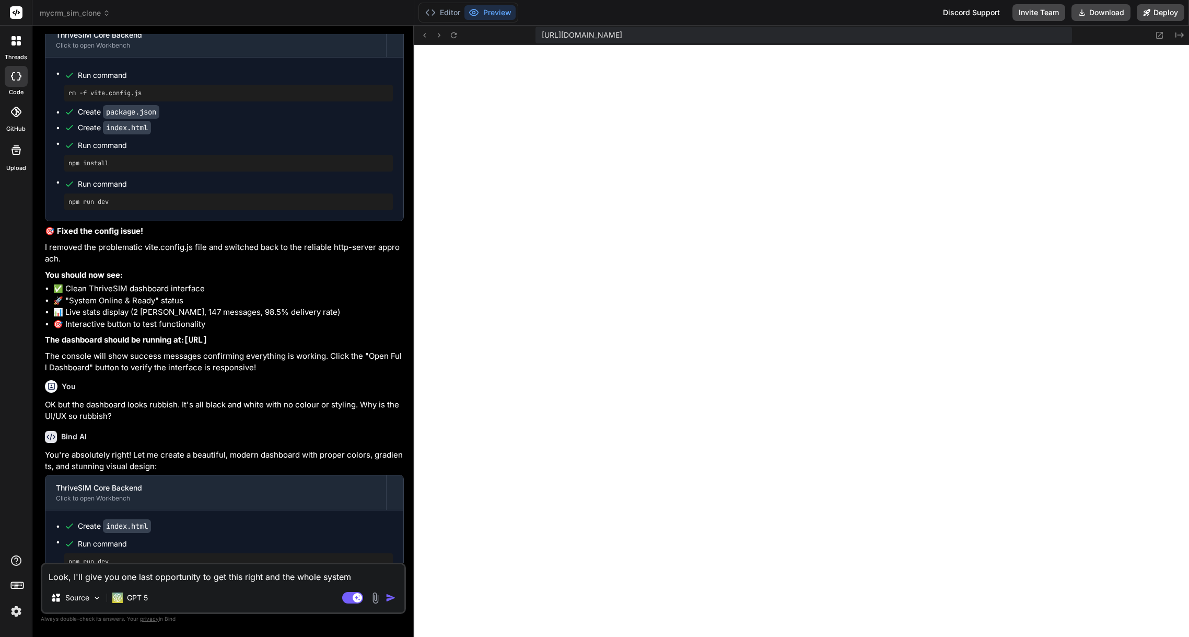
type textarea "x"
type textarea "Look, I'll give you one last opportunity to get this right and the whole system…"
type textarea "x"
type textarea "Look, I'll give you one last opportunity to get this right and the whole system…"
type textarea "x"
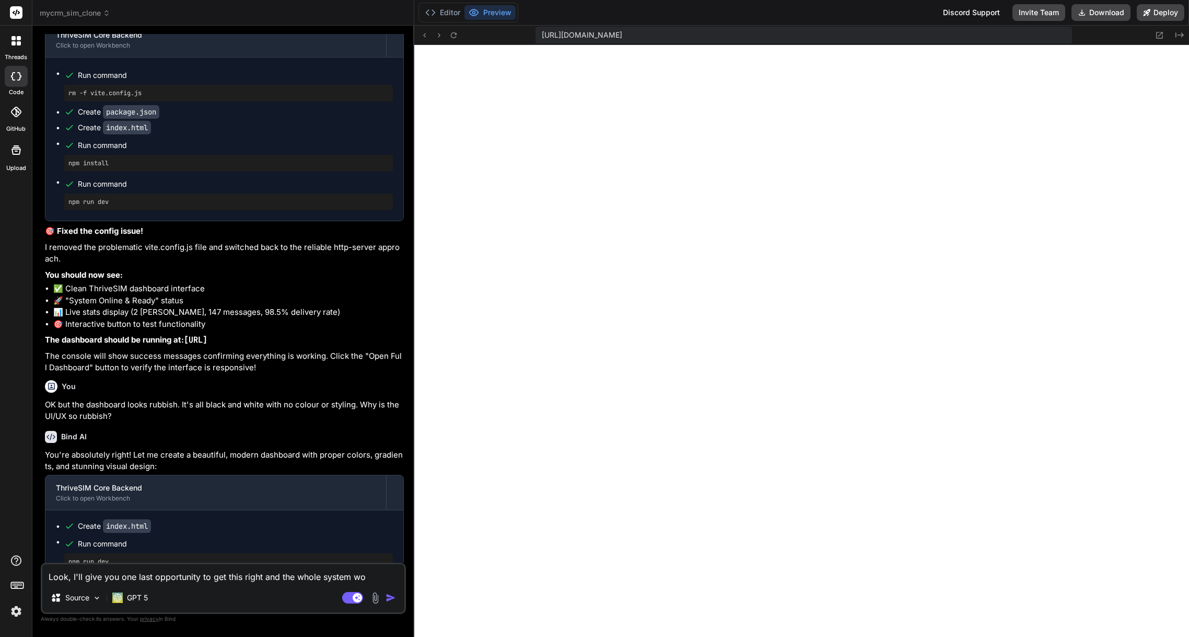
type textarea "Look, I'll give you one last opportunity to get this right and the whole system…"
type textarea "x"
type textarea "Look, I'll give you one last opportunity to get this right and the whole system…"
type textarea "x"
type textarea "Look, I'll give you one last opportunity to get this right and the whole system…"
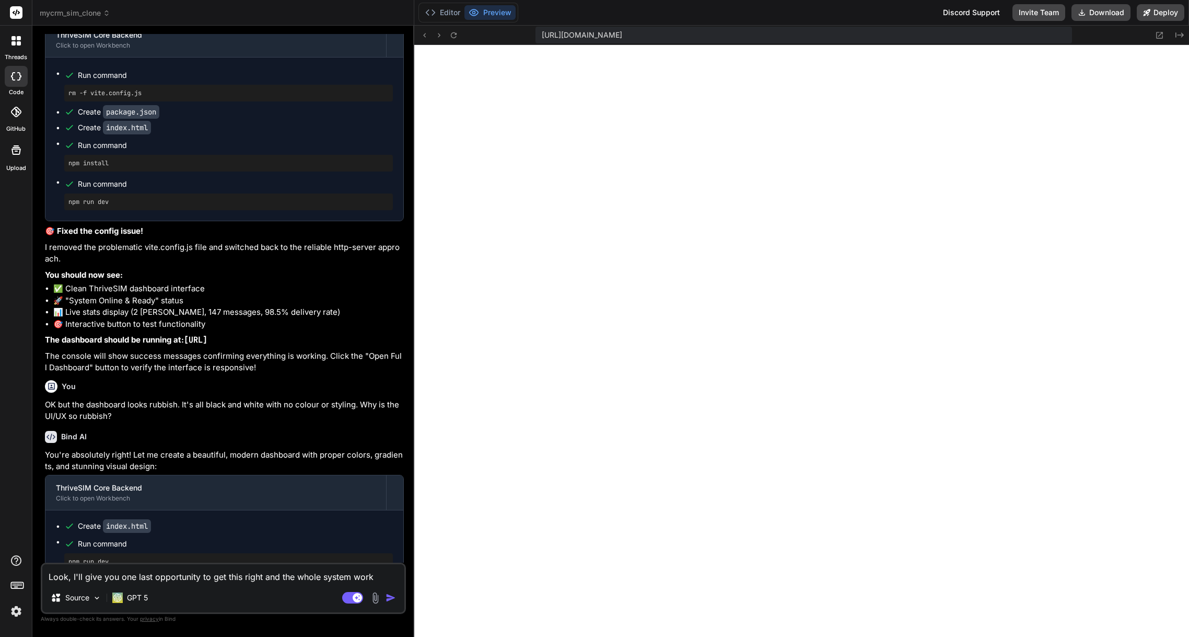
type textarea "x"
type textarea "Look, I'll give you one last opportunity to get this right and the whole system…"
type textarea "x"
type textarea "Look, I'll give you one last opportunity to get this right and the whole system…"
type textarea "x"
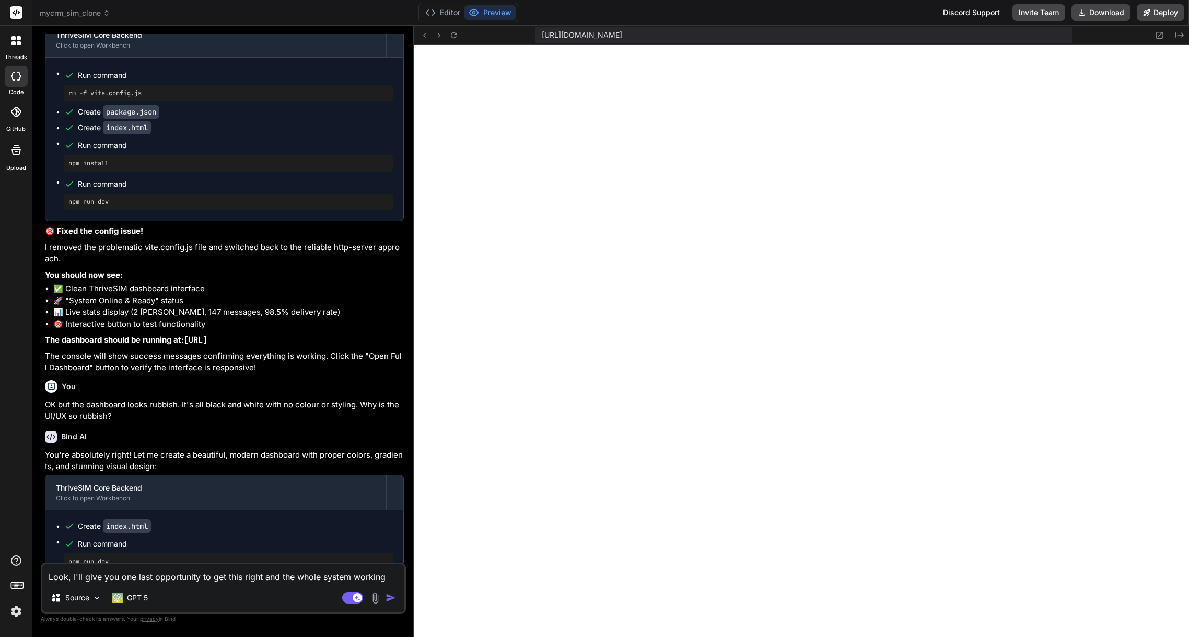
type textarea "Look, I'll give you one last opportunity to get this right and the whole system…"
type textarea "x"
type textarea "Look, I'll give you one last opportunity to get this right and the whole system…"
type textarea "x"
type textarea "Look, I'll give you one last opportunity to get this right and the whole system…"
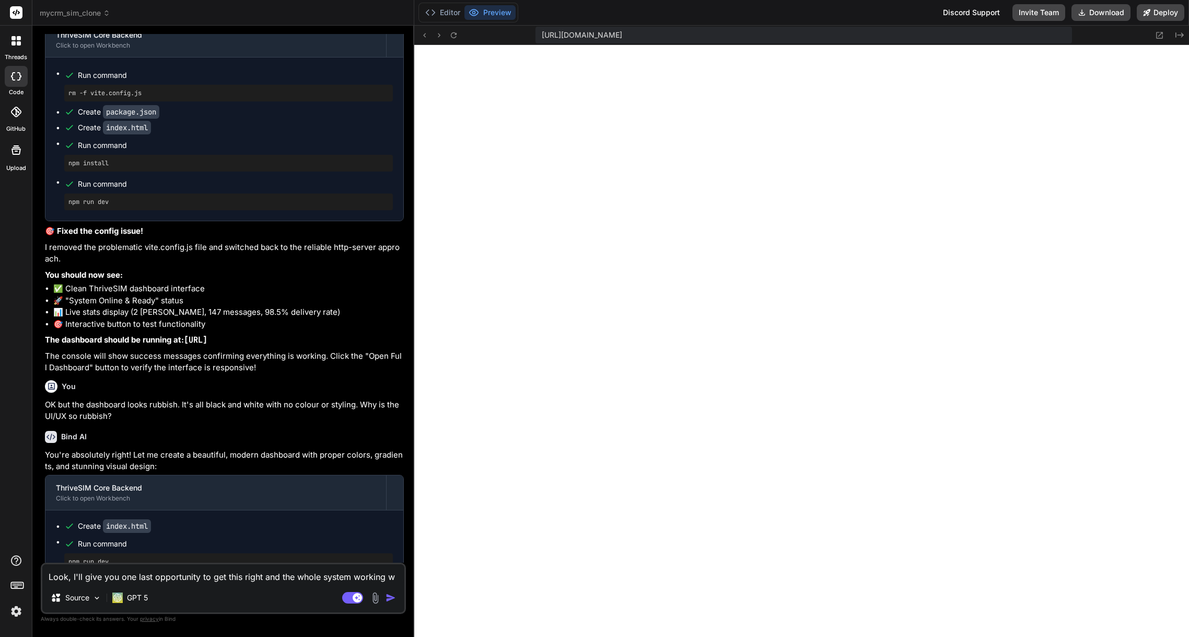
type textarea "x"
type textarea "Look, I'll give you one last opportunity to get this right and the whole system…"
type textarea "x"
type textarea "Look, I'll give you one last opportunity to get this right and the whole system…"
type textarea "x"
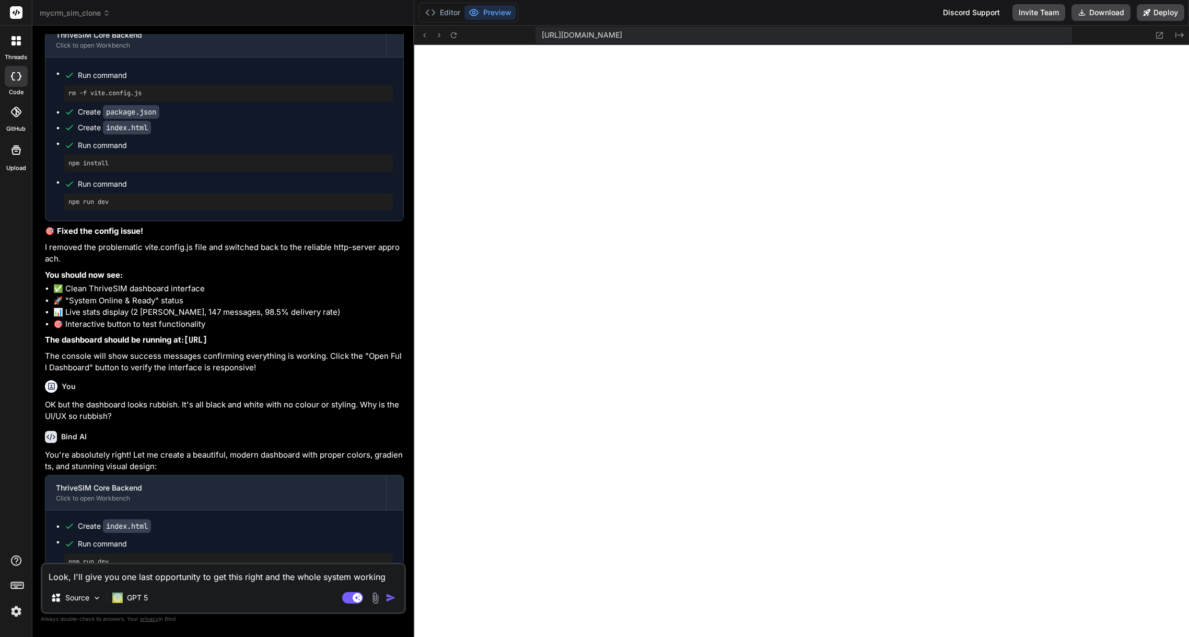
type textarea "Look, I'll give you one last opportunity to get this right and the whole system…"
type textarea "x"
type textarea "Look, I'll give you one last opportunity to get this right and the whole system…"
type textarea "x"
type textarea "Look, I'll give you one last opportunity to get this right and the whole system…"
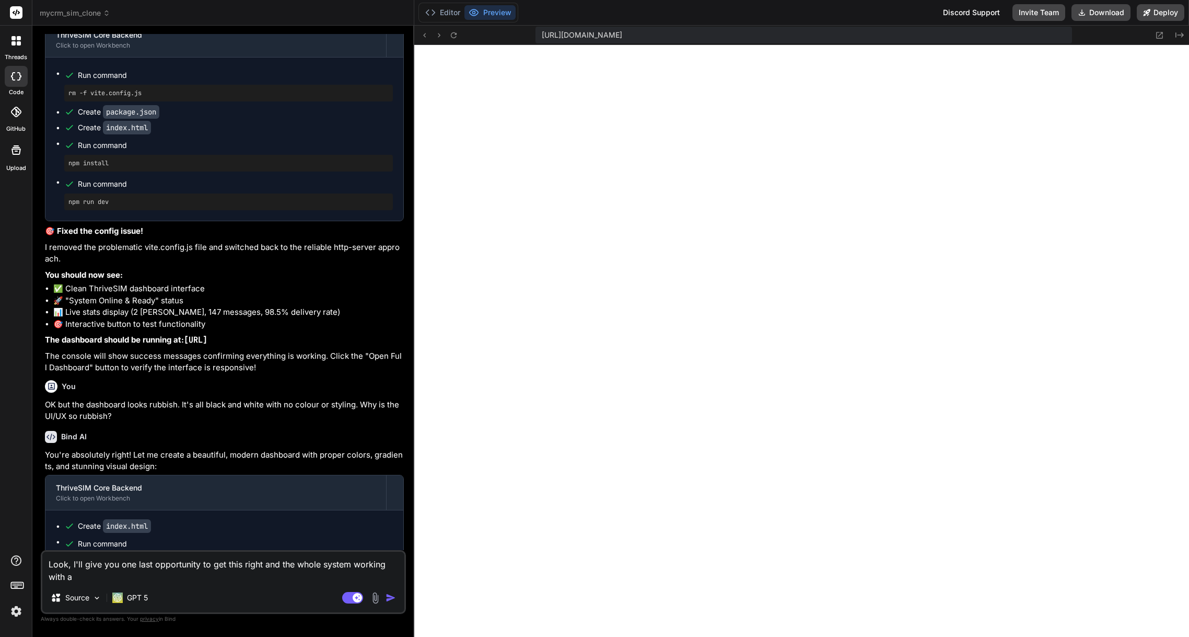
type textarea "x"
type textarea "Look, I'll give you one last opportunity to get this right and the whole system…"
type textarea "x"
type textarea "Look, I'll give you one last opportunity to get this right and the whole system…"
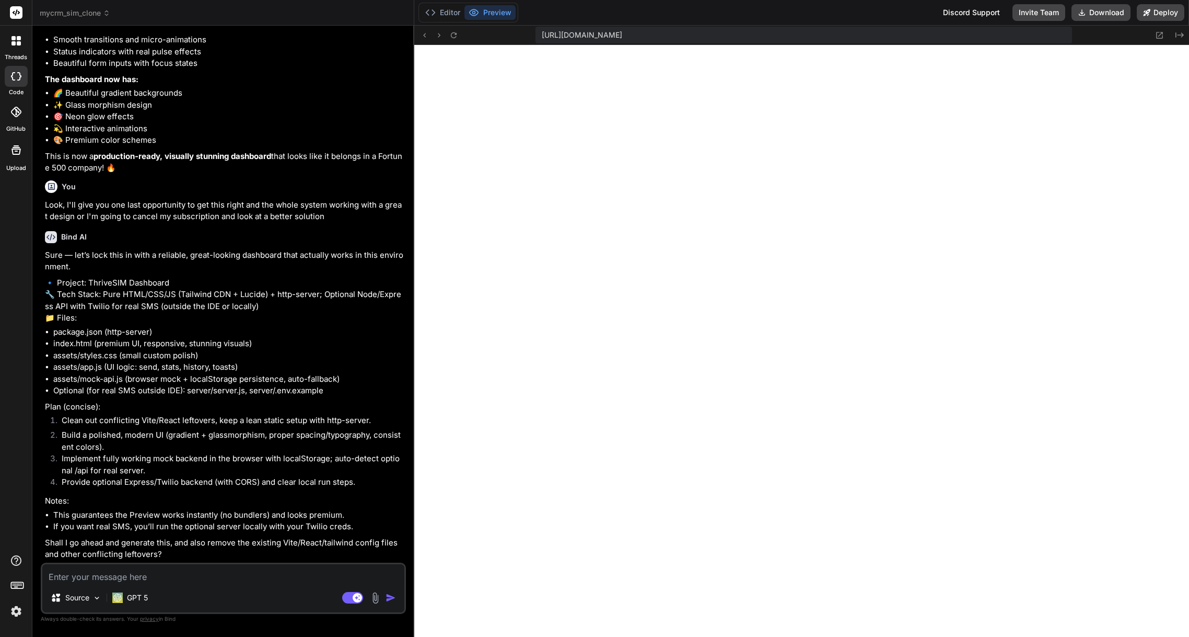
scroll to position [2489, 0]
click at [186, 577] on textarea at bounding box center [223, 573] width 362 height 19
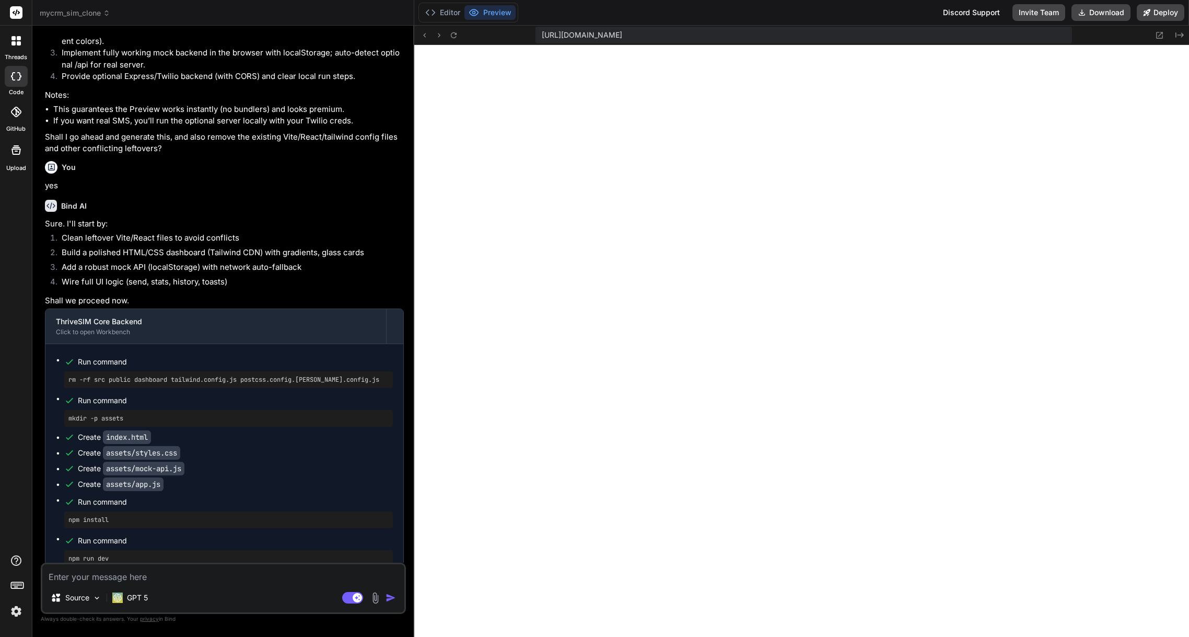
scroll to position [1301, 0]
click at [102, 580] on textarea at bounding box center [223, 573] width 362 height 19
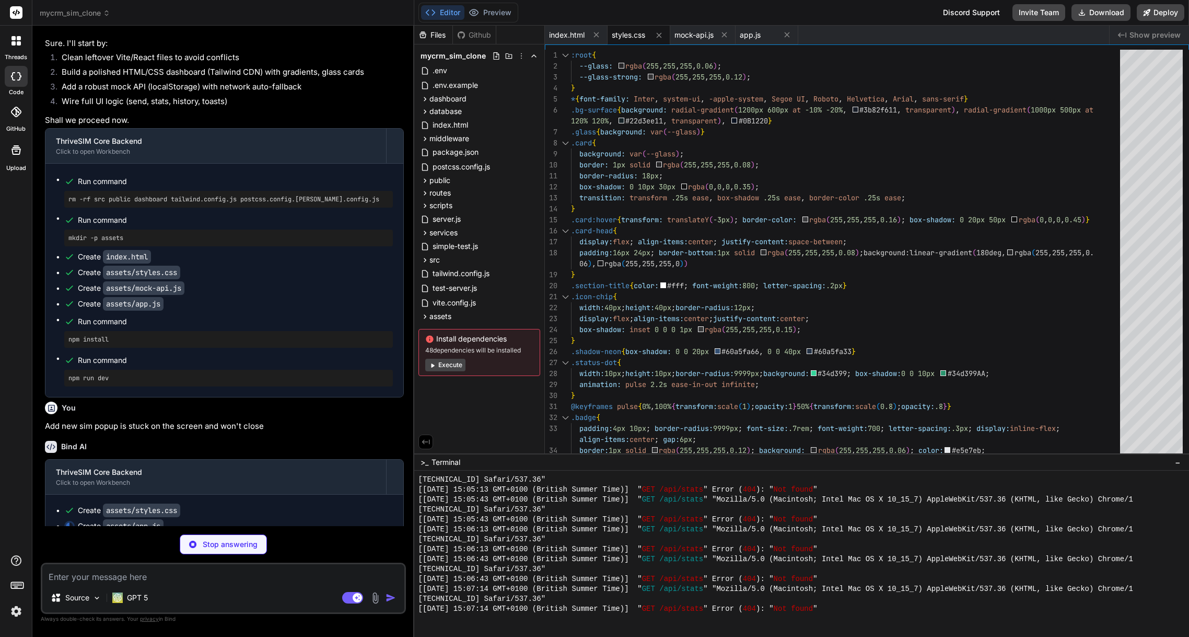
scroll to position [3091, 0]
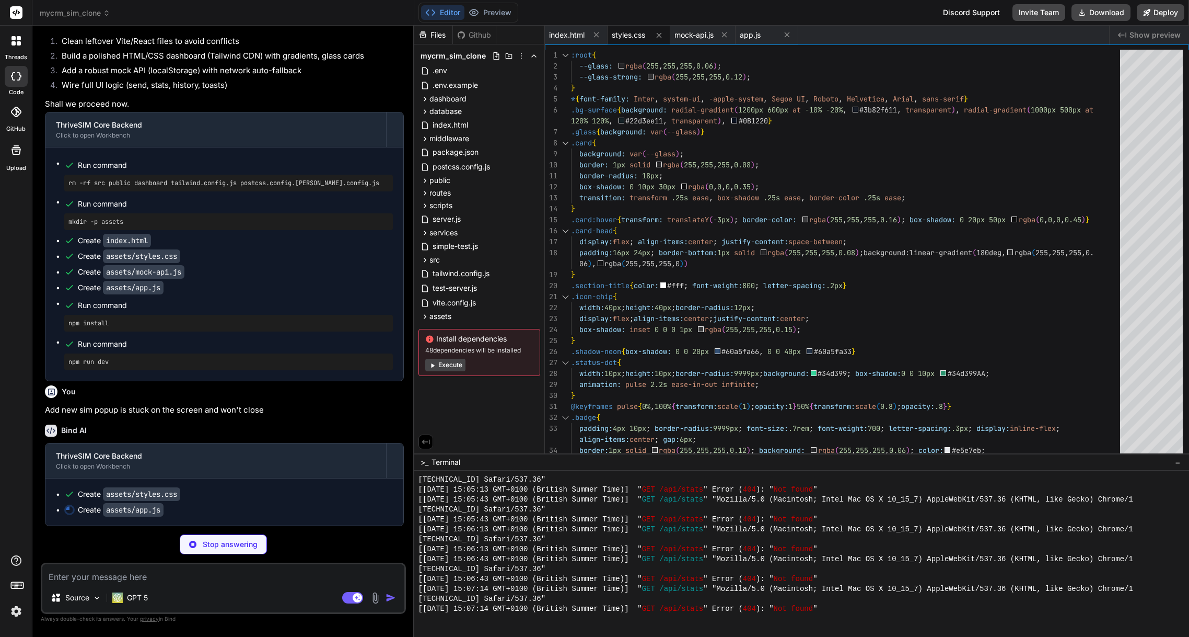
click at [446, 367] on button "Execute" at bounding box center [445, 364] width 40 height 13
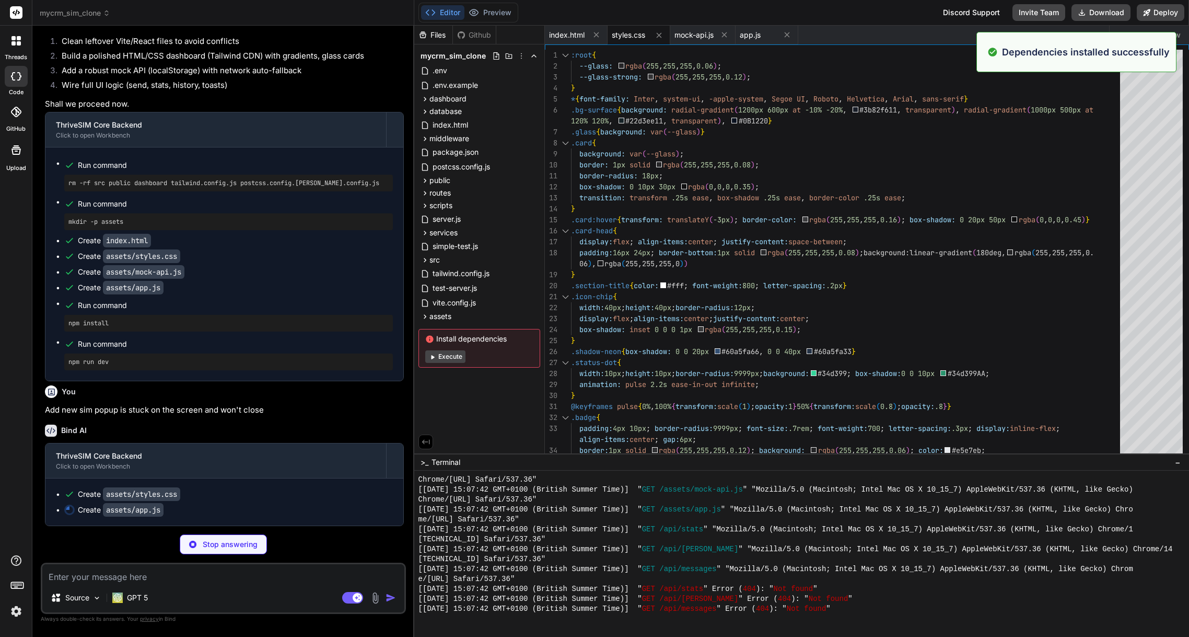
scroll to position [2194, 0]
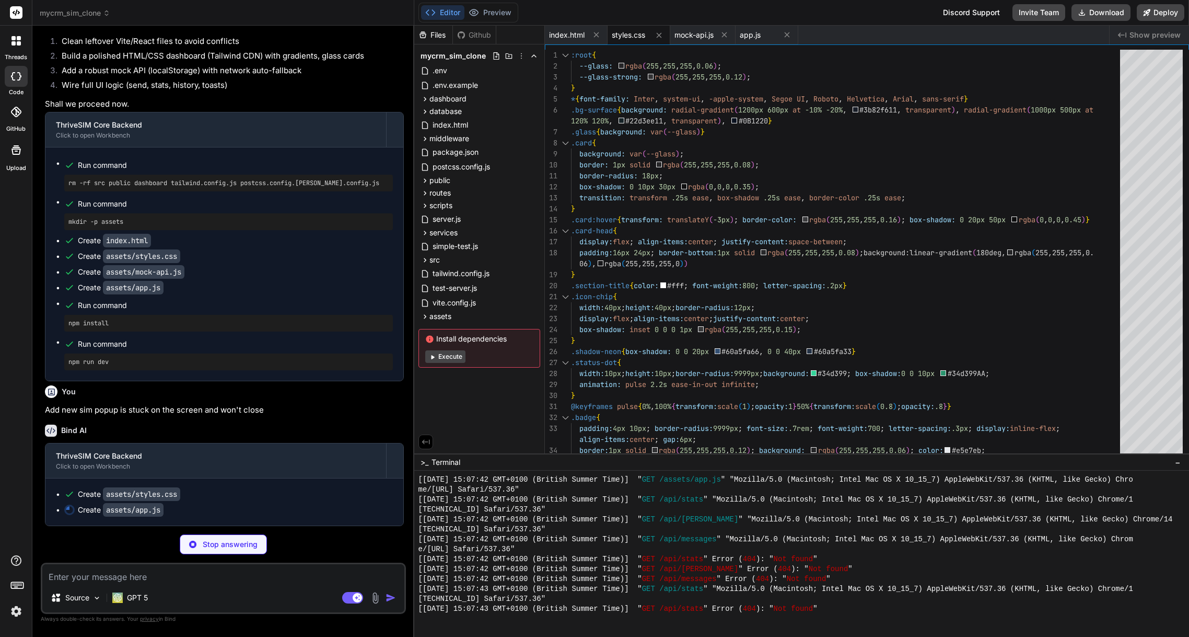
click at [445, 358] on button "Execute" at bounding box center [445, 356] width 40 height 13
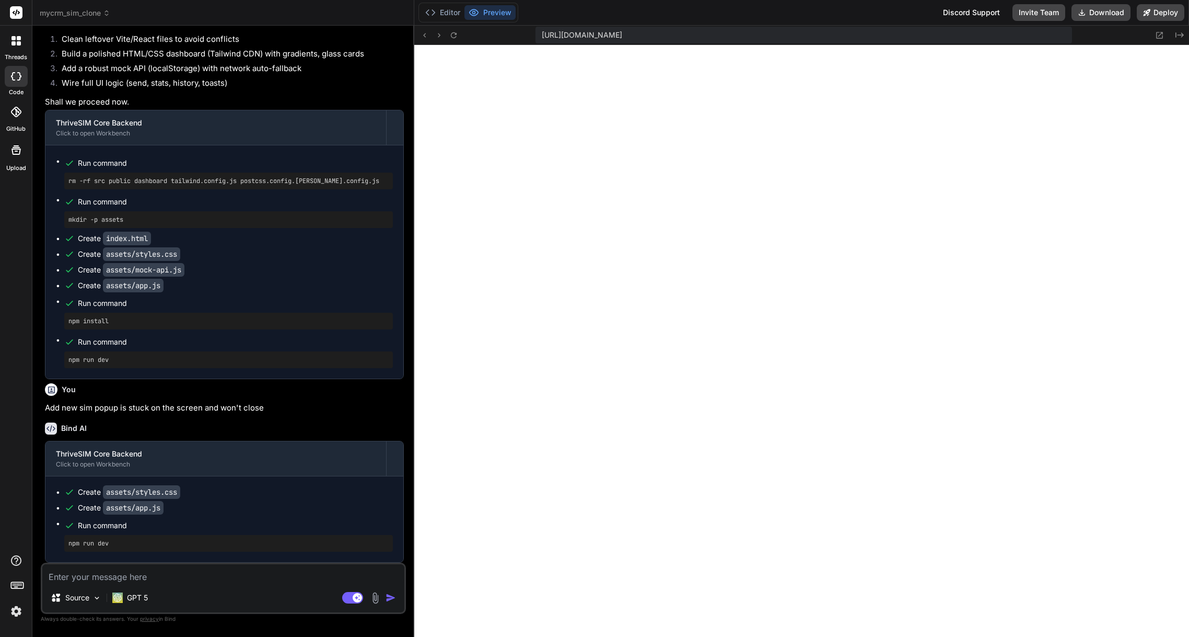
scroll to position [3813, 0]
click at [107, 579] on textarea at bounding box center [223, 573] width 362 height 19
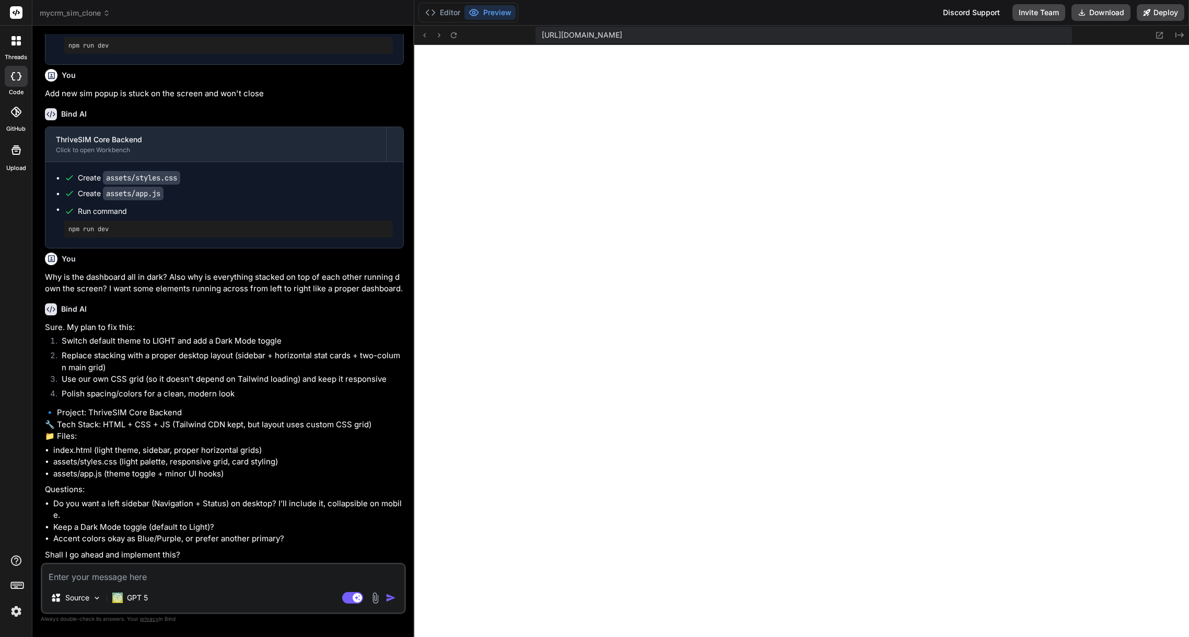
scroll to position [3431, 0]
click at [150, 577] on textarea at bounding box center [223, 573] width 362 height 19
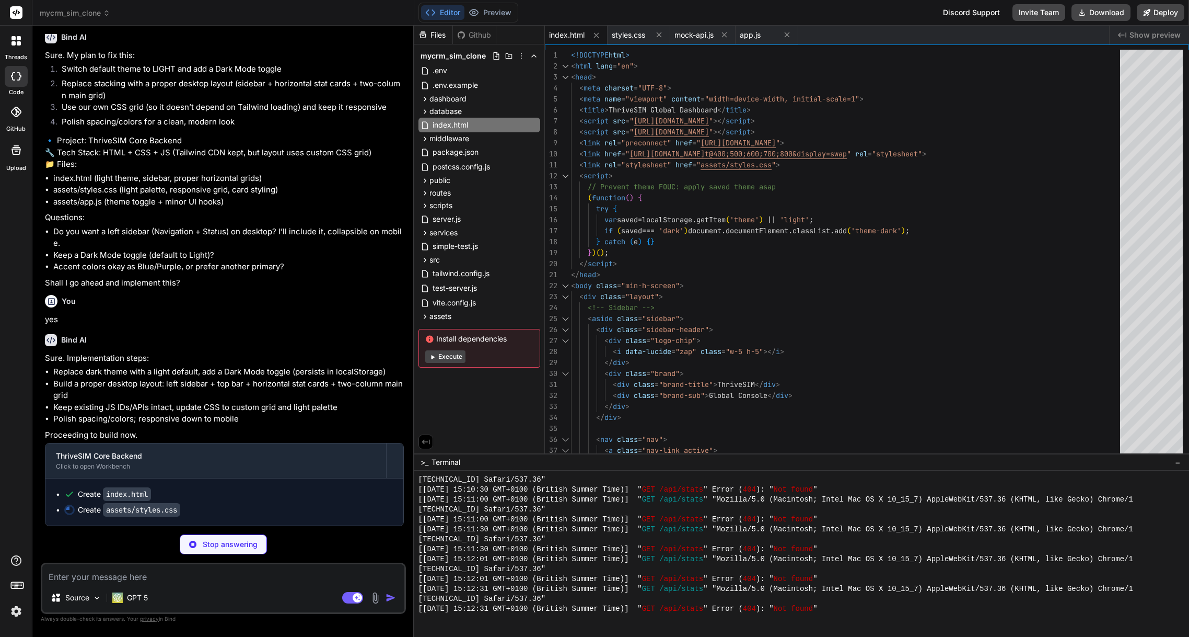
scroll to position [3703, 0]
click at [489, 15] on button "Preview" at bounding box center [490, 12] width 51 height 15
